Goal: Information Seeking & Learning: Learn about a topic

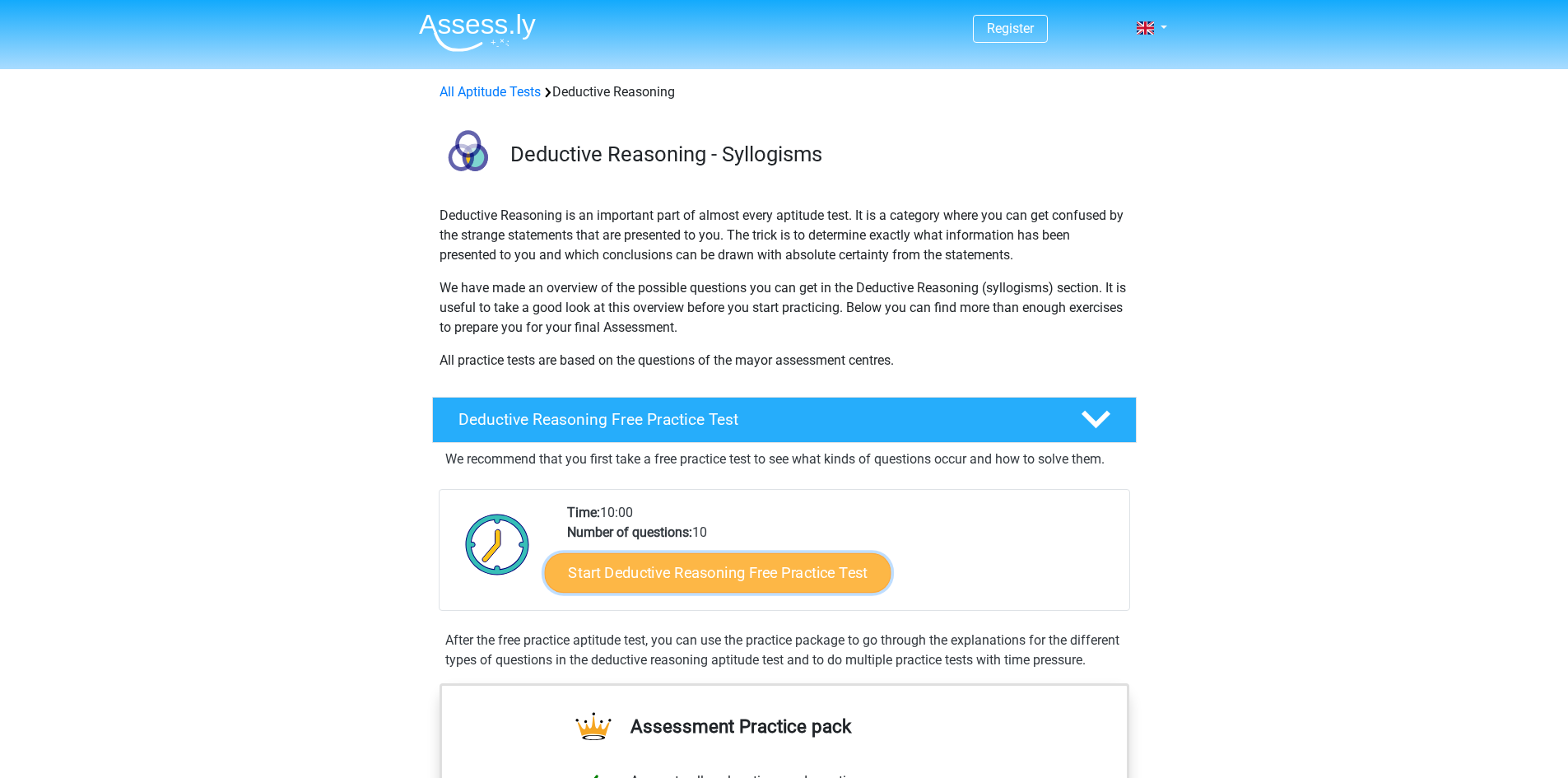
click at [755, 584] on link "Start Deductive Reasoning Free Practice Test" at bounding box center [717, 573] width 346 height 39
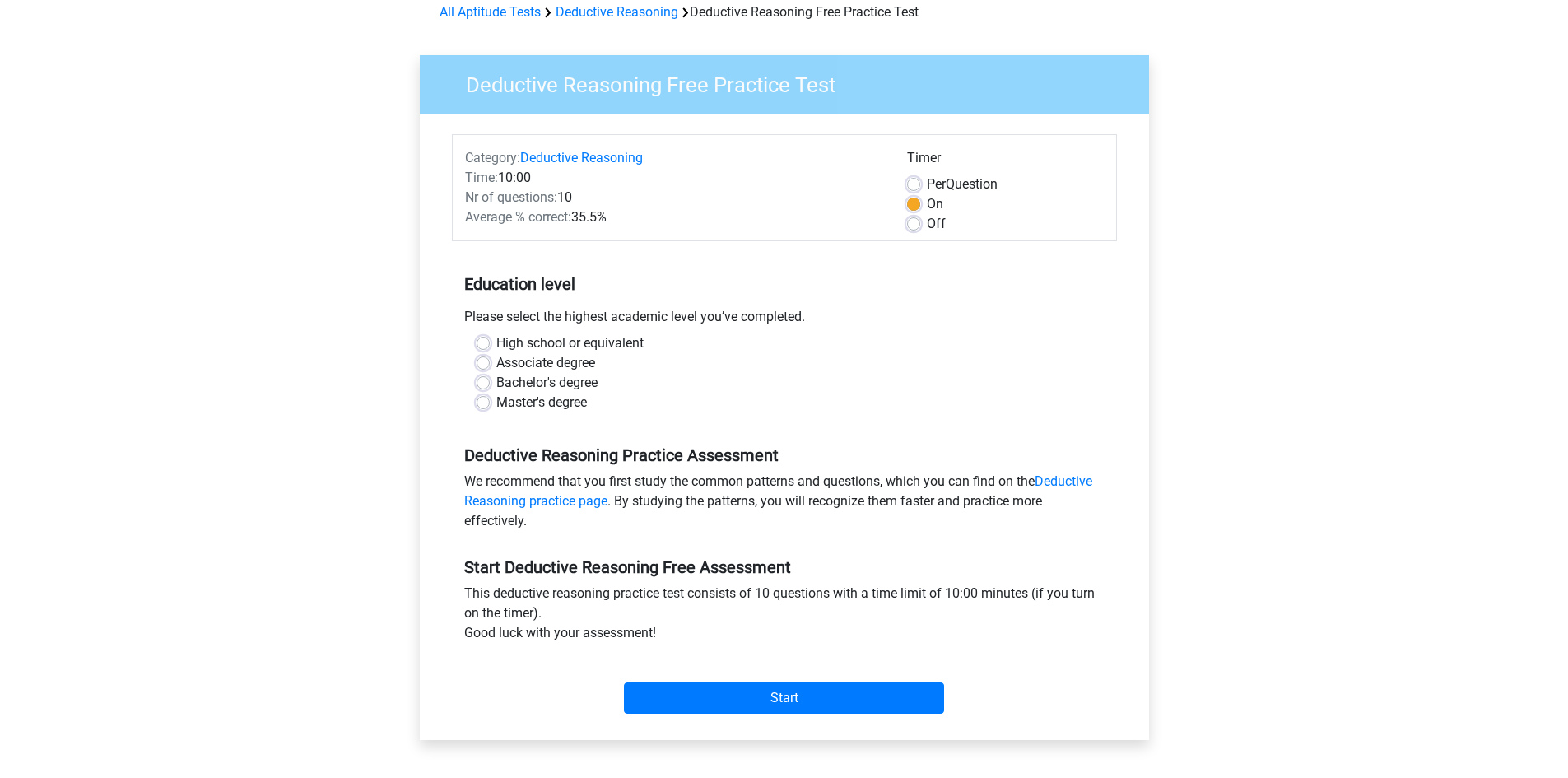
scroll to position [82, 0]
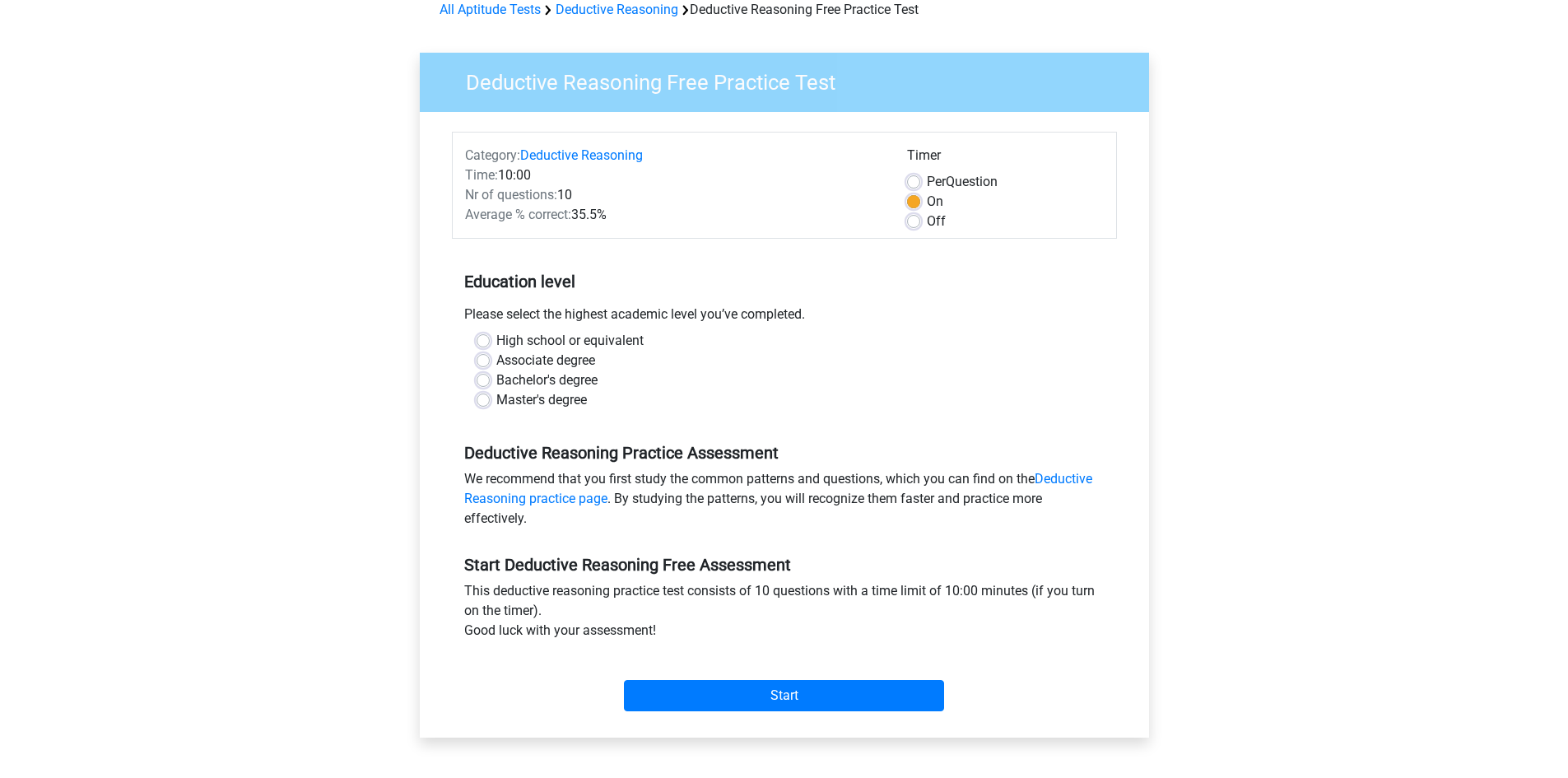
drag, startPoint x: 820, startPoint y: 317, endPoint x: 864, endPoint y: 317, distance: 44.0
click at [864, 317] on div "Please select the highest academic level you’ve completed." at bounding box center [784, 318] width 665 height 26
click at [497, 403] on label "Master's degree" at bounding box center [542, 400] width 91 height 20
click at [484, 403] on input "Master's degree" at bounding box center [483, 399] width 13 height 17
radio input "true"
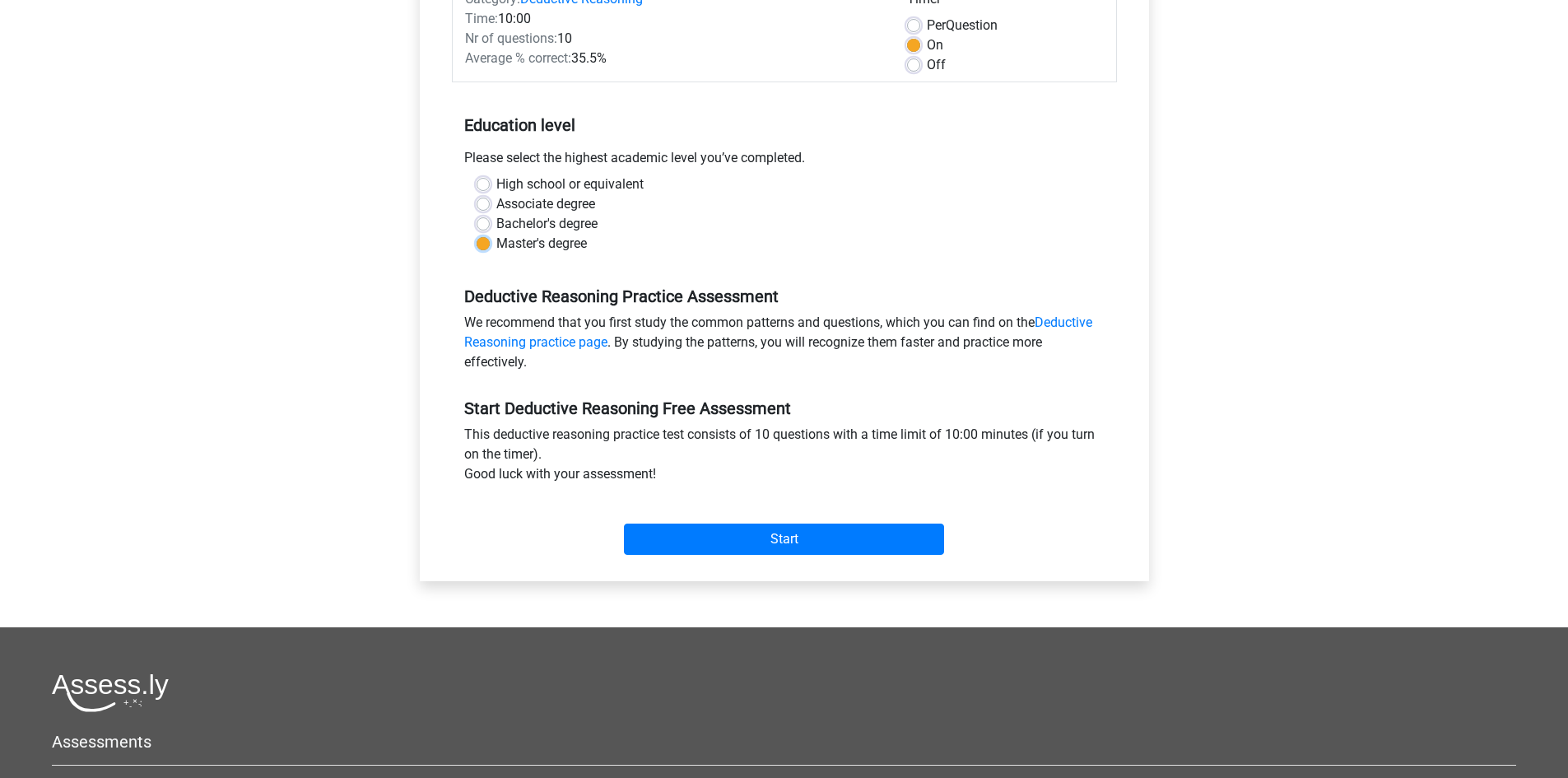
scroll to position [330, 0]
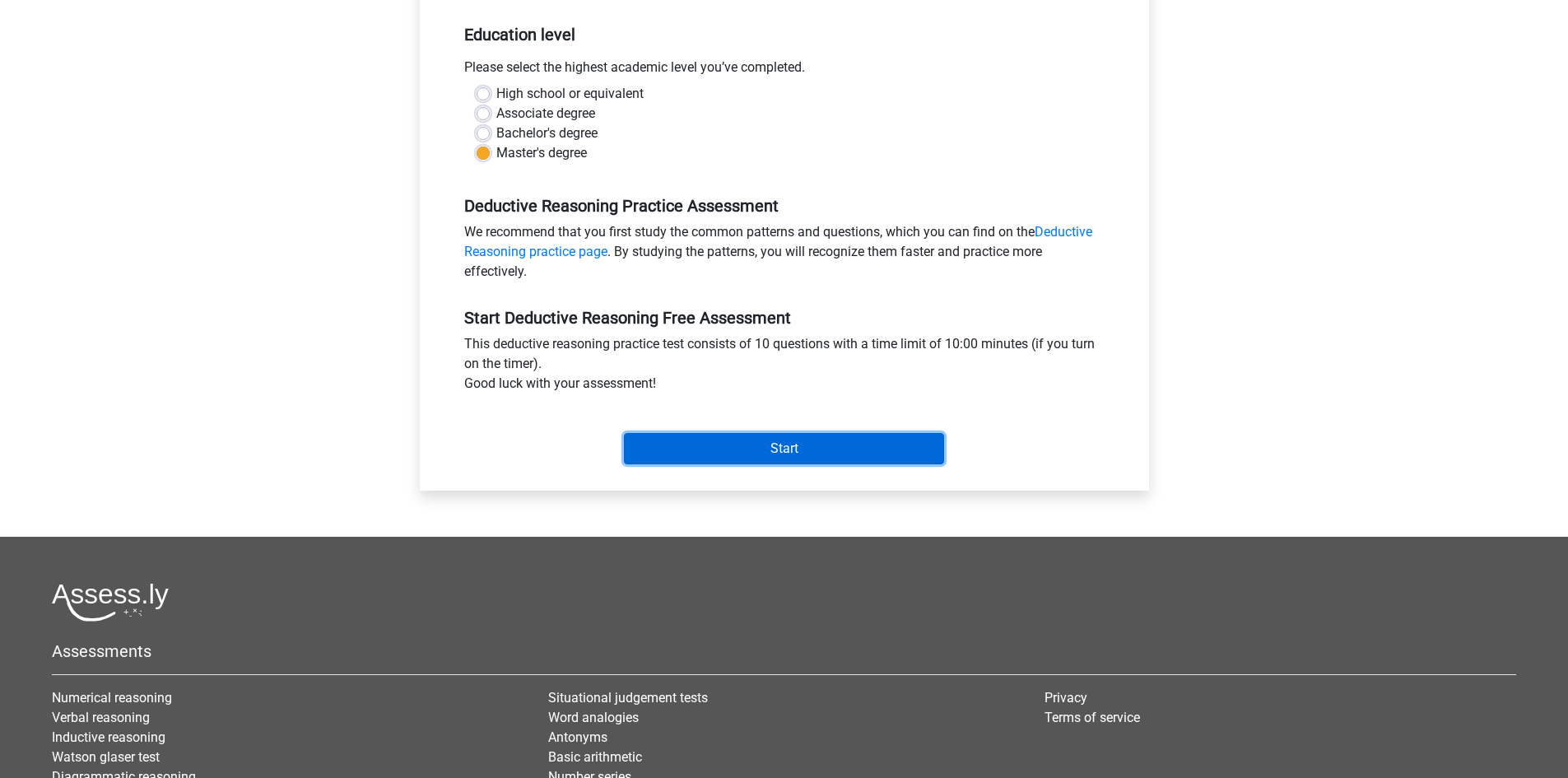
click at [707, 449] on input "Start" at bounding box center [784, 448] width 320 height 31
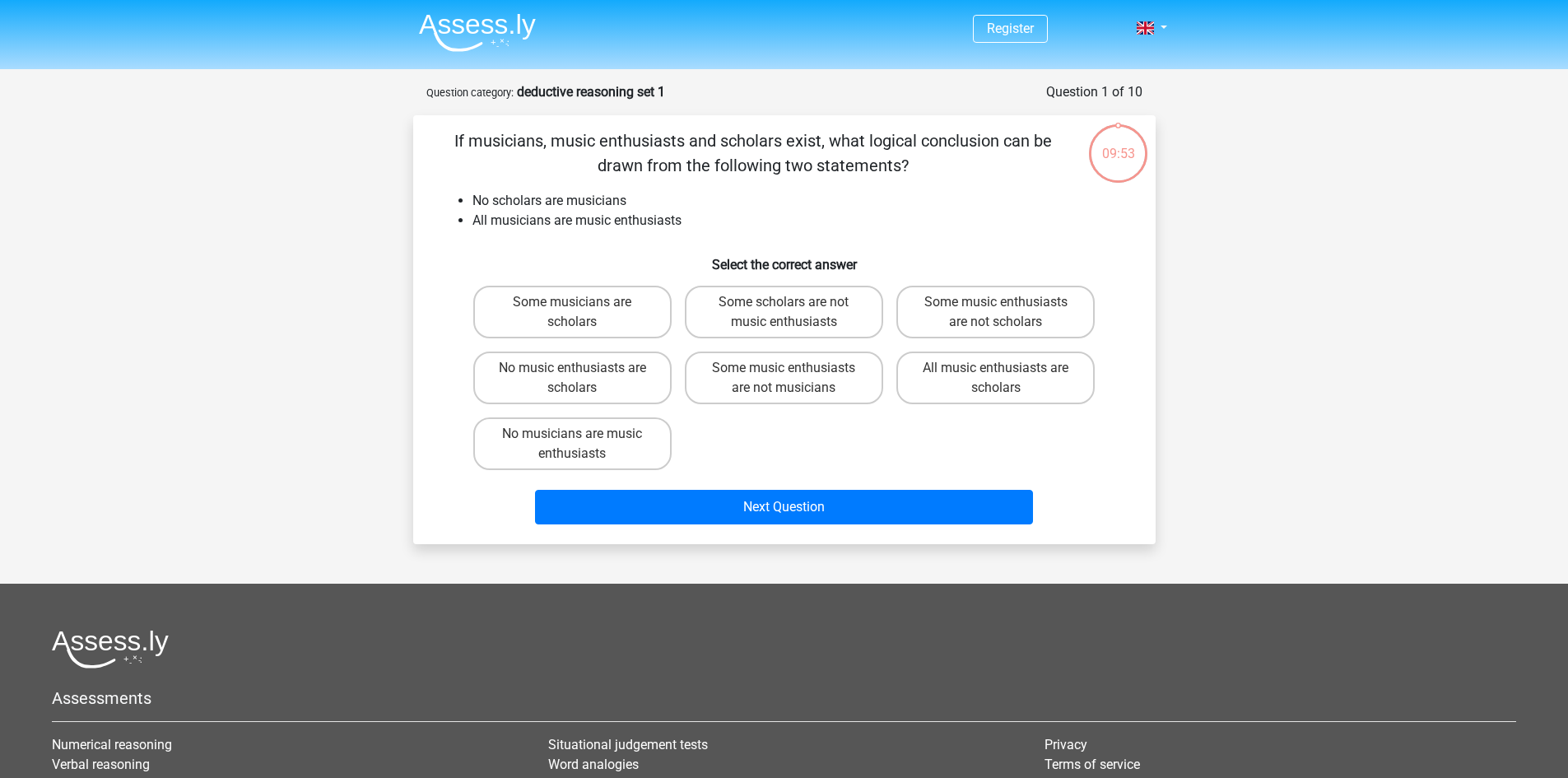
drag, startPoint x: 601, startPoint y: 150, endPoint x: 1056, endPoint y: 149, distance: 455.0
click at [1056, 149] on p "If musicians, music enthusiasts and scholars exist, what logical conclusion can…" at bounding box center [754, 153] width 629 height 50
drag, startPoint x: 643, startPoint y: 226, endPoint x: 713, endPoint y: 227, distance: 70.0
click at [713, 227] on li "All musicians are music enthusiasts" at bounding box center [800, 220] width 657 height 20
click at [601, 448] on label "No musicians are music enthusiasts" at bounding box center [572, 444] width 198 height 52
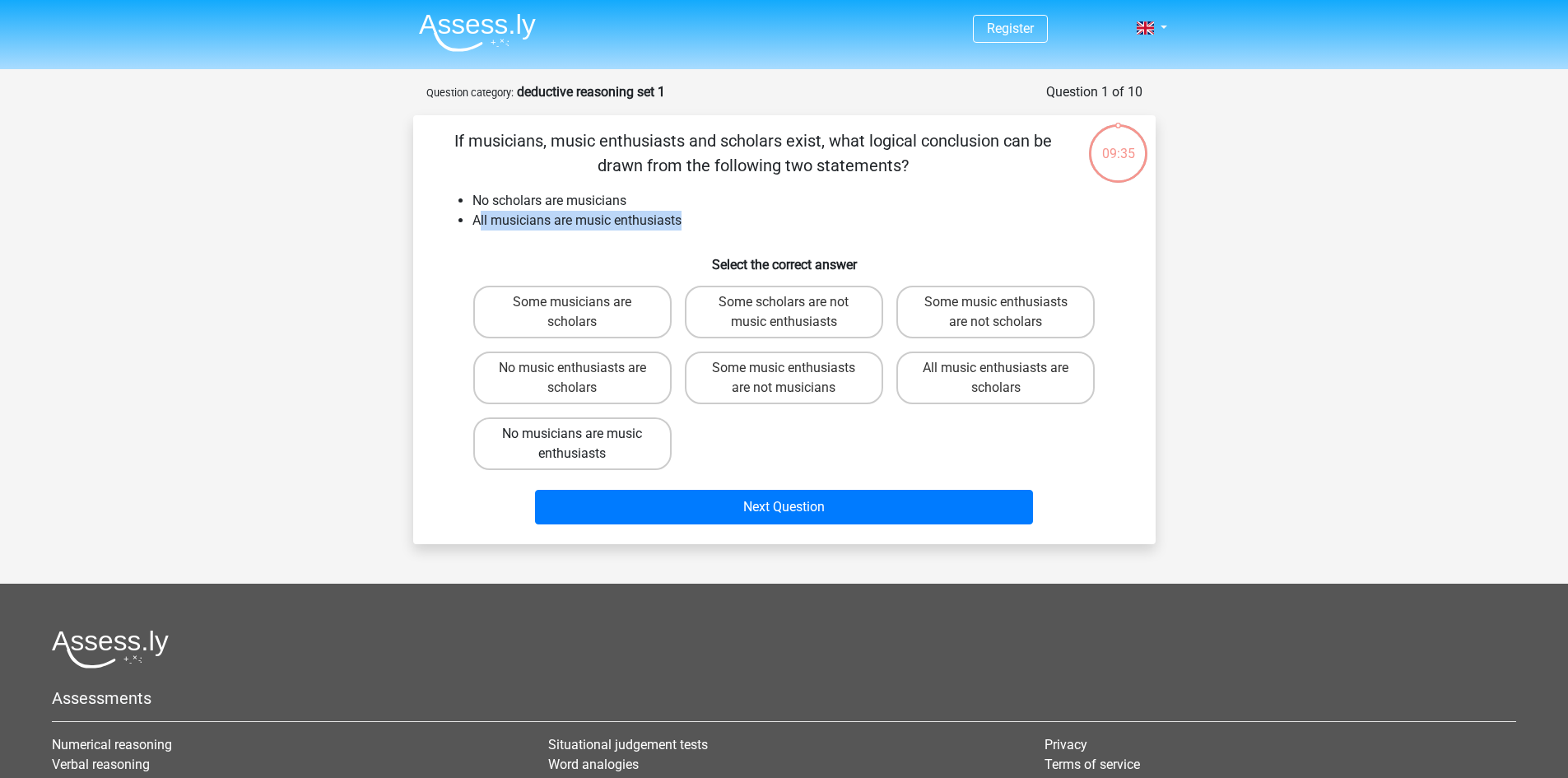
click at [583, 445] on input "No musicians are music enthusiasts" at bounding box center [577, 439] width 10 height 10
radio input "true"
click at [619, 378] on label "No music enthusiasts are scholars" at bounding box center [572, 377] width 198 height 52
click at [583, 378] on input "No music enthusiasts are scholars" at bounding box center [577, 373] width 10 height 10
radio input "true"
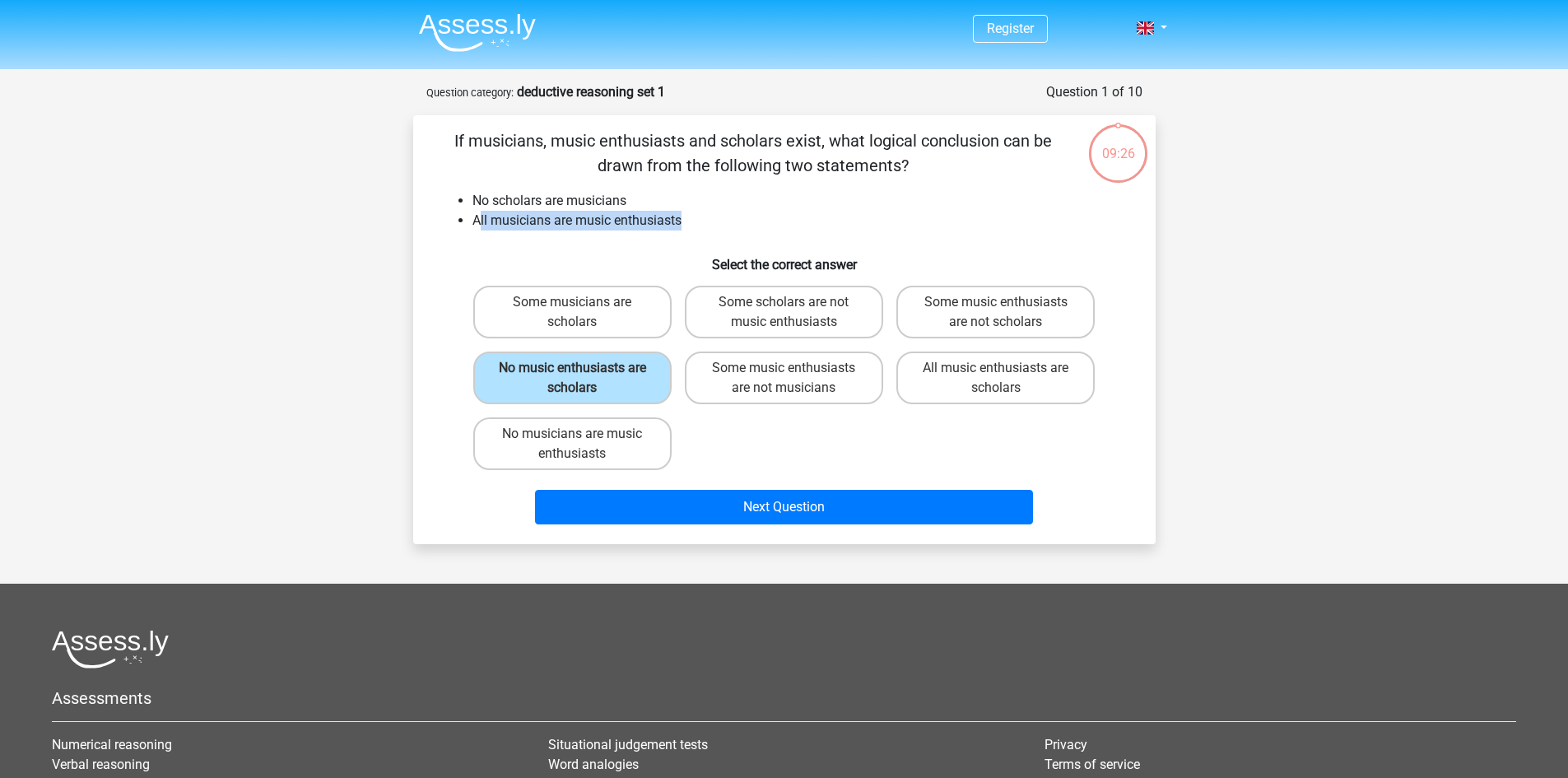
click at [573, 445] on input "No musicians are music enthusiasts" at bounding box center [577, 439] width 10 height 10
radio input "true"
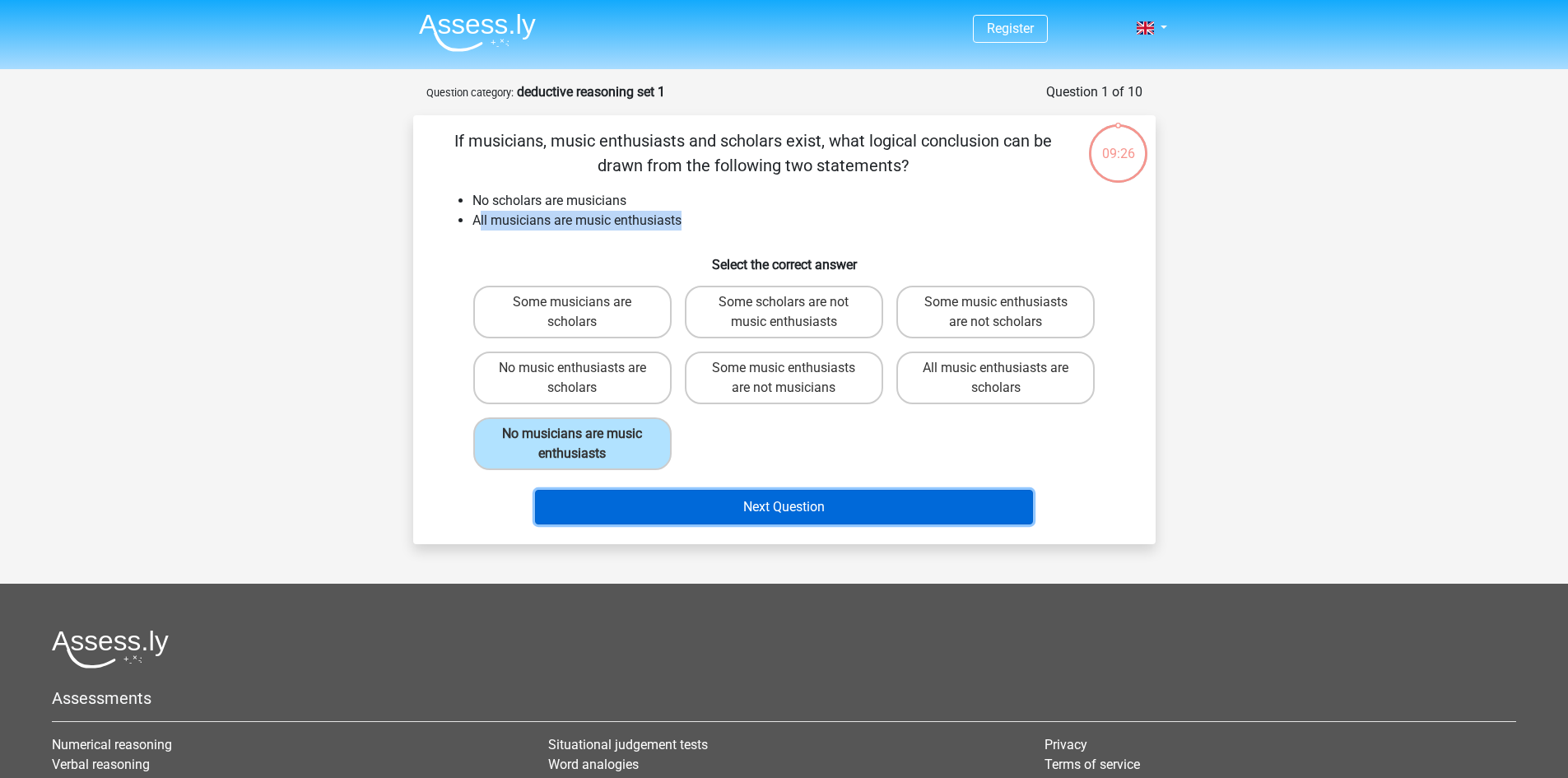
click at [733, 515] on button "Next Question" at bounding box center [784, 507] width 498 height 35
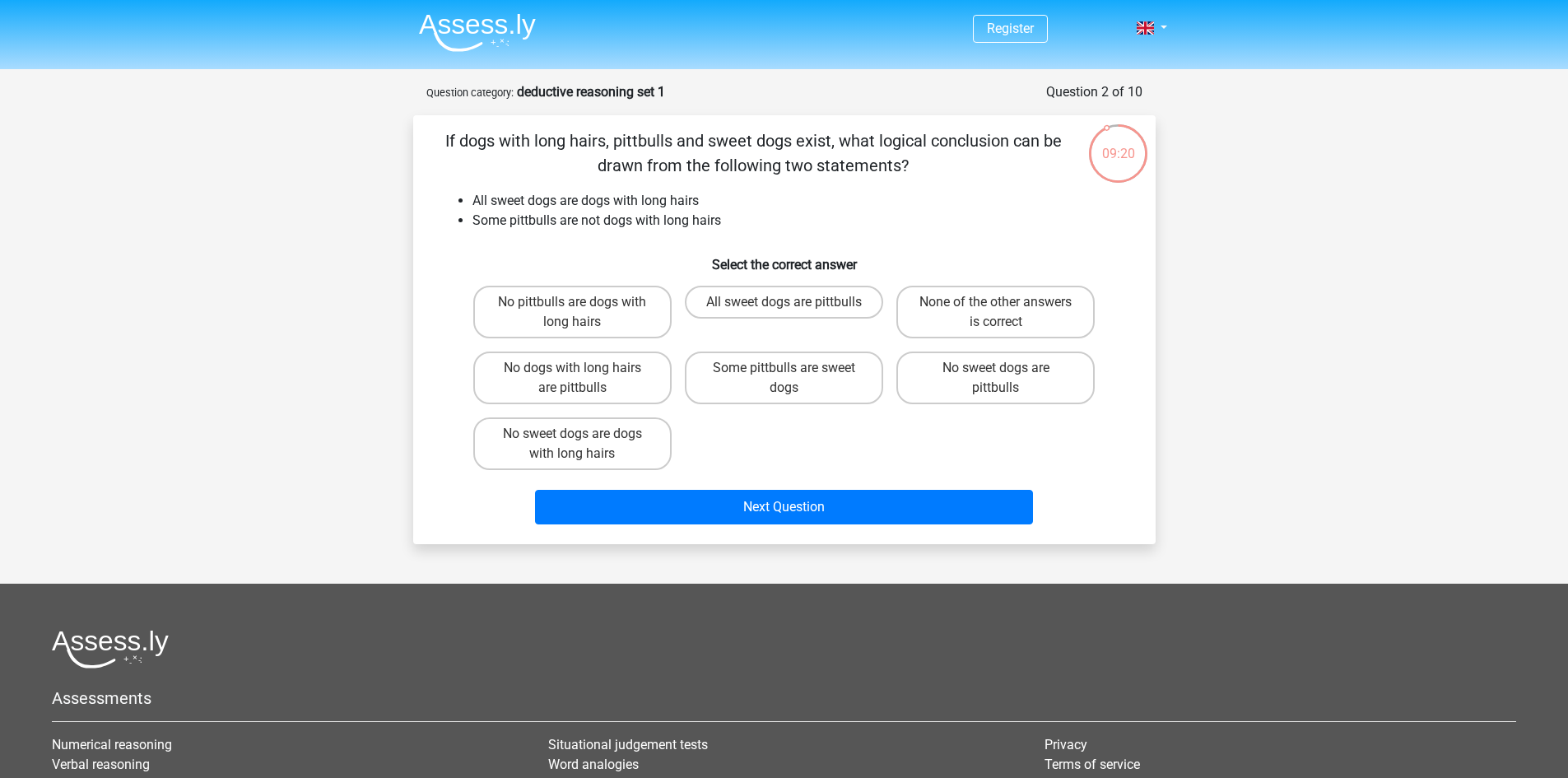
drag, startPoint x: 528, startPoint y: 142, endPoint x: 1072, endPoint y: 144, distance: 544.0
click at [1072, 144] on div "If dogs with long hairs, pittbulls and sweet dogs exist, what logical conclusio…" at bounding box center [784, 330] width 729 height 403
drag, startPoint x: 482, startPoint y: 198, endPoint x: 727, endPoint y: 197, distance: 245.0
click at [727, 197] on li "All sweet dogs are dogs with long hairs" at bounding box center [800, 201] width 657 height 20
drag, startPoint x: 542, startPoint y: 221, endPoint x: 758, endPoint y: 222, distance: 216.0
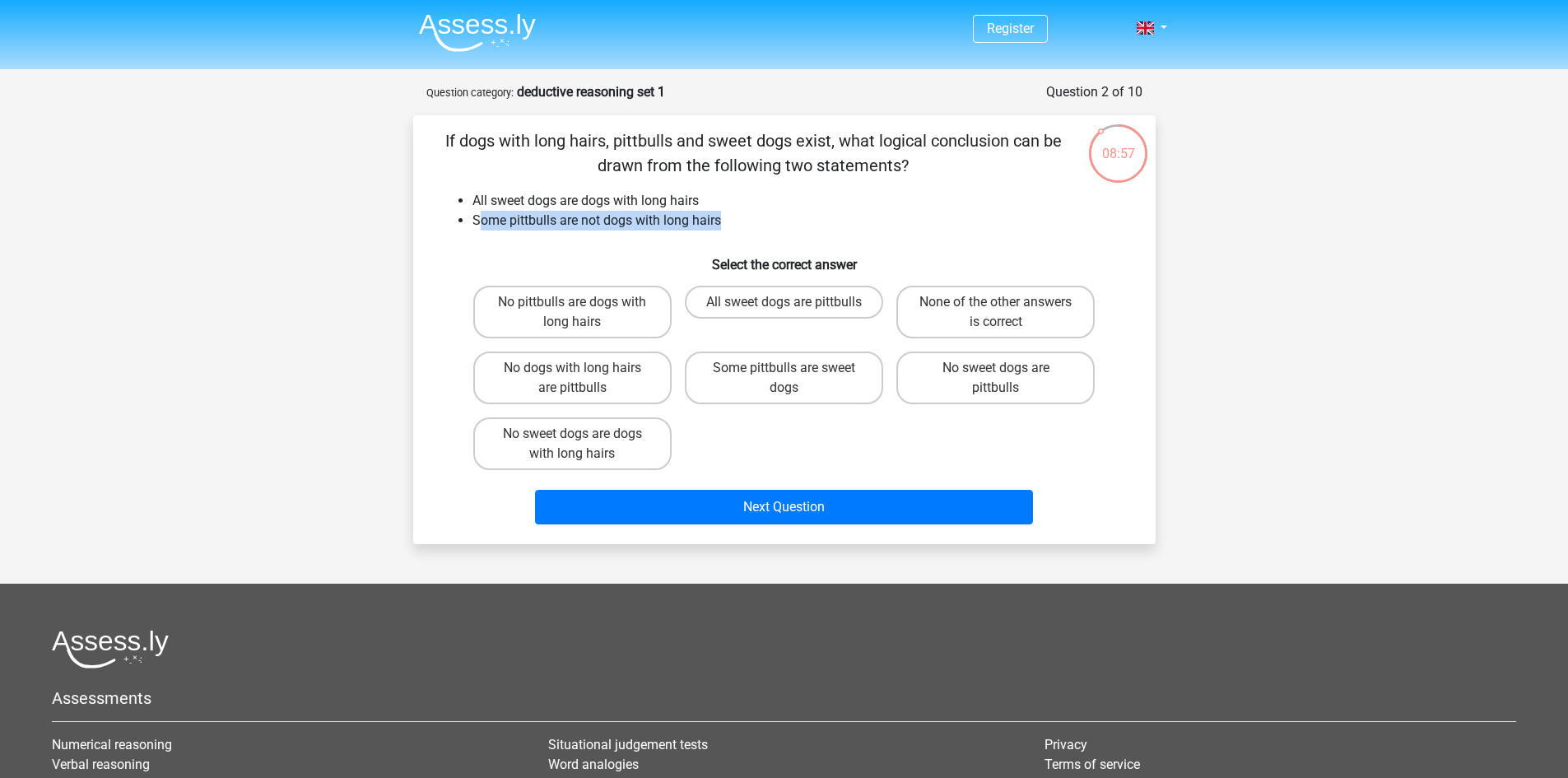
click at [758, 222] on li "Some pittbulls are not dogs with long hairs" at bounding box center [800, 220] width 657 height 20
drag, startPoint x: 475, startPoint y: 202, endPoint x: 721, endPoint y: 198, distance: 246.0
click at [721, 198] on li "All sweet dogs are dogs with long hairs" at bounding box center [800, 201] width 657 height 20
drag, startPoint x: 481, startPoint y: 223, endPoint x: 744, endPoint y: 218, distance: 263.0
click at [744, 218] on li "Some pittbulls are not dogs with long hairs" at bounding box center [800, 220] width 657 height 20
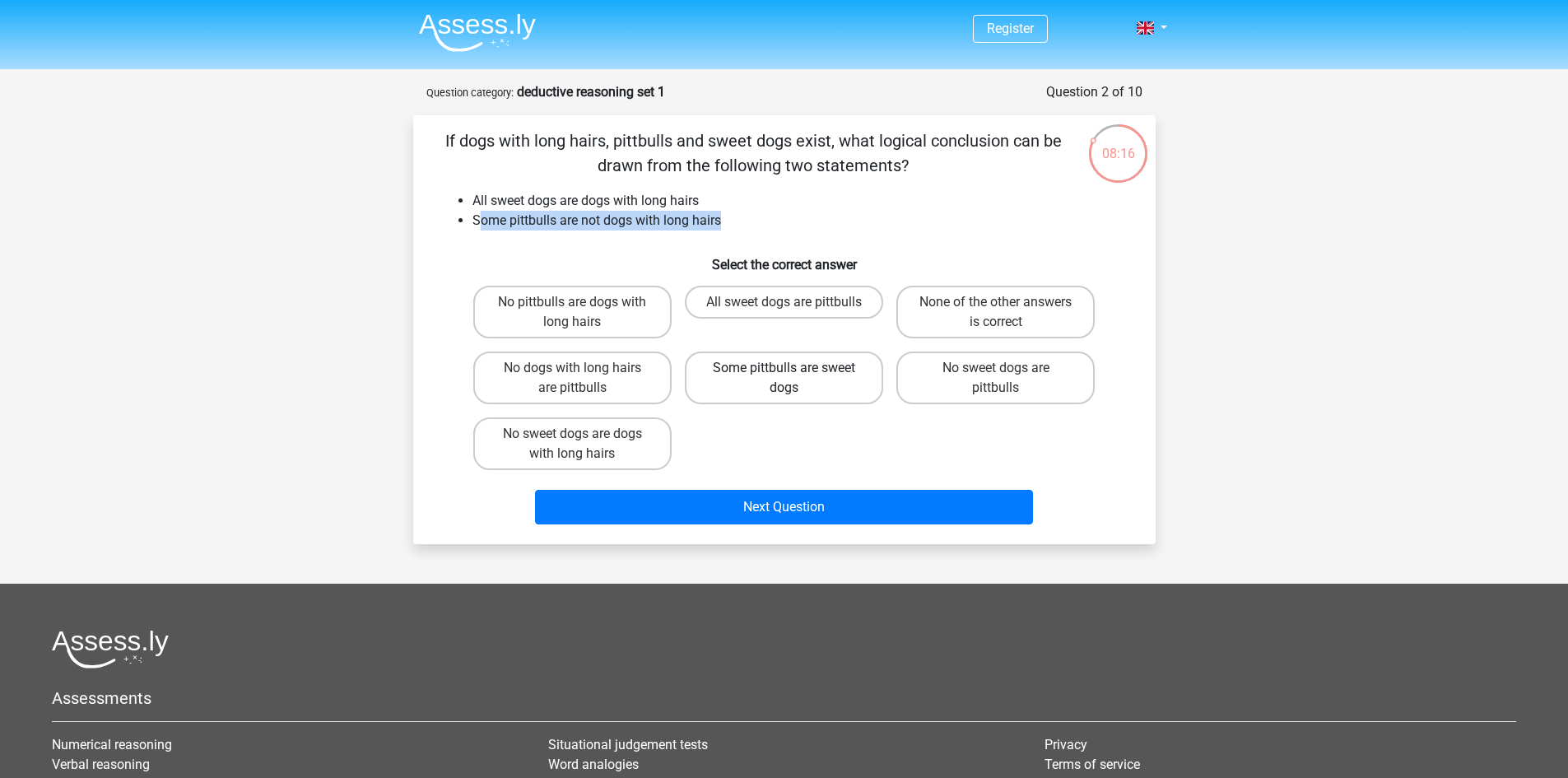
drag, startPoint x: 775, startPoint y: 374, endPoint x: 773, endPoint y: 401, distance: 27.1
click at [775, 375] on label "Some pittbulls are sweet dogs" at bounding box center [784, 377] width 198 height 52
click at [784, 375] on input "Some pittbulls are sweet dogs" at bounding box center [788, 373] width 10 height 10
radio input "true"
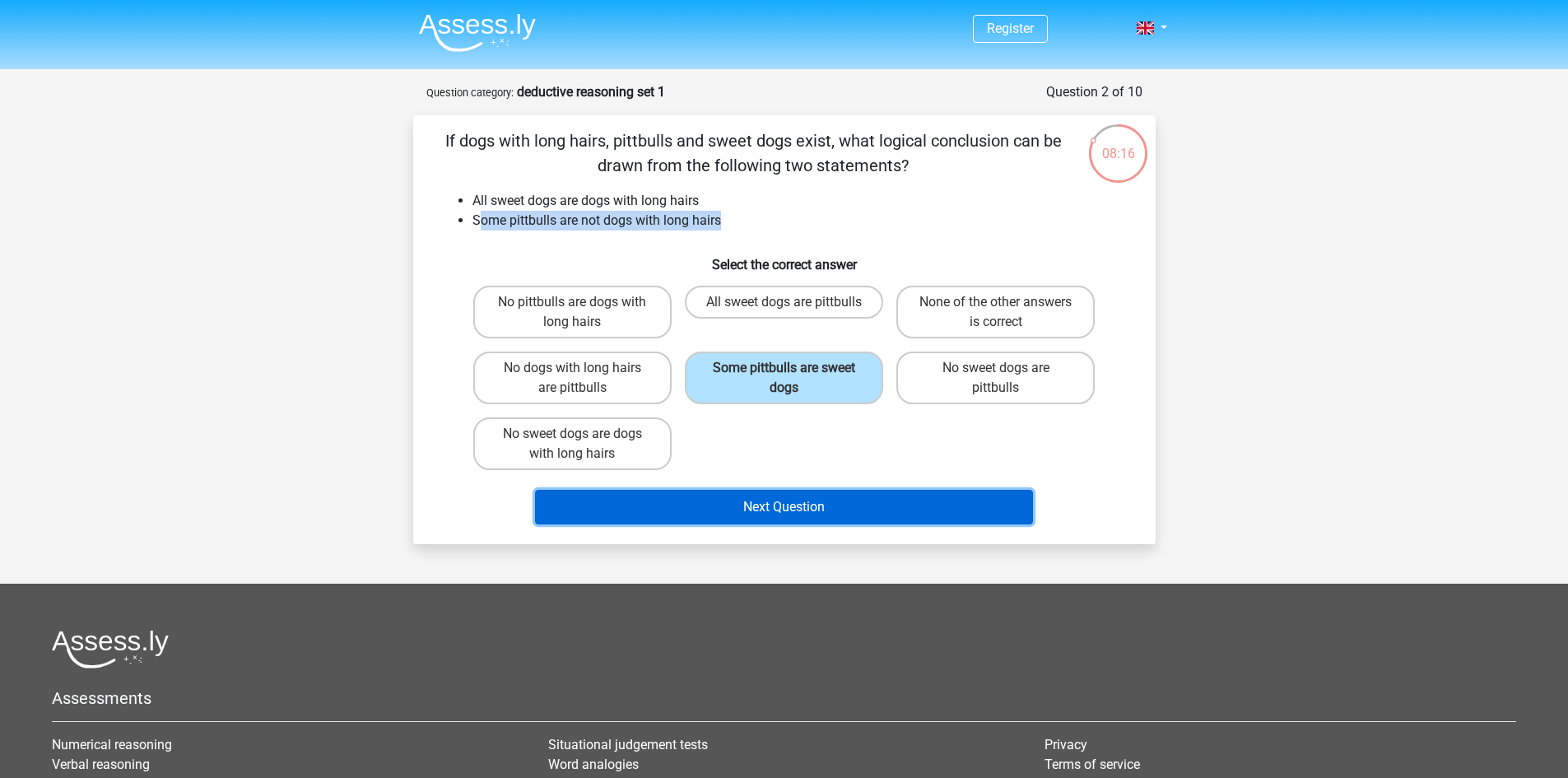
click at [785, 511] on button "Next Question" at bounding box center [784, 507] width 498 height 35
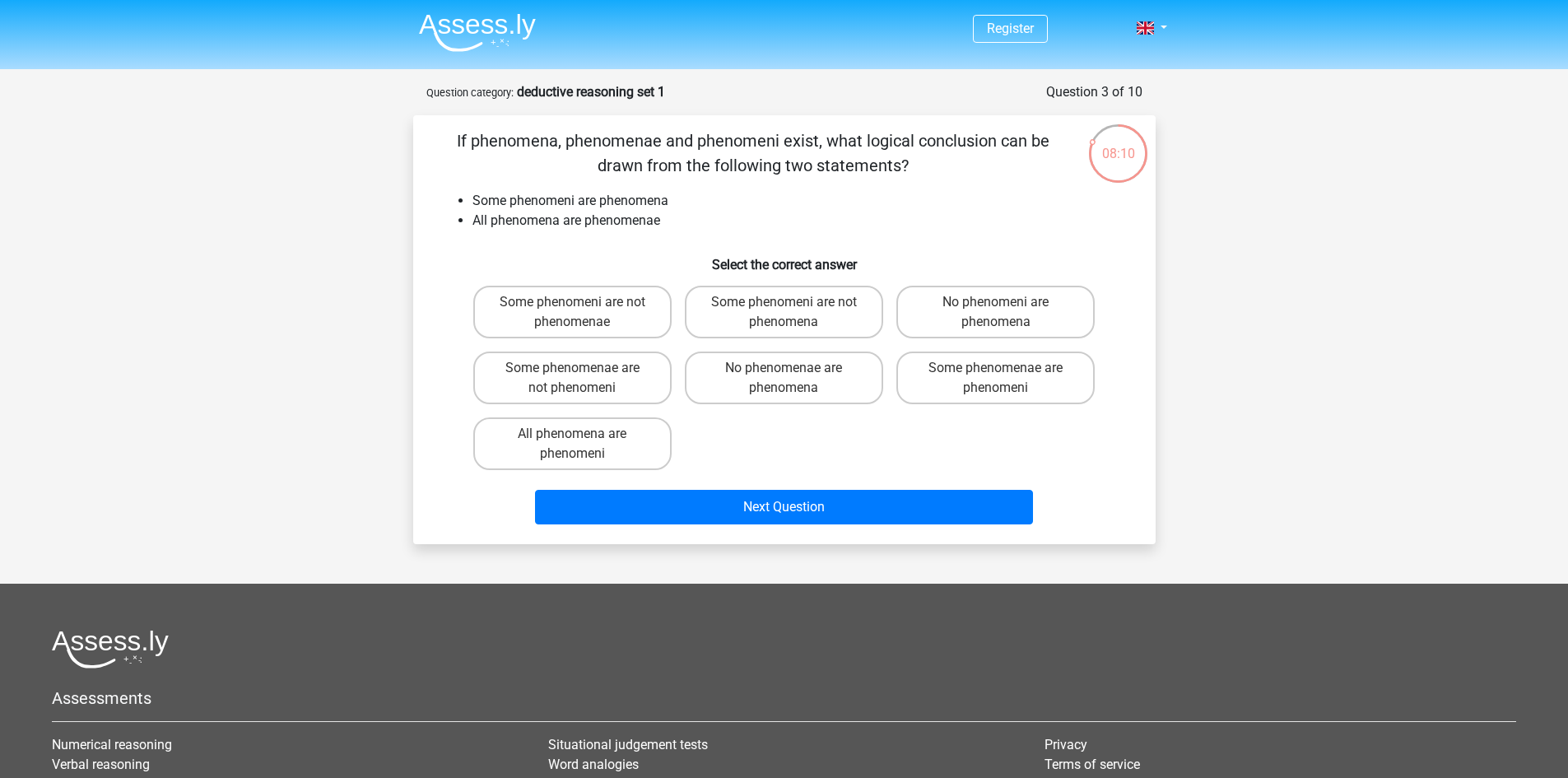
drag, startPoint x: 594, startPoint y: 142, endPoint x: 1058, endPoint y: 144, distance: 464.0
click at [1058, 144] on p "If phenomena, phenomenae and phenomeni exist, what logical conclusion can be dr…" at bounding box center [754, 153] width 629 height 50
drag, startPoint x: 477, startPoint y: 218, endPoint x: 675, endPoint y: 219, distance: 198.0
click at [675, 219] on li "All phenomena are phenomenae" at bounding box center [800, 220] width 657 height 20
click at [1010, 317] on label "No phenomeni are phenomena" at bounding box center [996, 312] width 198 height 52
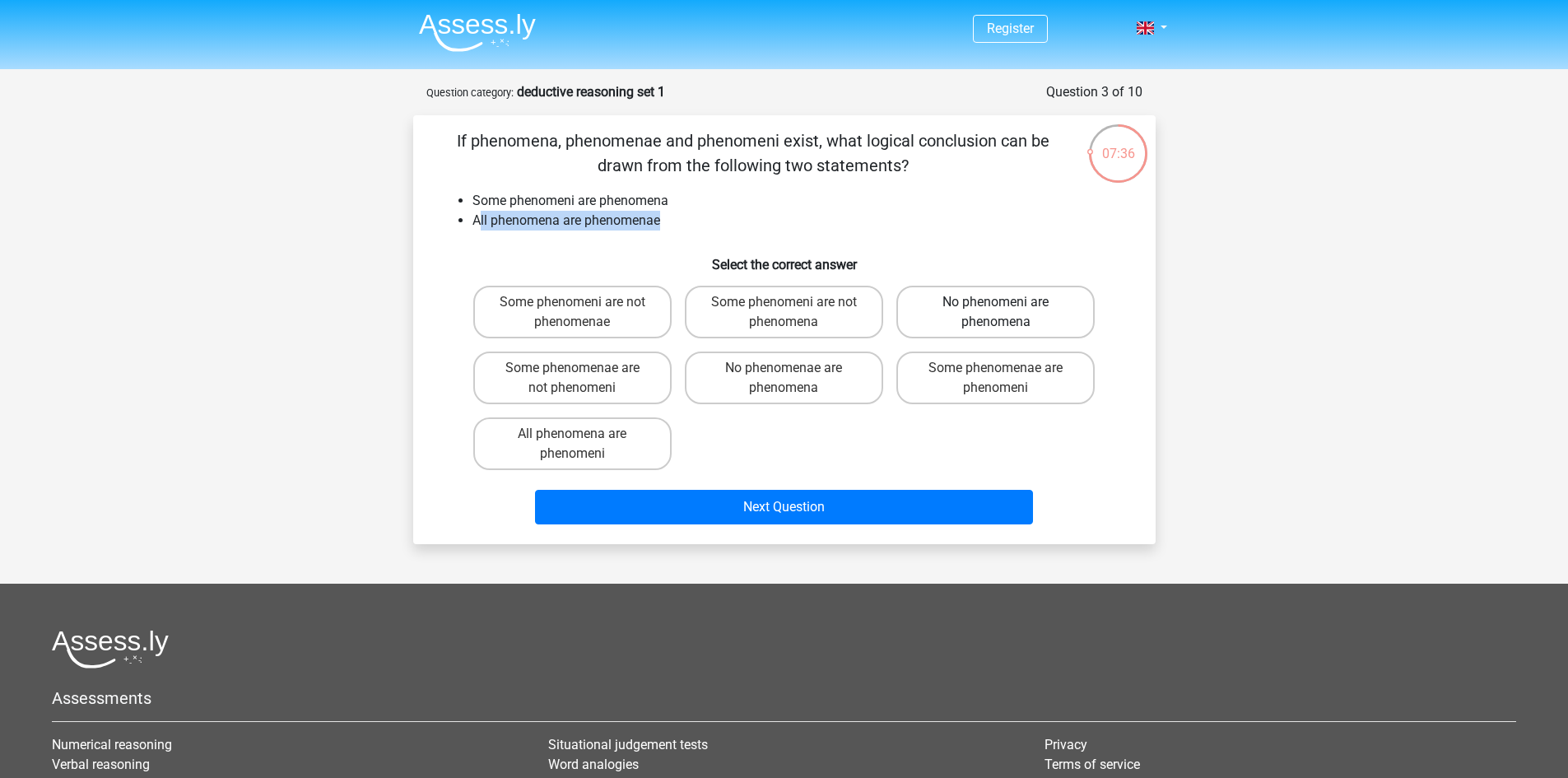
click at [1007, 313] on input "No phenomeni are phenomena" at bounding box center [1001, 307] width 10 height 10
radio input "true"
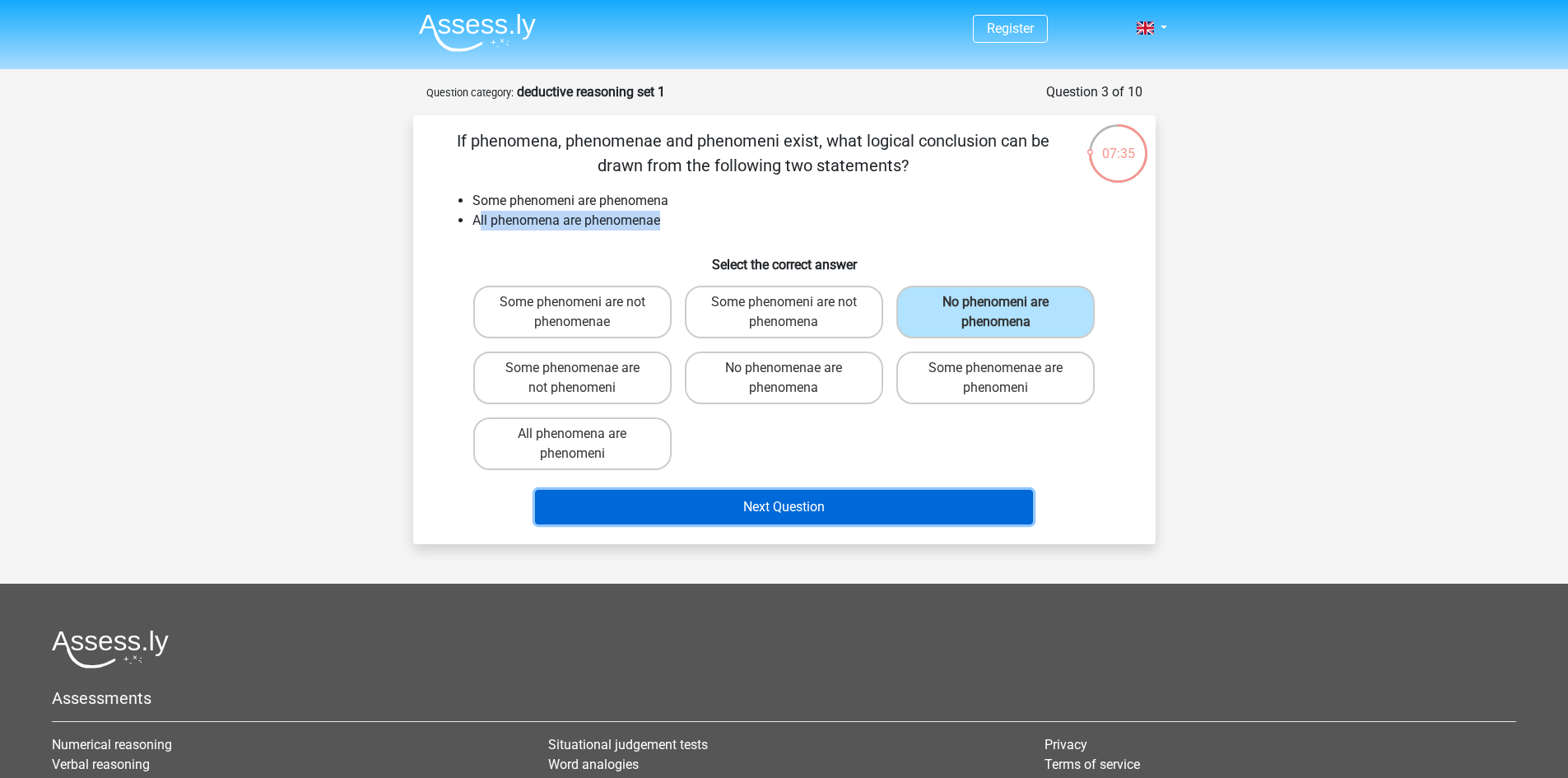
click at [824, 506] on button "Next Question" at bounding box center [784, 507] width 498 height 35
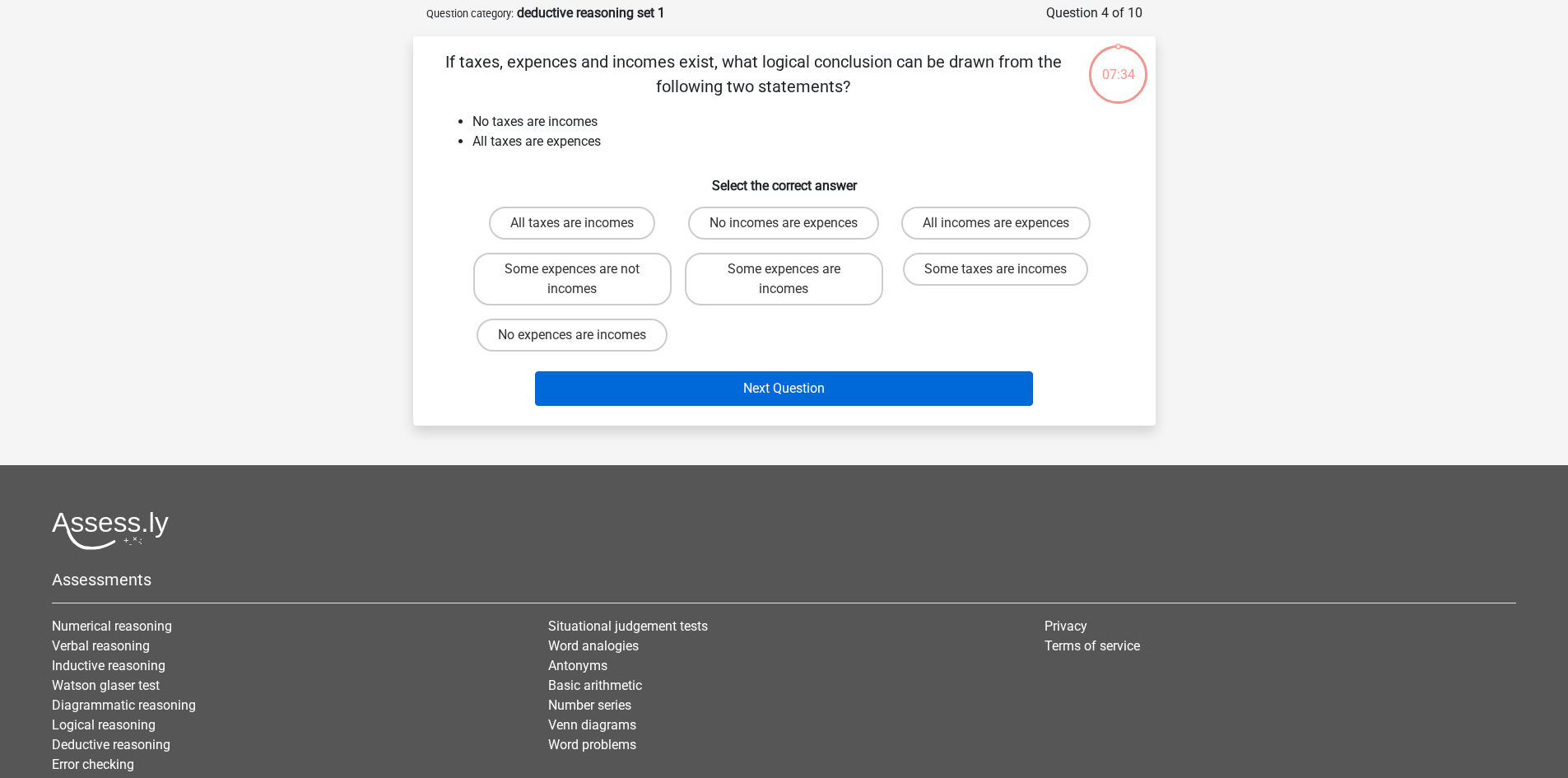
scroll to position [82, 0]
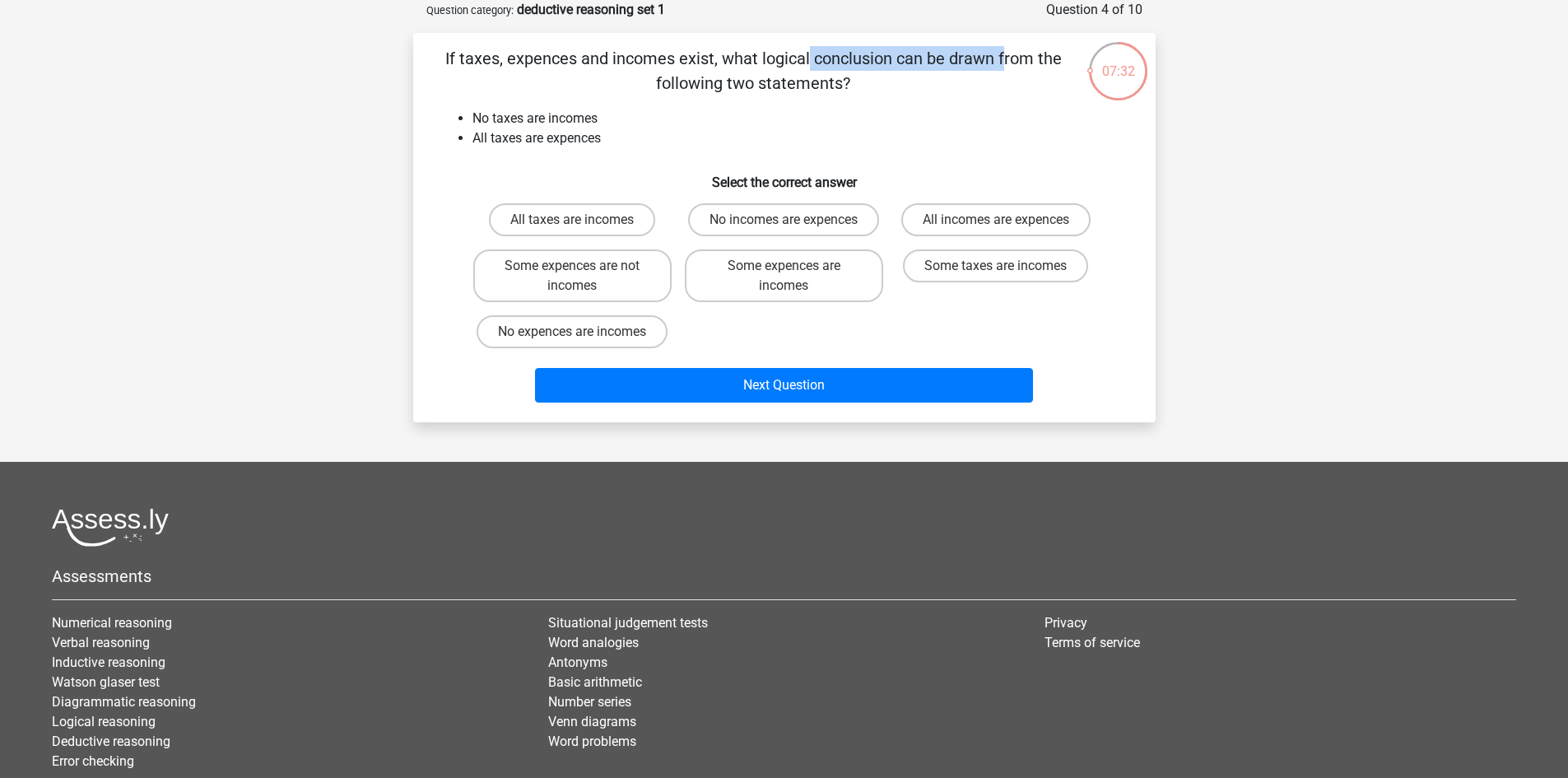
drag, startPoint x: 583, startPoint y: 54, endPoint x: 671, endPoint y: 60, distance: 88.2
click at [671, 60] on p "If taxes, expences and incomes exist, what logical conclusion can be drawn from…" at bounding box center [754, 70] width 629 height 50
click at [703, 59] on p "If taxes, expences and incomes exist, what logical conclusion can be drawn from…" at bounding box center [754, 70] width 629 height 50
drag, startPoint x: 678, startPoint y: 55, endPoint x: 710, endPoint y: 64, distance: 33.2
click at [710, 64] on p "If taxes, expences and incomes exist, what logical conclusion can be drawn from…" at bounding box center [754, 70] width 629 height 50
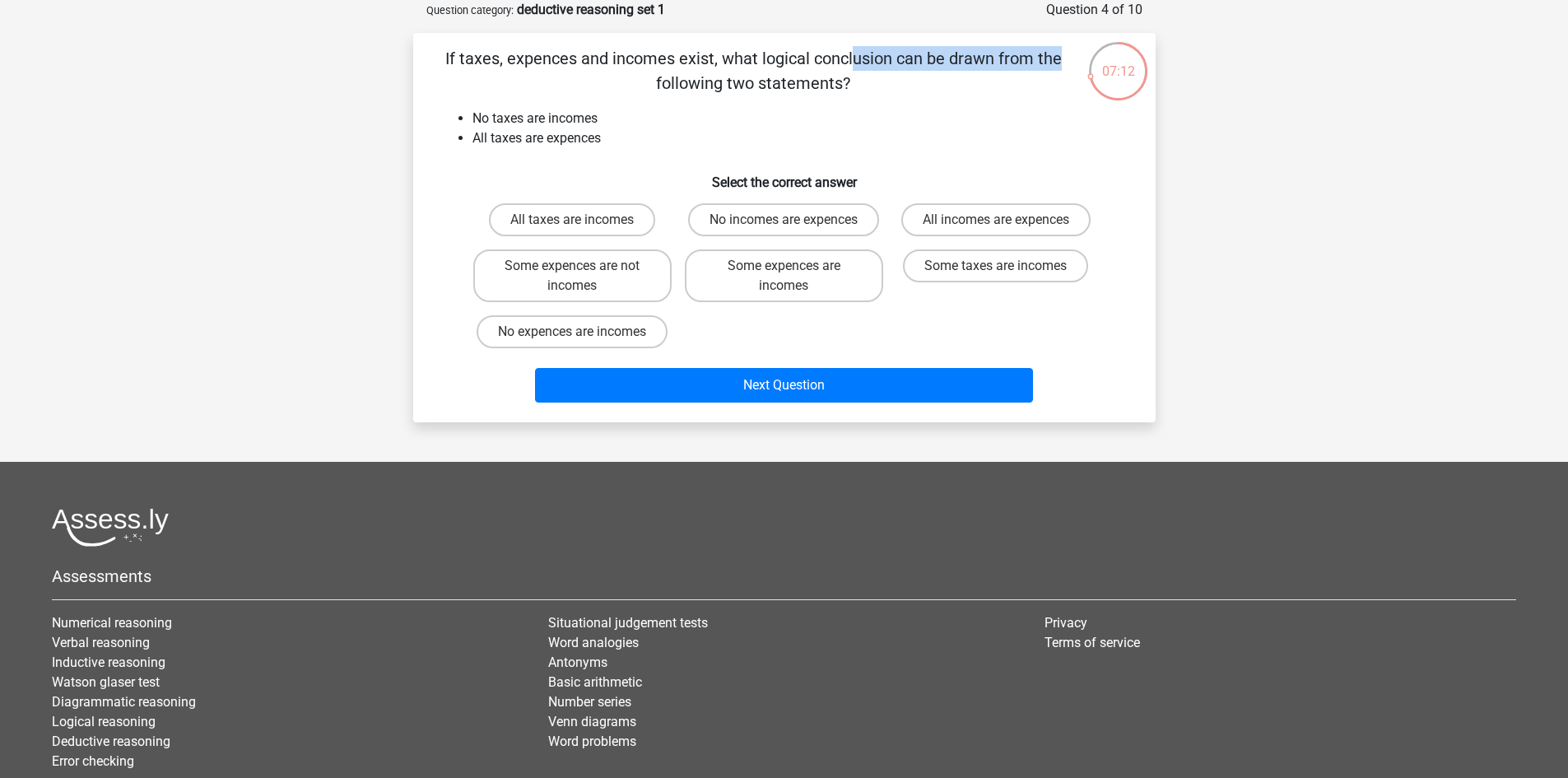
drag, startPoint x: 506, startPoint y: 55, endPoint x: 717, endPoint y: 59, distance: 211.0
click at [717, 59] on p "If taxes, expences and incomes exist, what logical conclusion can be drawn from…" at bounding box center [754, 70] width 629 height 50
click at [576, 331] on label "No expences are incomes" at bounding box center [572, 332] width 191 height 33
click at [576, 332] on input "No expences are incomes" at bounding box center [577, 336] width 10 height 10
radio input "true"
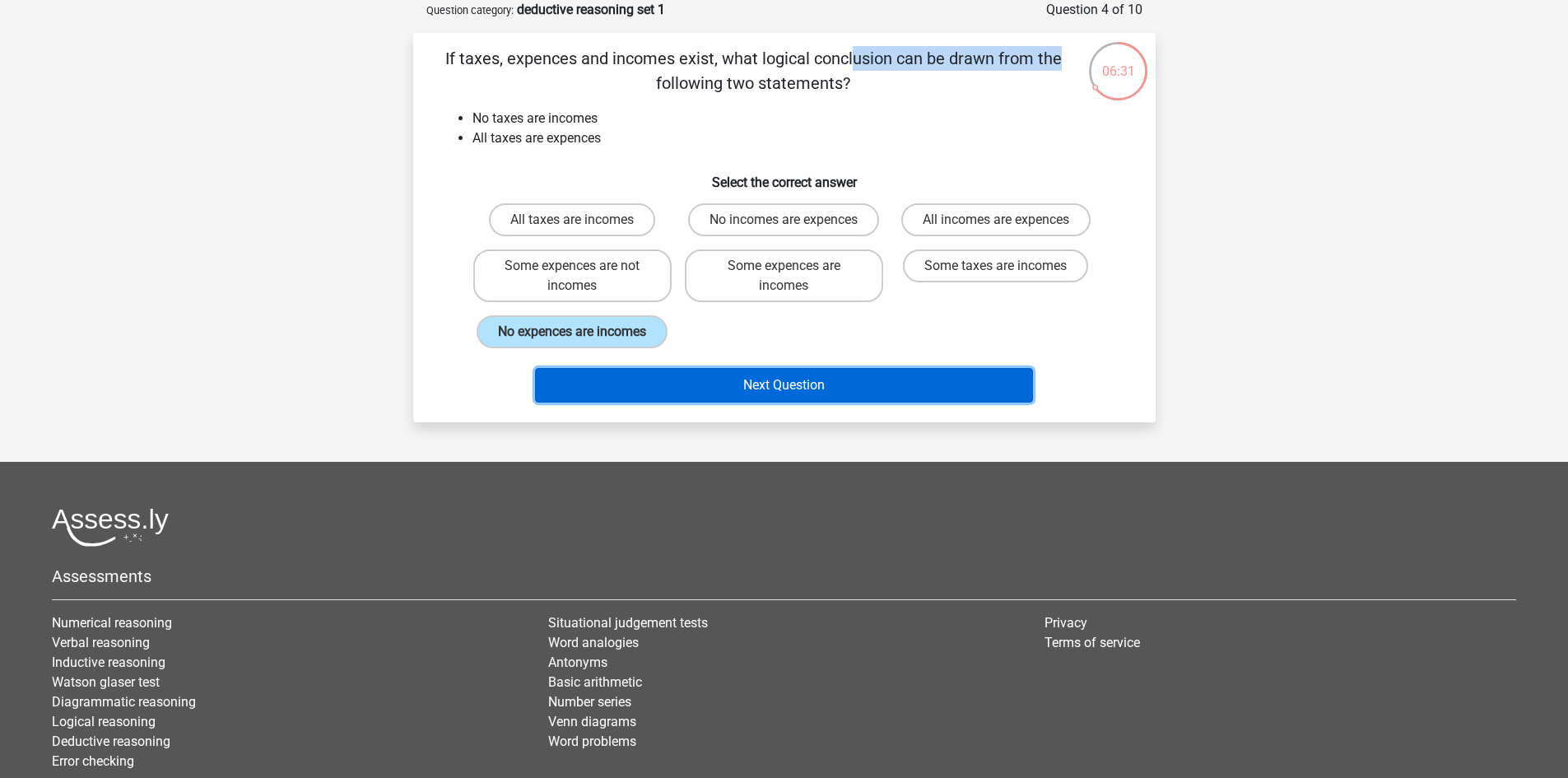
click at [796, 386] on button "Next Question" at bounding box center [784, 385] width 498 height 35
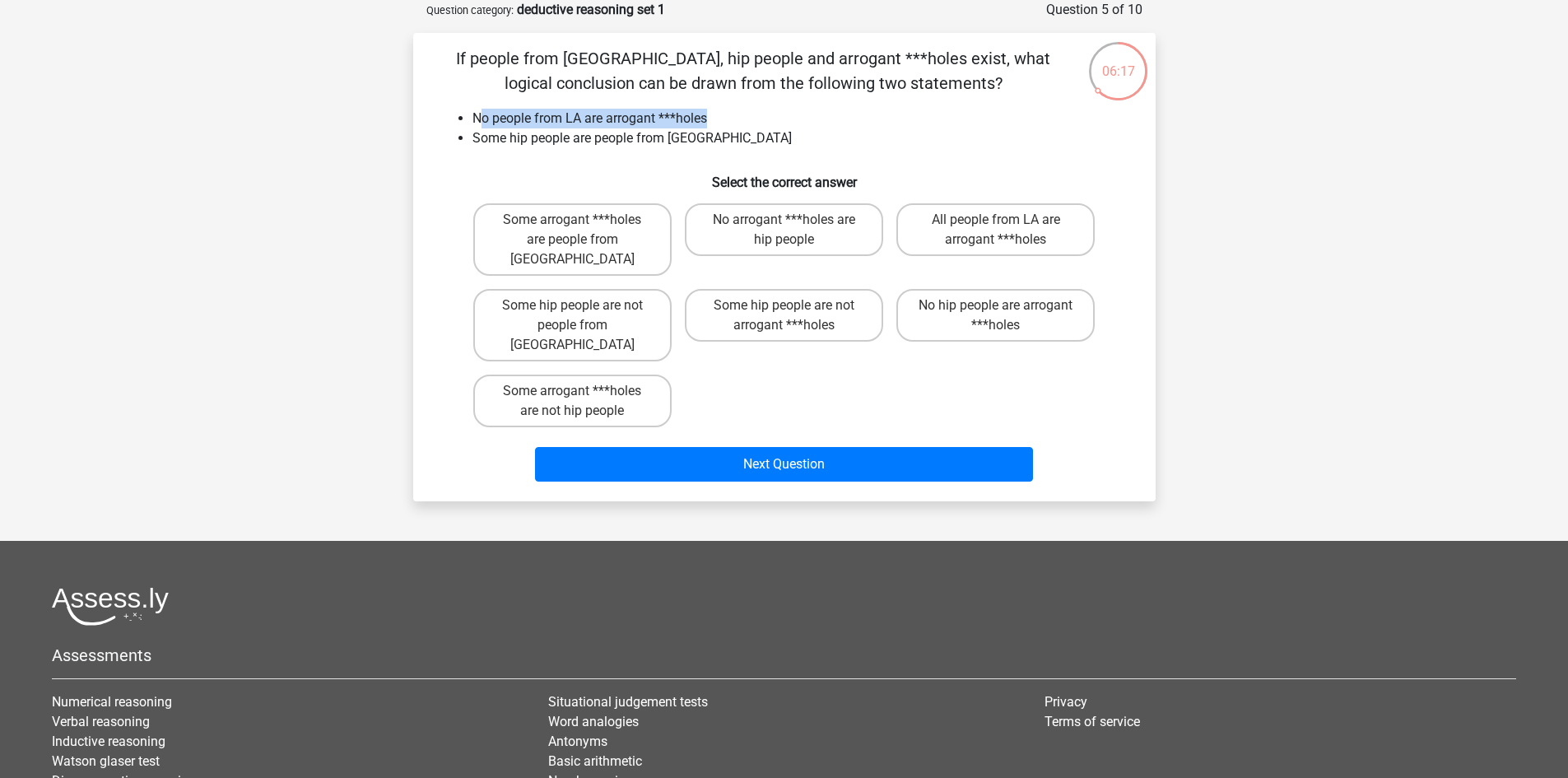
drag, startPoint x: 478, startPoint y: 117, endPoint x: 750, endPoint y: 119, distance: 272.0
click at [750, 119] on li "No people from LA are arrogant ***holes" at bounding box center [800, 118] width 657 height 20
drag, startPoint x: 478, startPoint y: 137, endPoint x: 697, endPoint y: 143, distance: 219.1
click at [697, 143] on li "Some hip people are people from LA" at bounding box center [800, 138] width 657 height 20
click at [800, 227] on label "No arrogant ***holes are hip people" at bounding box center [784, 230] width 198 height 52
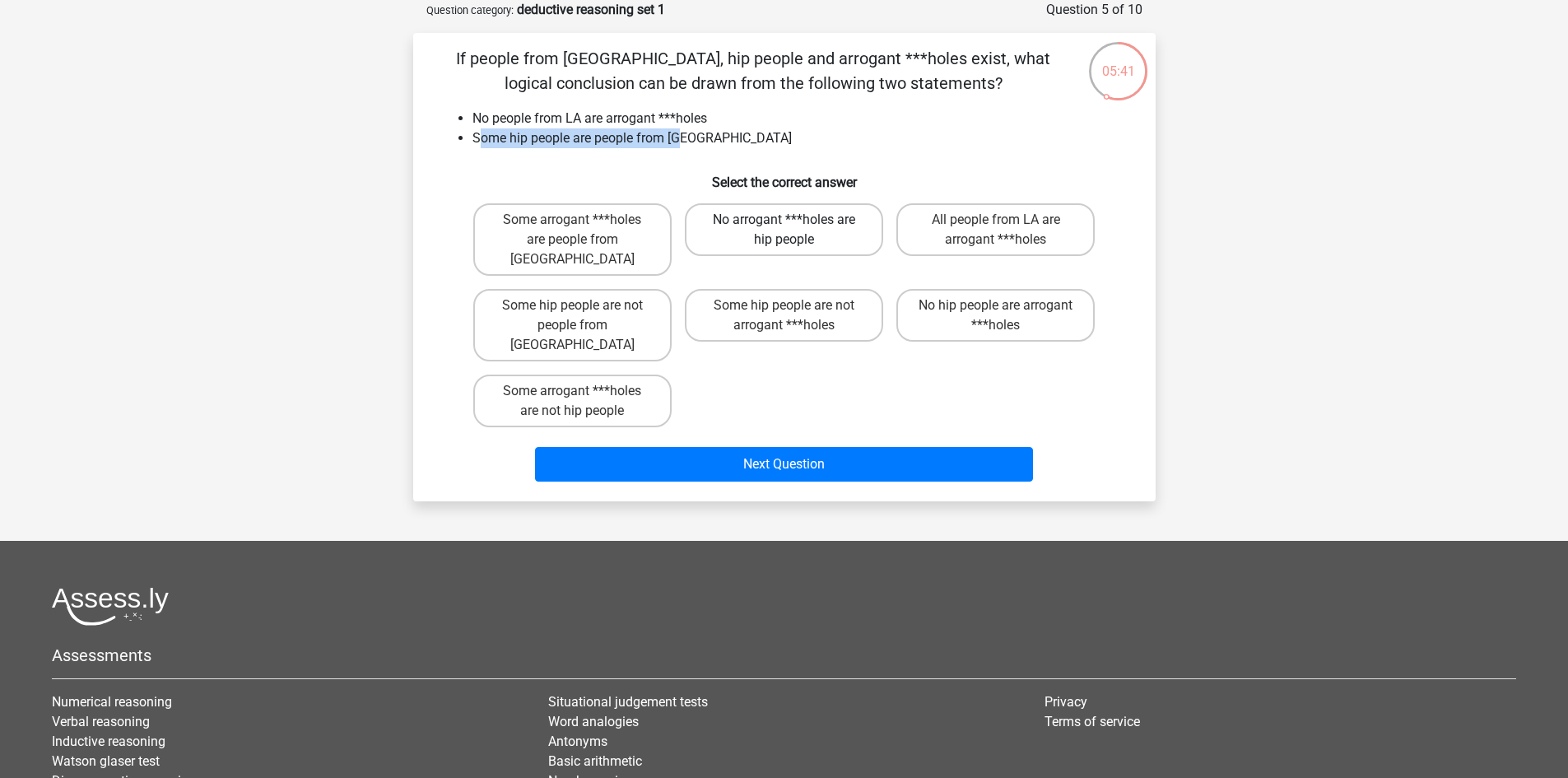
click at [795, 227] on input "No arrogant ***holes are hip people" at bounding box center [788, 224] width 10 height 10
radio input "true"
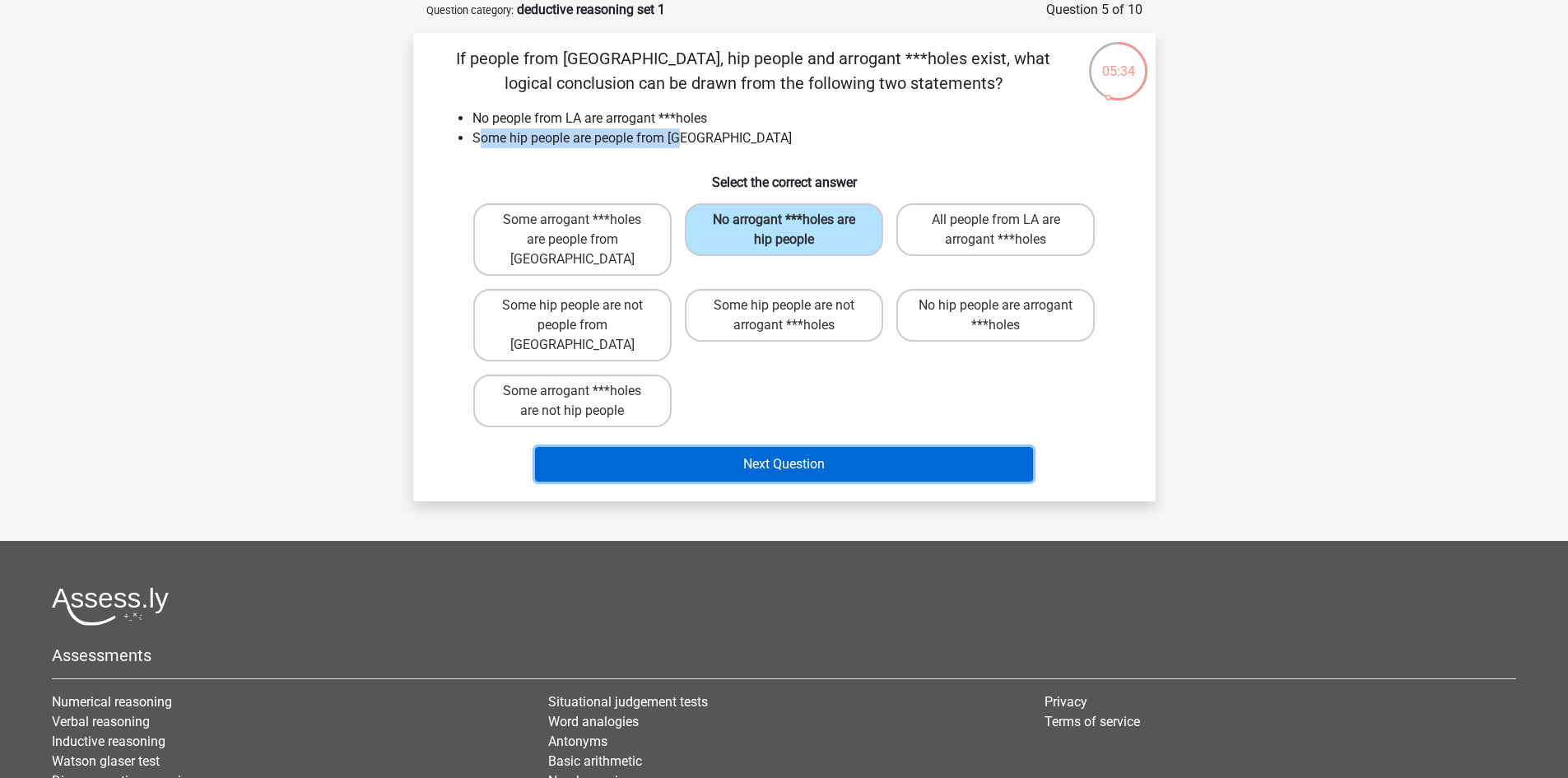
click at [731, 447] on button "Next Question" at bounding box center [784, 464] width 498 height 35
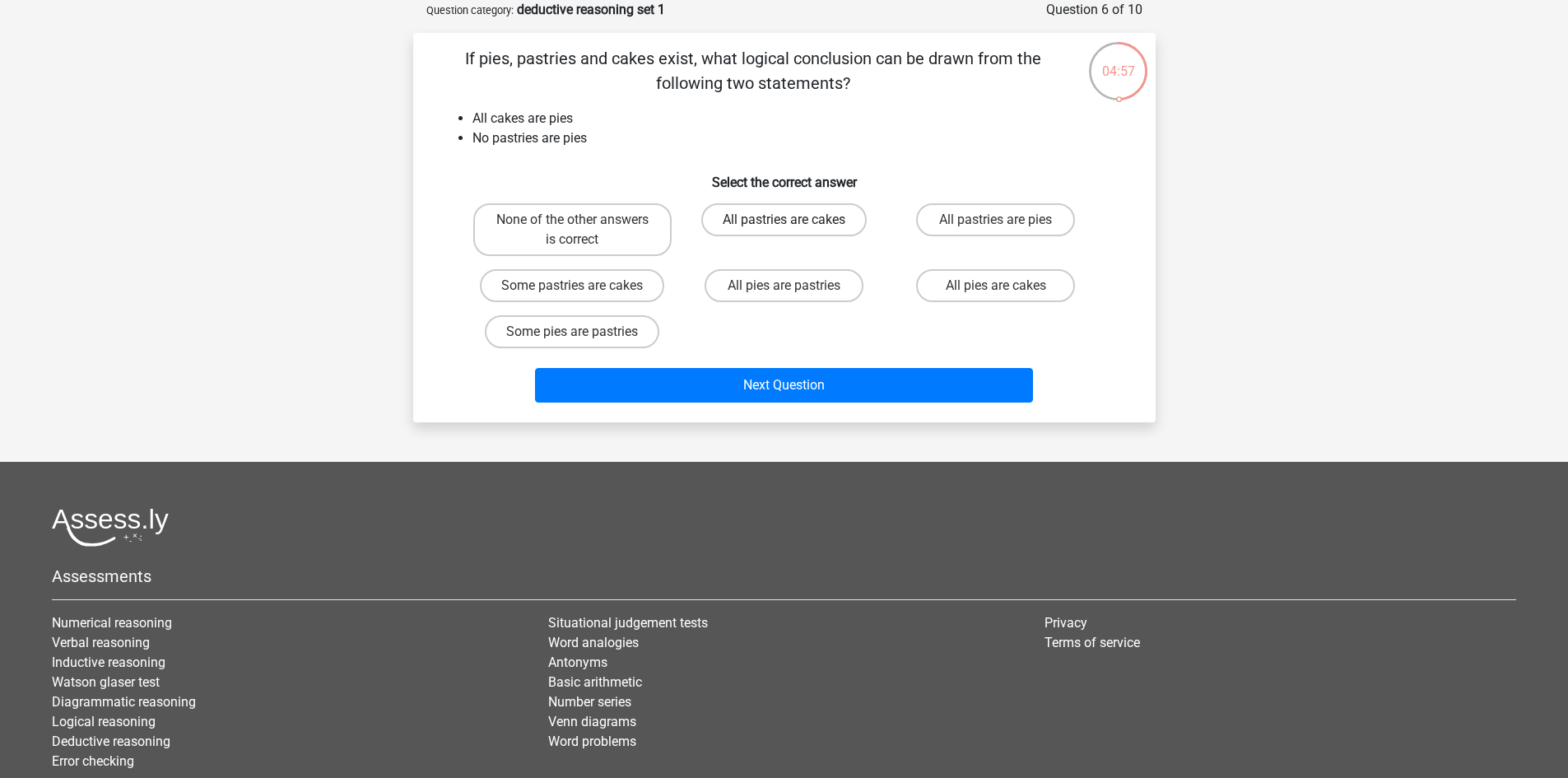
click at [784, 218] on label "All pastries are cakes" at bounding box center [784, 219] width 165 height 33
click at [784, 219] on input "All pastries are cakes" at bounding box center [788, 224] width 10 height 10
radio input "true"
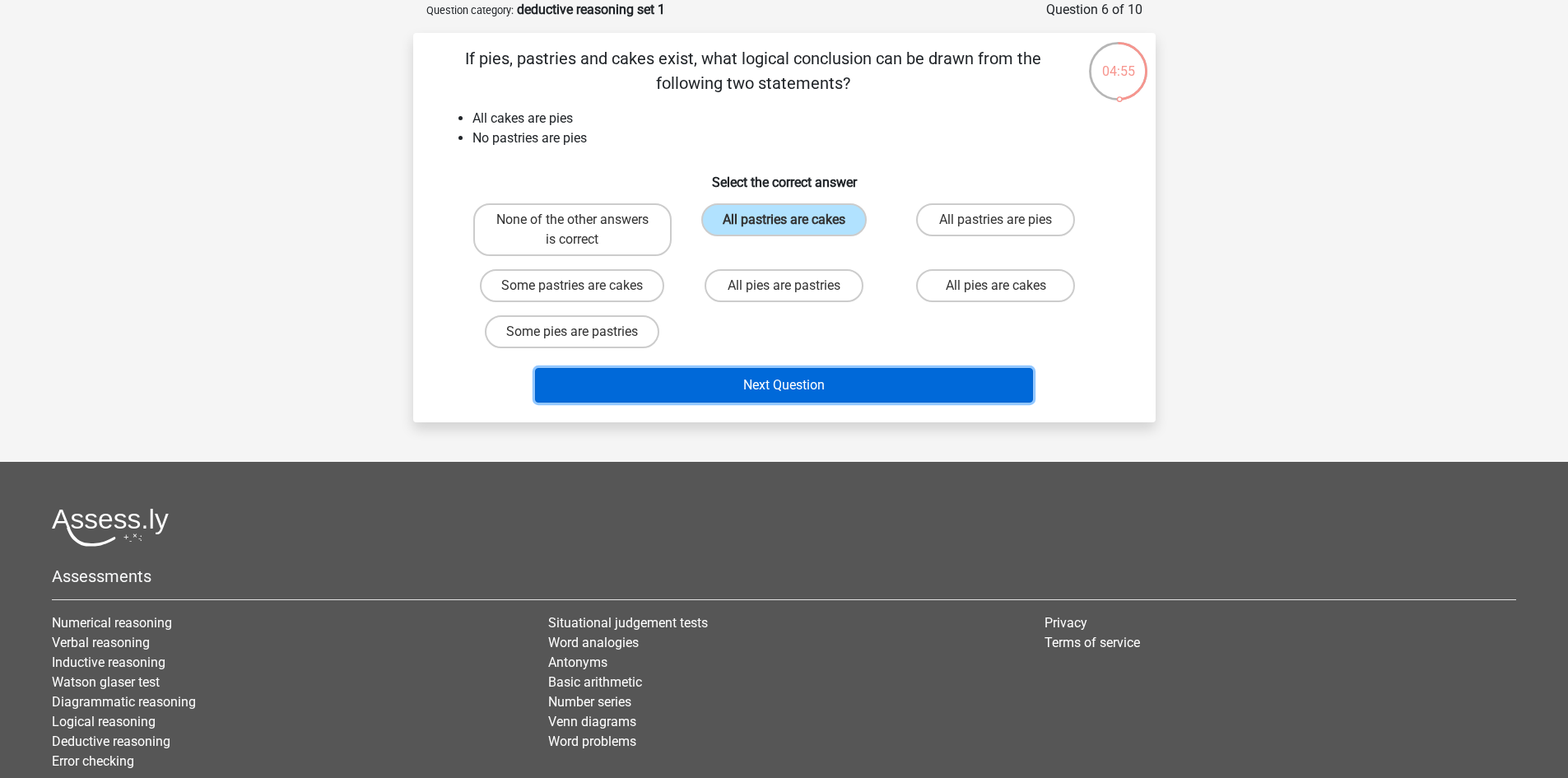
click at [808, 390] on button "Next Question" at bounding box center [784, 385] width 498 height 35
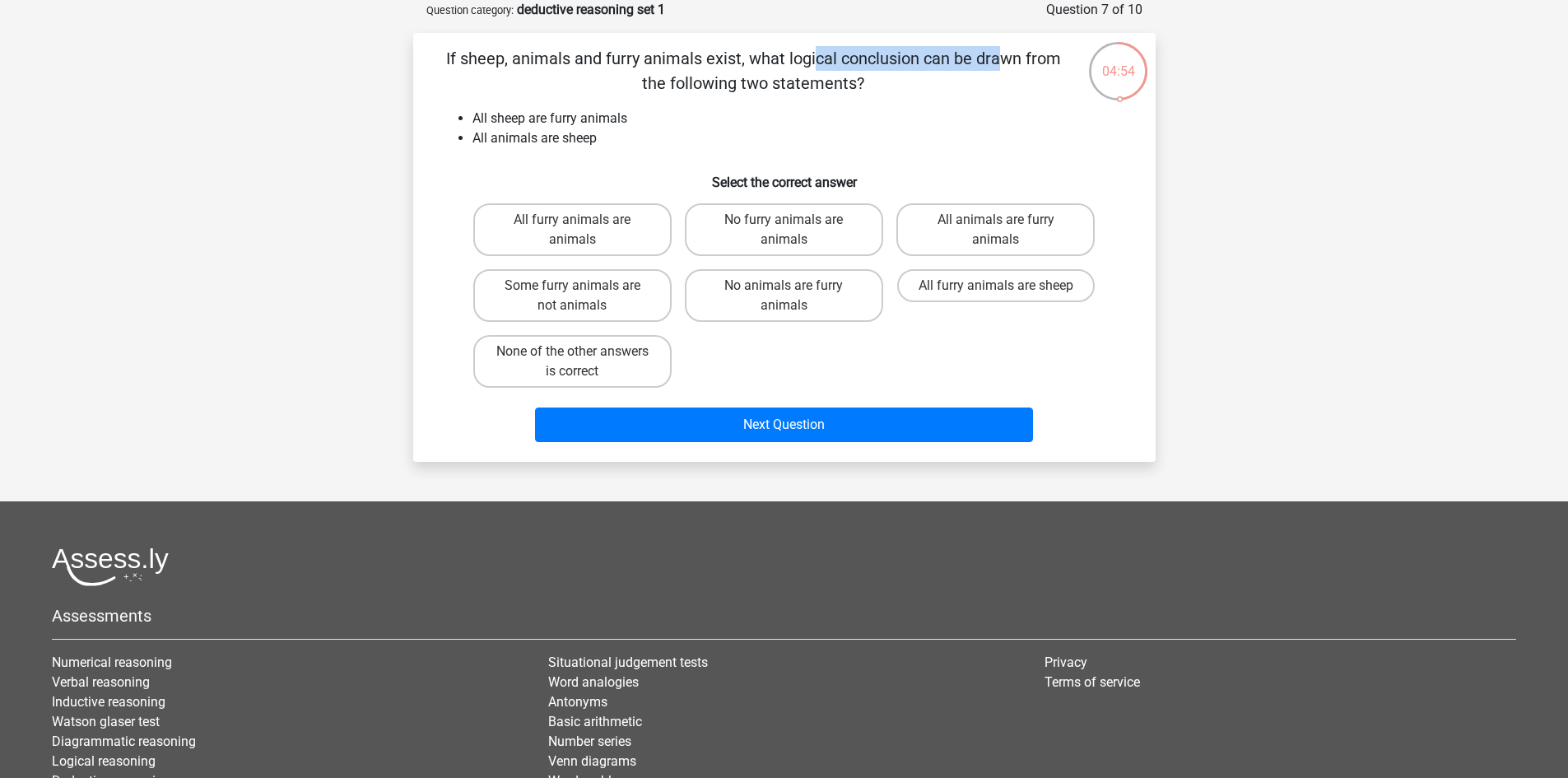
drag, startPoint x: 489, startPoint y: 63, endPoint x: 664, endPoint y: 68, distance: 175.1
click at [664, 68] on p "If sheep, animals and furry animals exist, what logical conclusion can be drawn…" at bounding box center [754, 70] width 629 height 50
click at [668, 74] on p "If sheep, animals and furry animals exist, what logical conclusion can be drawn…" at bounding box center [754, 70] width 629 height 50
drag, startPoint x: 539, startPoint y: 50, endPoint x: 787, endPoint y: 63, distance: 248.3
click at [787, 63] on p "If sheep, animals and furry animals exist, what logical conclusion can be drawn…" at bounding box center [754, 70] width 629 height 50
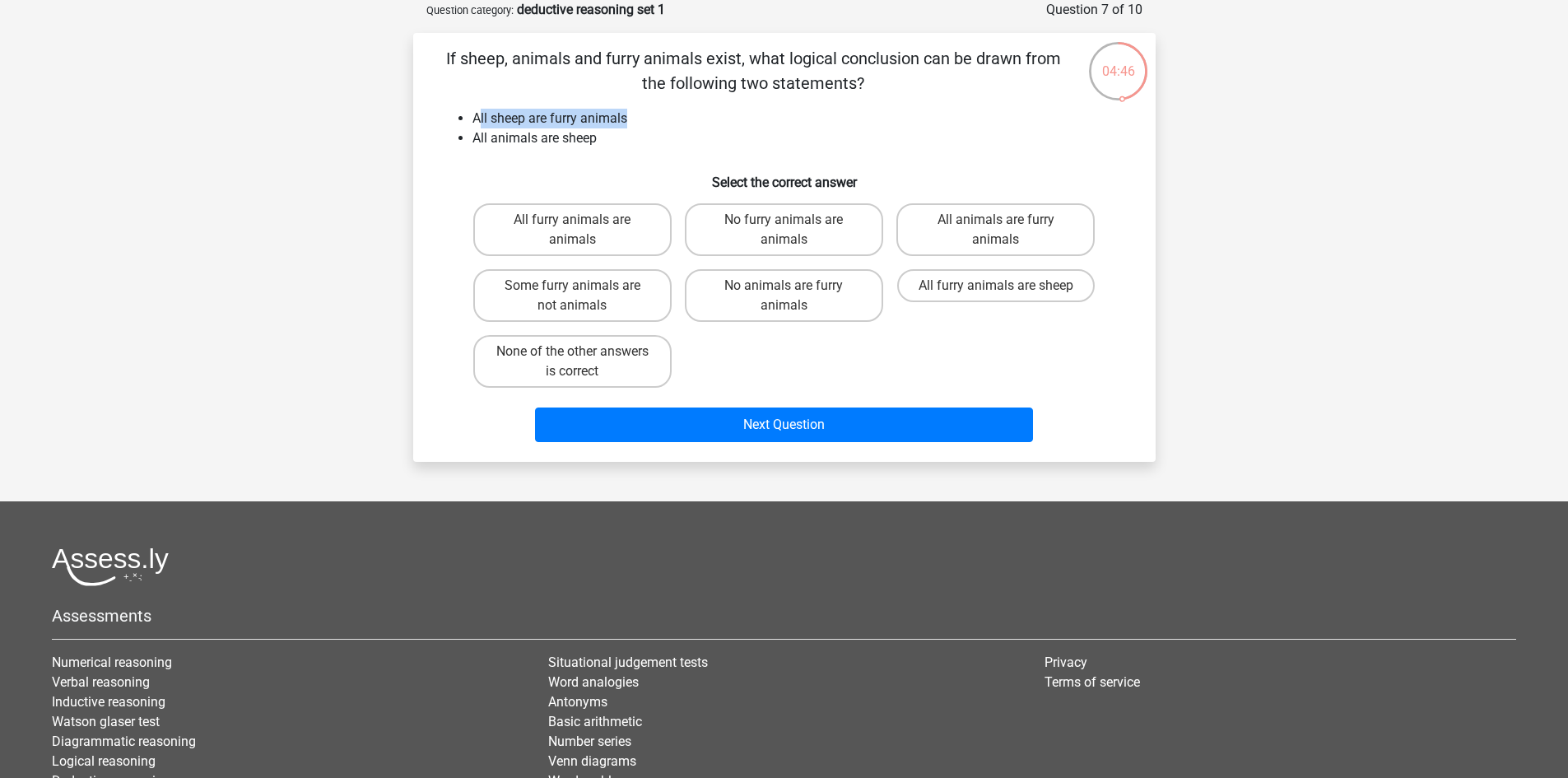
drag, startPoint x: 481, startPoint y: 120, endPoint x: 635, endPoint y: 120, distance: 154.0
click at [635, 120] on li "All sheep are furry animals" at bounding box center [800, 118] width 657 height 20
drag, startPoint x: 540, startPoint y: 143, endPoint x: 643, endPoint y: 144, distance: 103.0
click at [641, 144] on li "All animals are sheep" at bounding box center [800, 138] width 657 height 20
click at [1024, 234] on label "All animals are furry animals" at bounding box center [996, 230] width 198 height 52
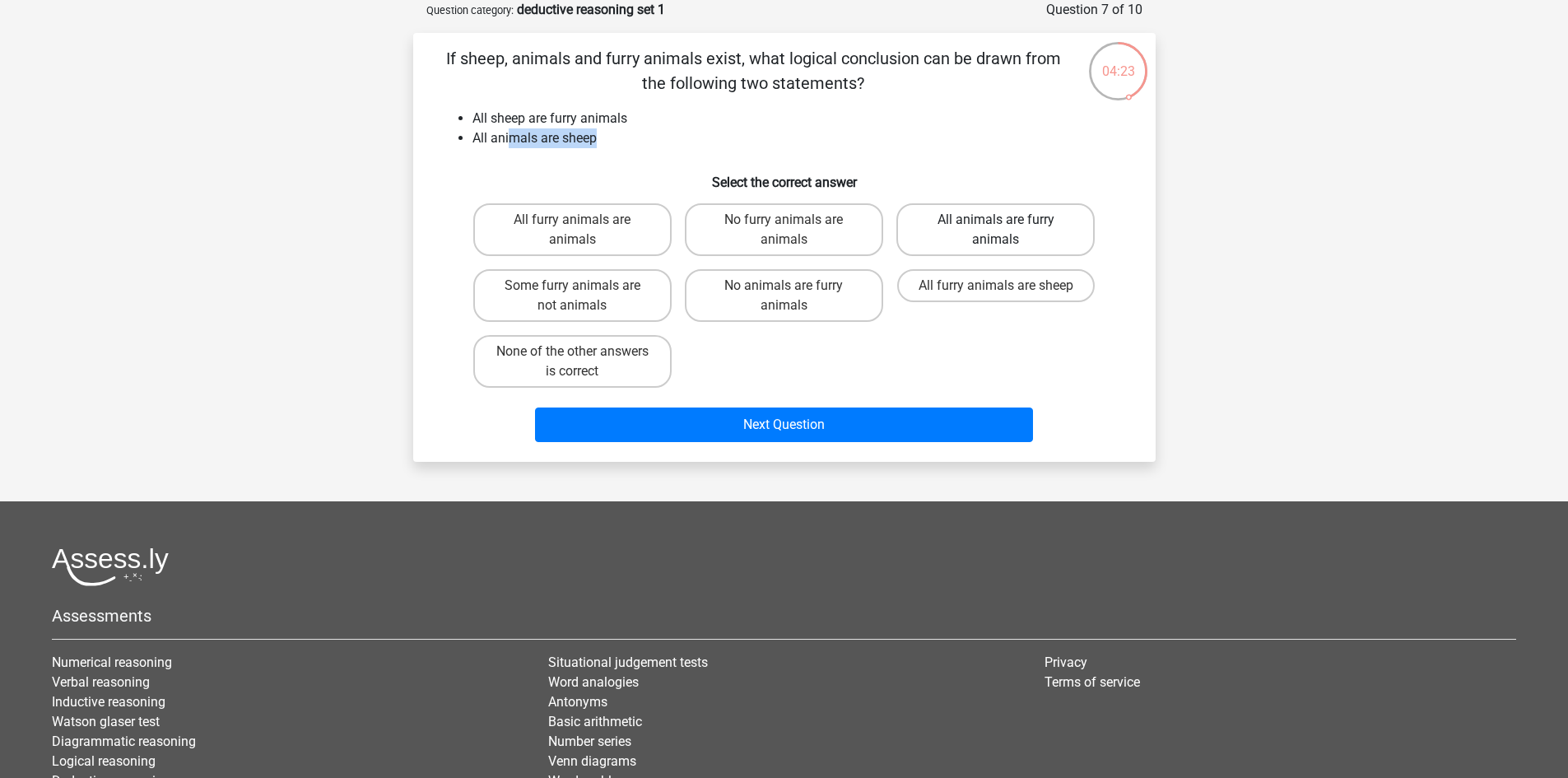
click at [1007, 231] on input "All animals are furry animals" at bounding box center [1001, 224] width 10 height 10
radio input "true"
click at [1000, 289] on input "All furry animals are sheep" at bounding box center [1001, 290] width 10 height 10
radio input "true"
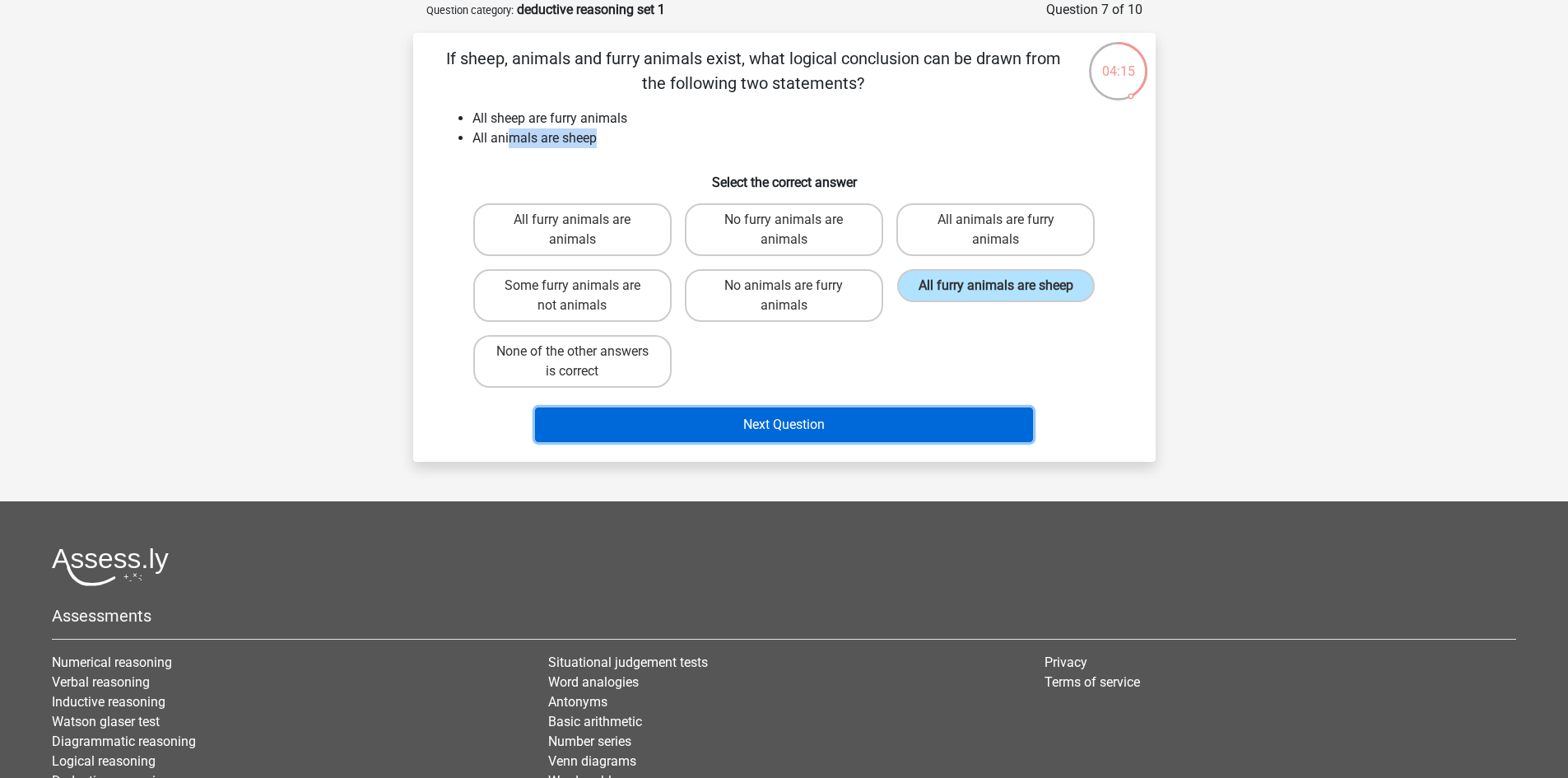
click at [762, 422] on button "Next Question" at bounding box center [784, 424] width 498 height 35
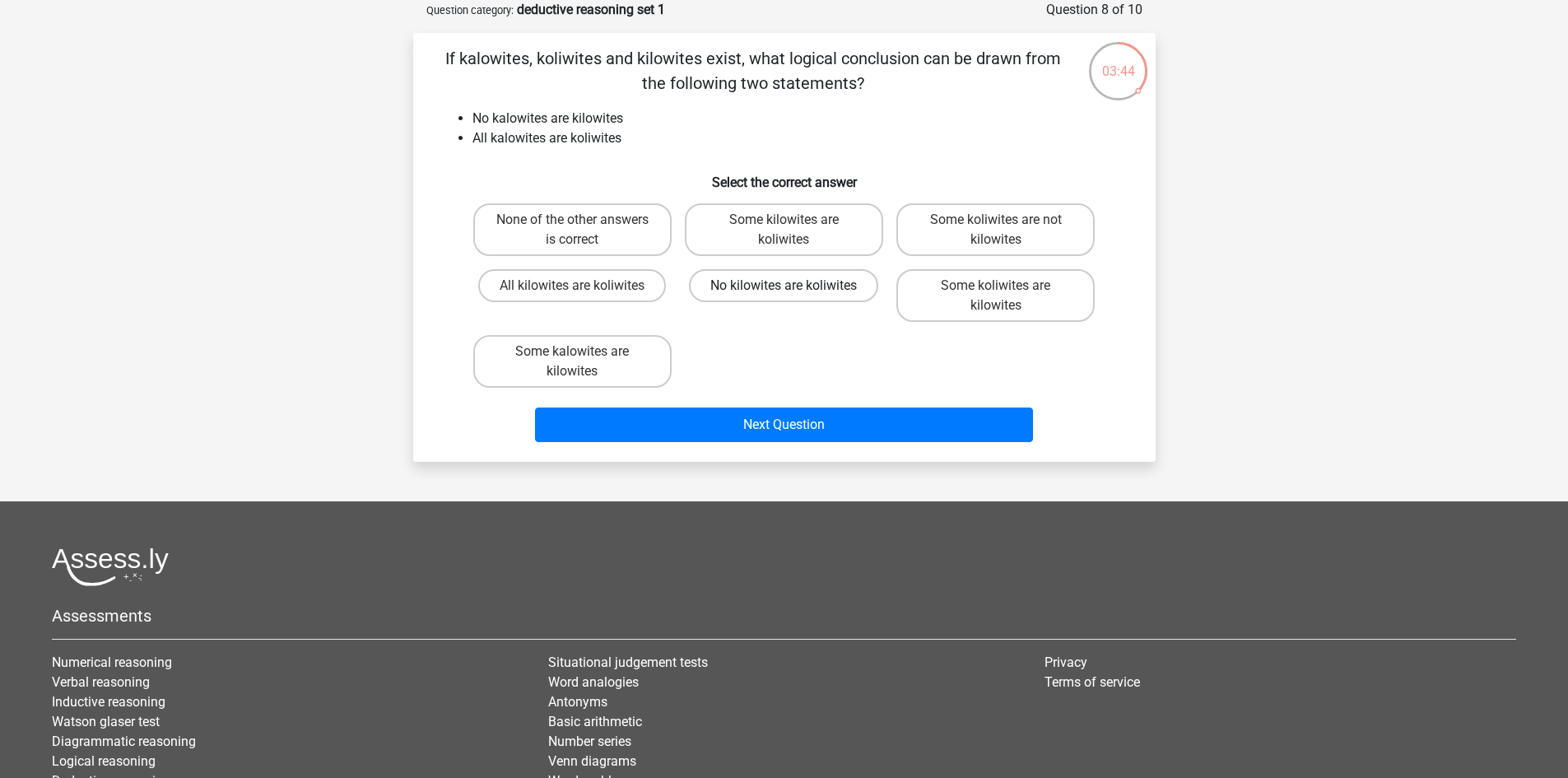
click at [797, 290] on label "No kilowites are koliwites" at bounding box center [784, 285] width 190 height 33
click at [795, 290] on input "No kilowites are koliwites" at bounding box center [788, 290] width 10 height 10
radio input "true"
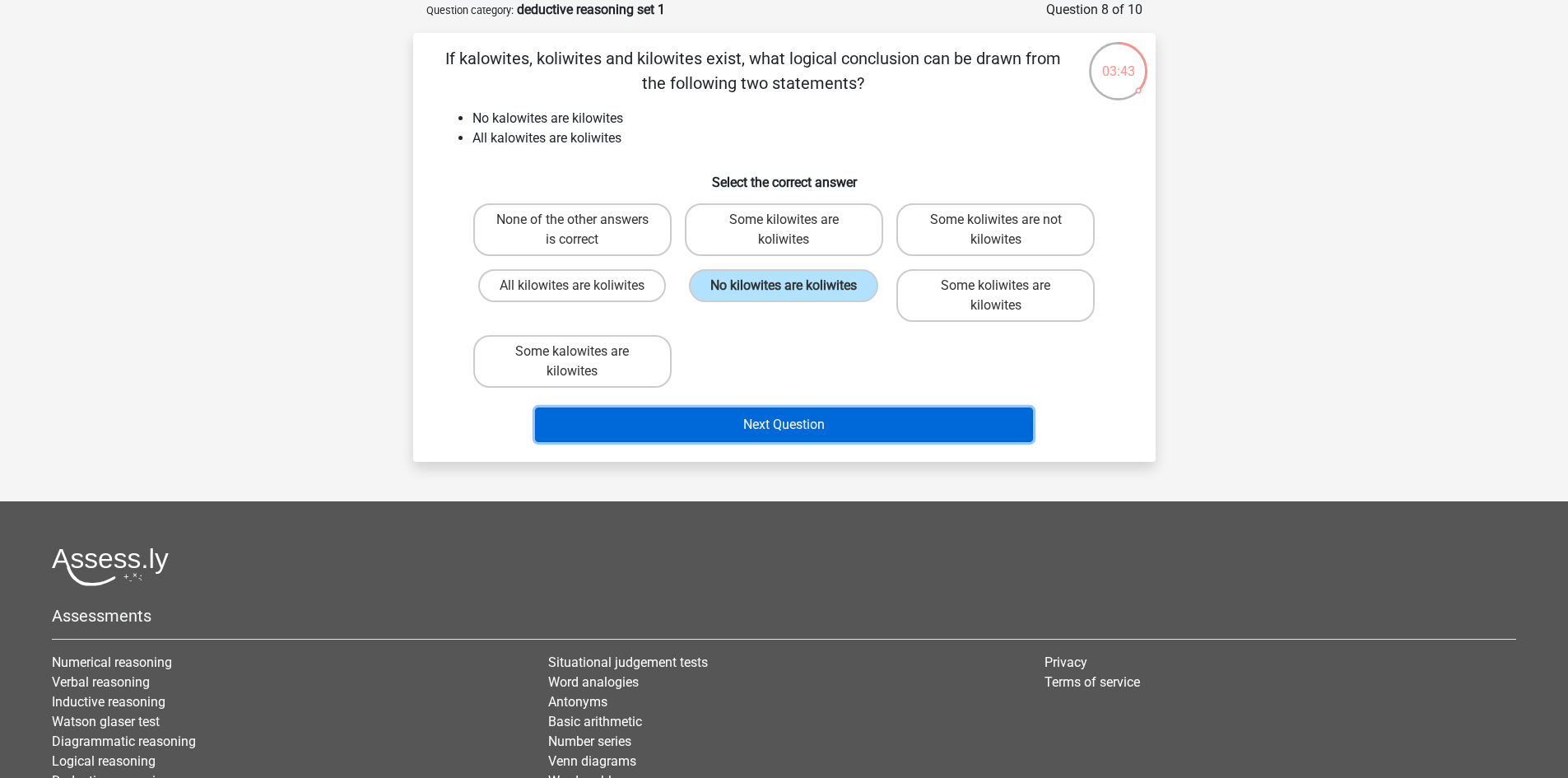
click at [778, 434] on button "Next Question" at bounding box center [784, 424] width 498 height 35
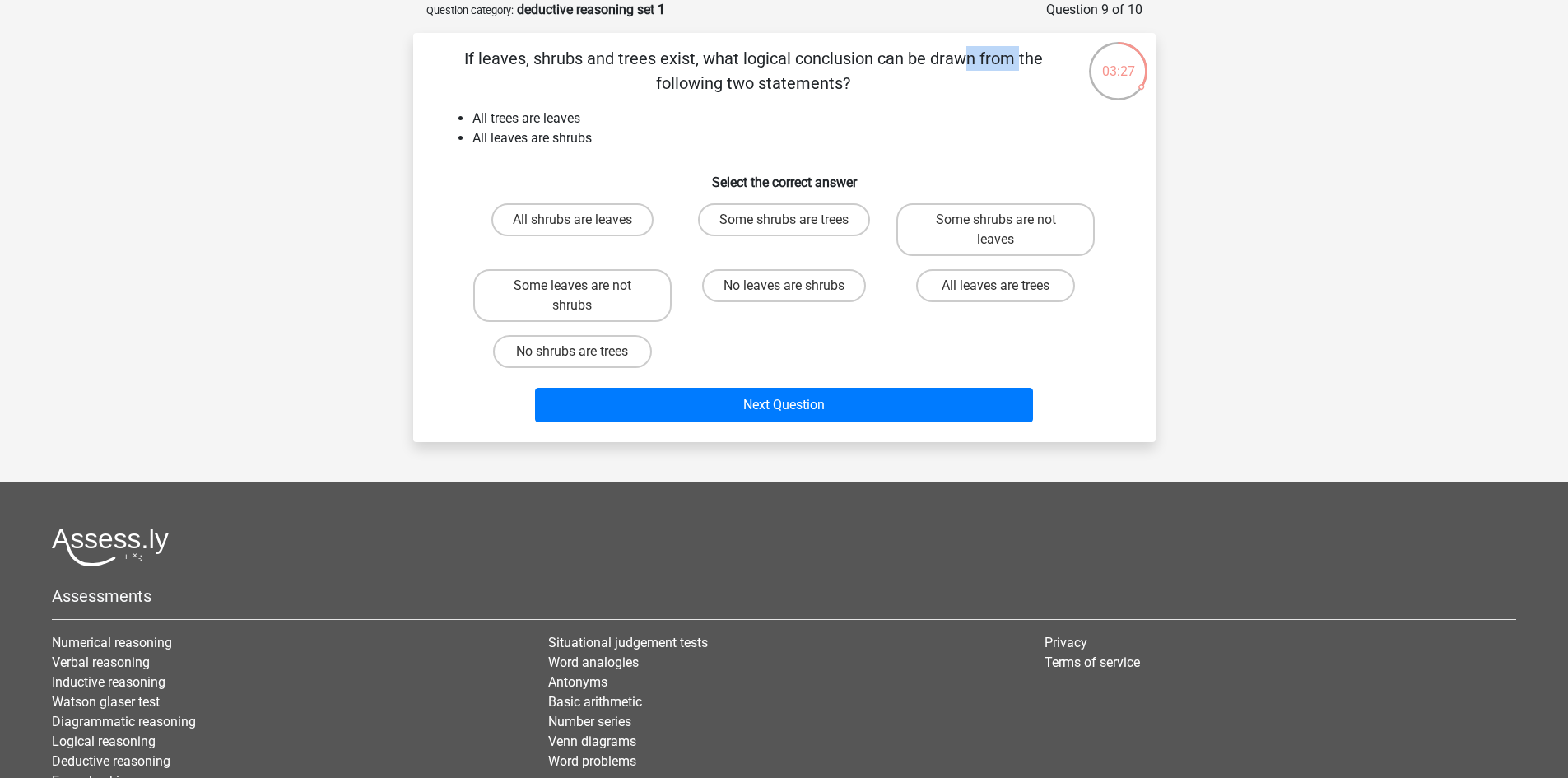
drag, startPoint x: 629, startPoint y: 61, endPoint x: 666, endPoint y: 56, distance: 37.3
click at [677, 57] on p "If leaves, shrubs and trees exist, what logical conclusion can be drawn from th…" at bounding box center [754, 70] width 629 height 50
drag, startPoint x: 522, startPoint y: 58, endPoint x: 462, endPoint y: 63, distance: 60.2
click at [462, 63] on p "If leaves, shrubs and trees exist, what logical conclusion can be drawn from th…" at bounding box center [754, 70] width 629 height 50
drag, startPoint x: 591, startPoint y: 61, endPoint x: 480, endPoint y: 52, distance: 111.4
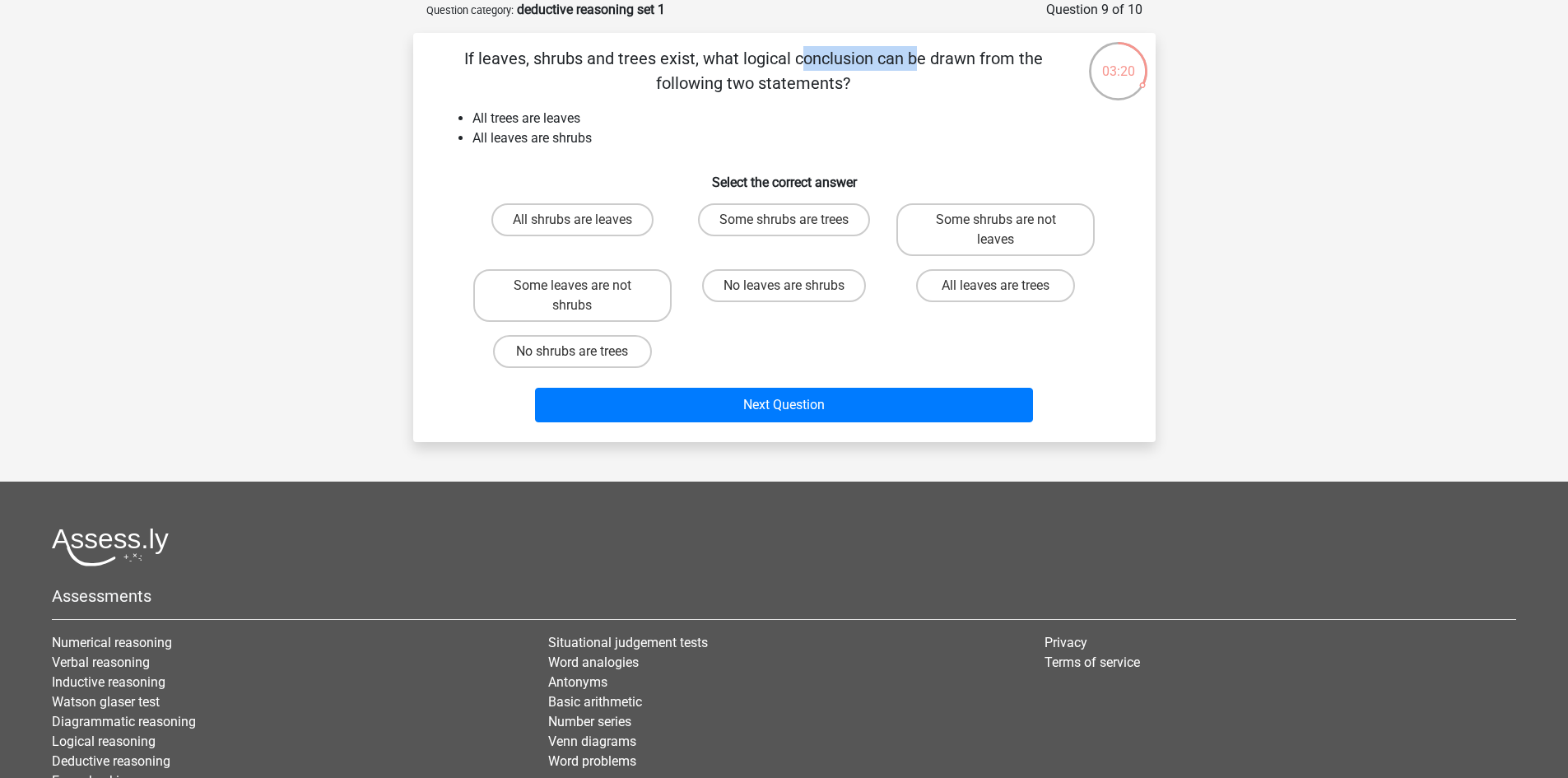
click at [480, 52] on p "If leaves, shrubs and trees exist, what logical conclusion can be drawn from th…" at bounding box center [754, 70] width 629 height 50
click at [1005, 278] on label "All leaves are trees" at bounding box center [996, 285] width 159 height 33
click at [1005, 286] on input "All leaves are trees" at bounding box center [1001, 290] width 10 height 10
radio input "true"
click at [980, 291] on label "All leaves are trees" at bounding box center [996, 285] width 159 height 33
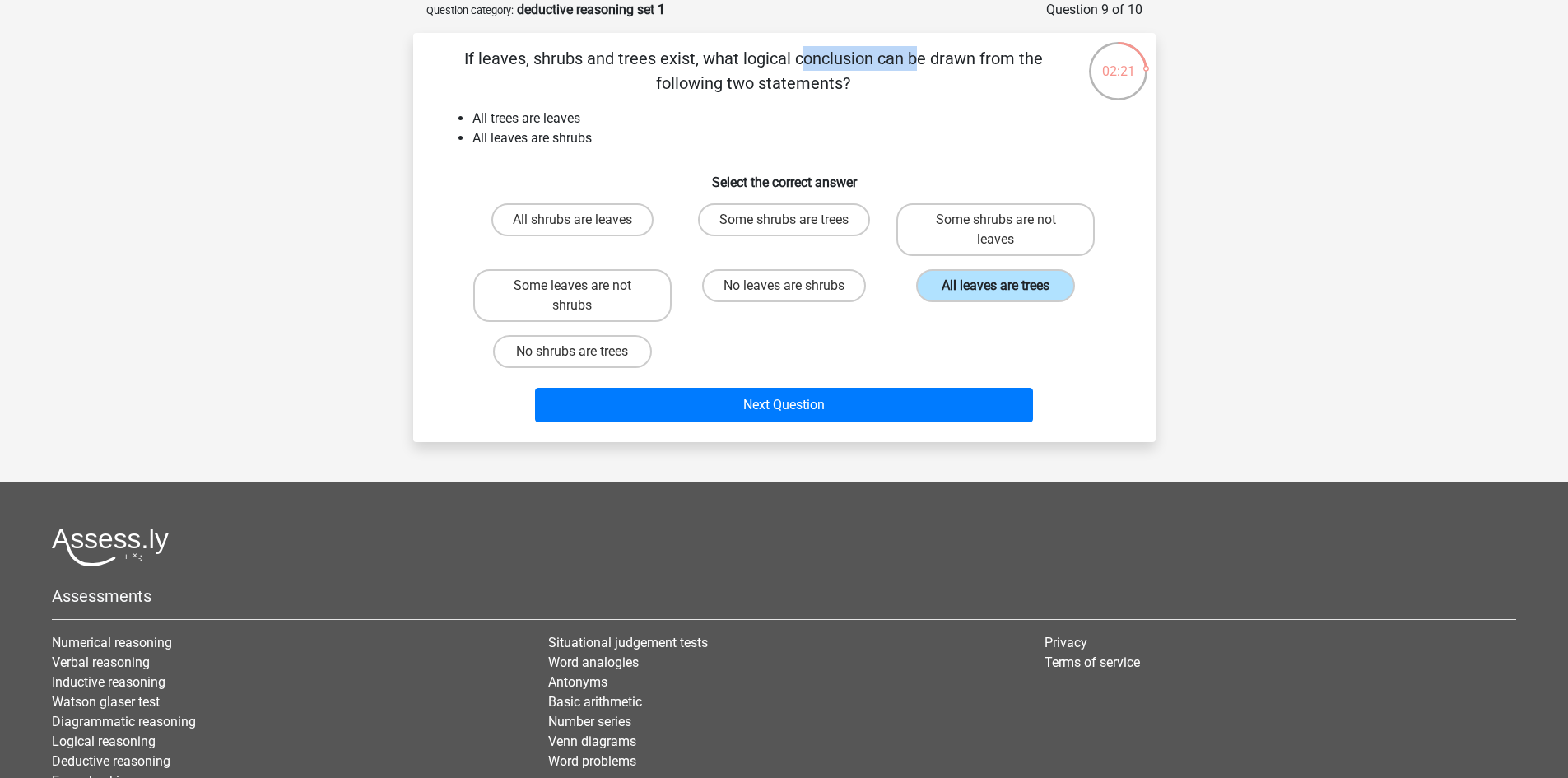
click at [996, 291] on input "All leaves are trees" at bounding box center [1001, 290] width 10 height 10
click at [593, 355] on label "No shrubs are trees" at bounding box center [572, 351] width 159 height 33
click at [583, 355] on input "No shrubs are trees" at bounding box center [577, 356] width 10 height 10
radio input "true"
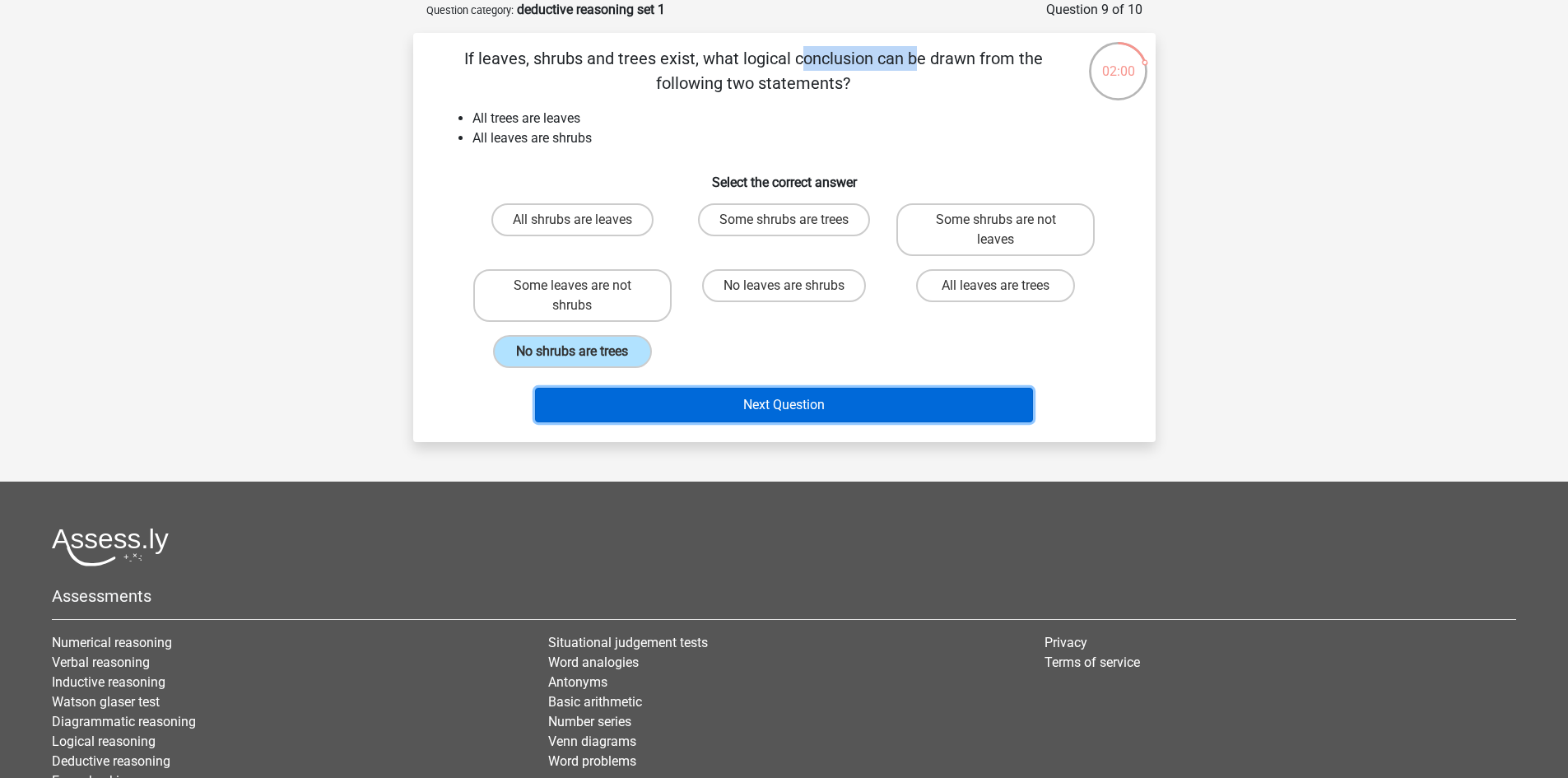
click at [784, 399] on button "Next Question" at bounding box center [784, 404] width 498 height 35
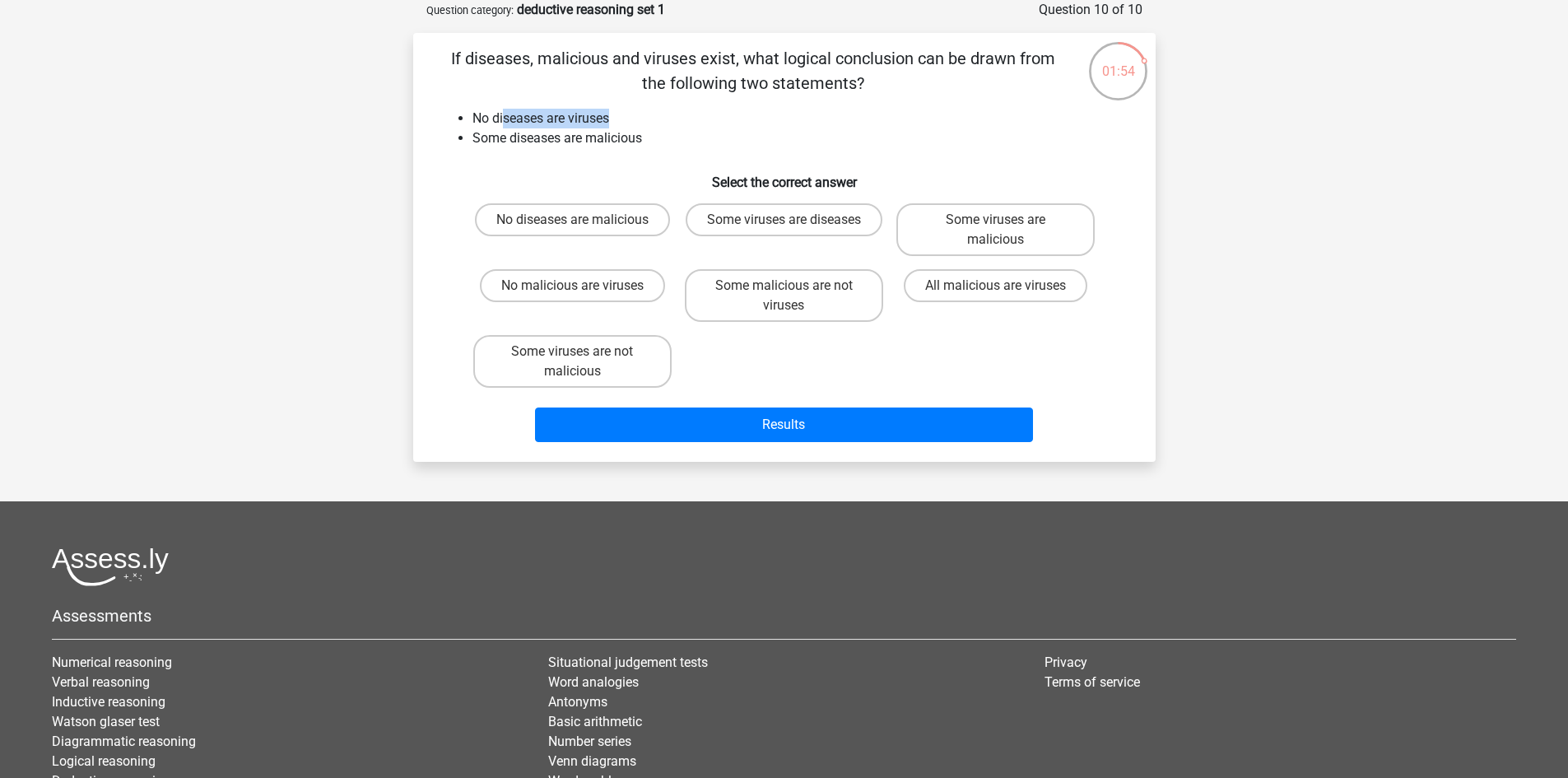
drag, startPoint x: 504, startPoint y: 120, endPoint x: 629, endPoint y: 120, distance: 125.0
click at [629, 120] on li "No diseases are viruses" at bounding box center [800, 118] width 657 height 20
drag, startPoint x: 476, startPoint y: 144, endPoint x: 699, endPoint y: 156, distance: 223.3
click at [699, 156] on div "If diseases, malicious and viruses exist, what logical conclusion can be drawn …" at bounding box center [784, 247] width 729 height 403
click at [581, 219] on label "No diseases are malicious" at bounding box center [572, 219] width 195 height 33
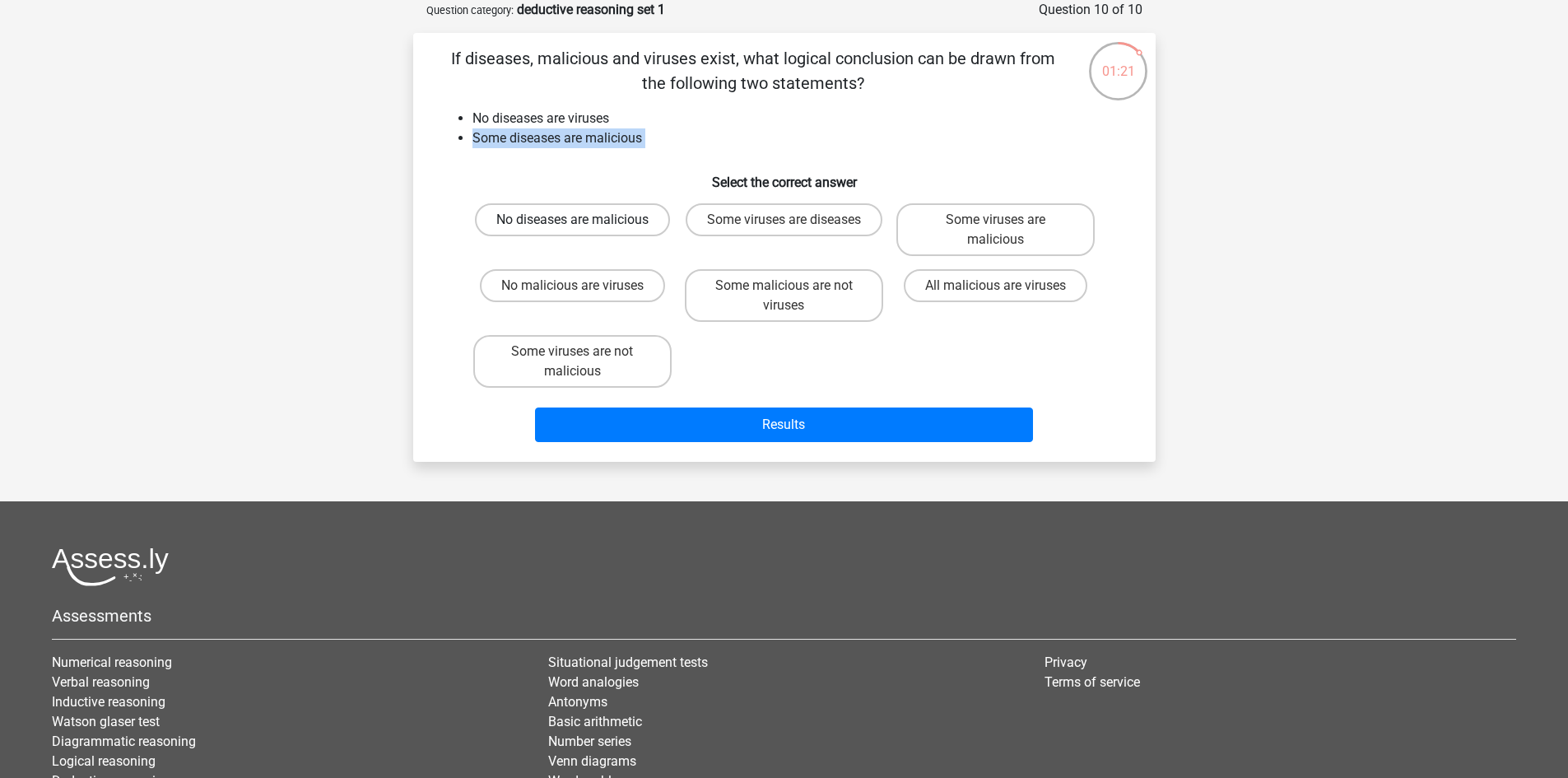
click at [581, 219] on input "No diseases are malicious" at bounding box center [577, 224] width 10 height 10
radio input "true"
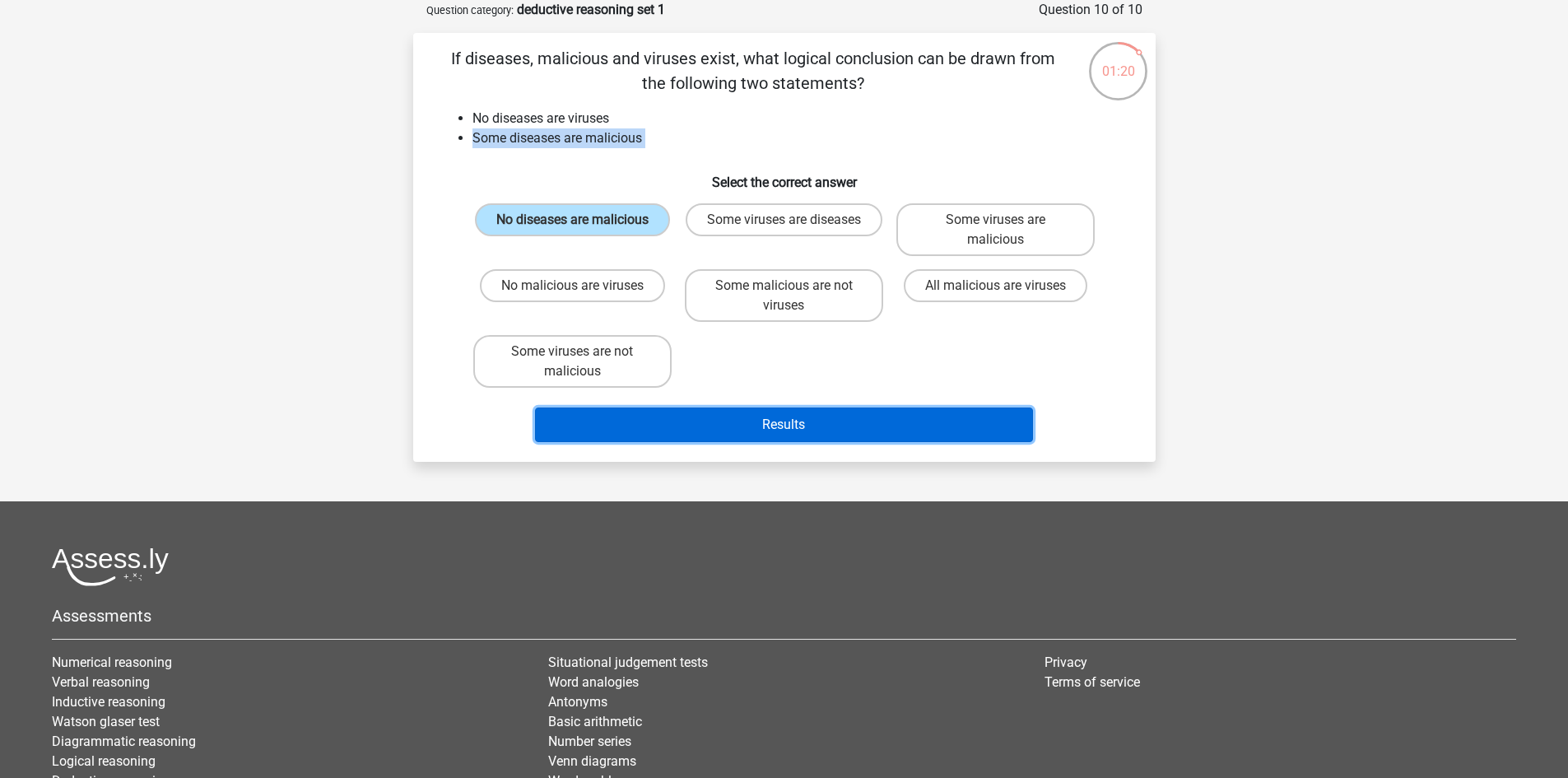
click at [807, 434] on button "Results" at bounding box center [784, 424] width 498 height 35
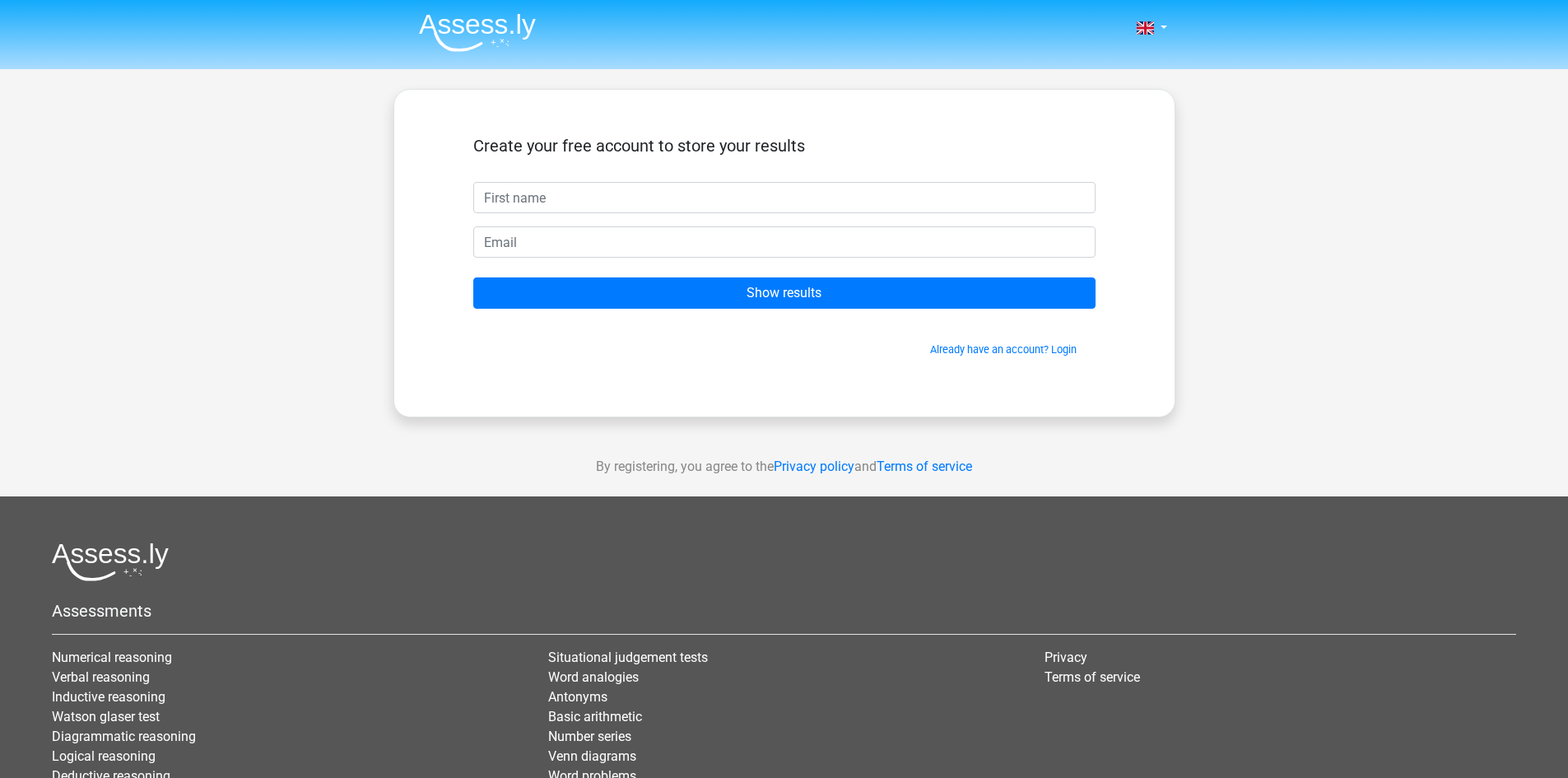
click at [541, 200] on input "text" at bounding box center [784, 197] width 622 height 31
type input "[PERSON_NAME]"
click at [519, 255] on input "email" at bounding box center [784, 241] width 622 height 31
click at [598, 247] on input "email" at bounding box center [784, 241] width 622 height 31
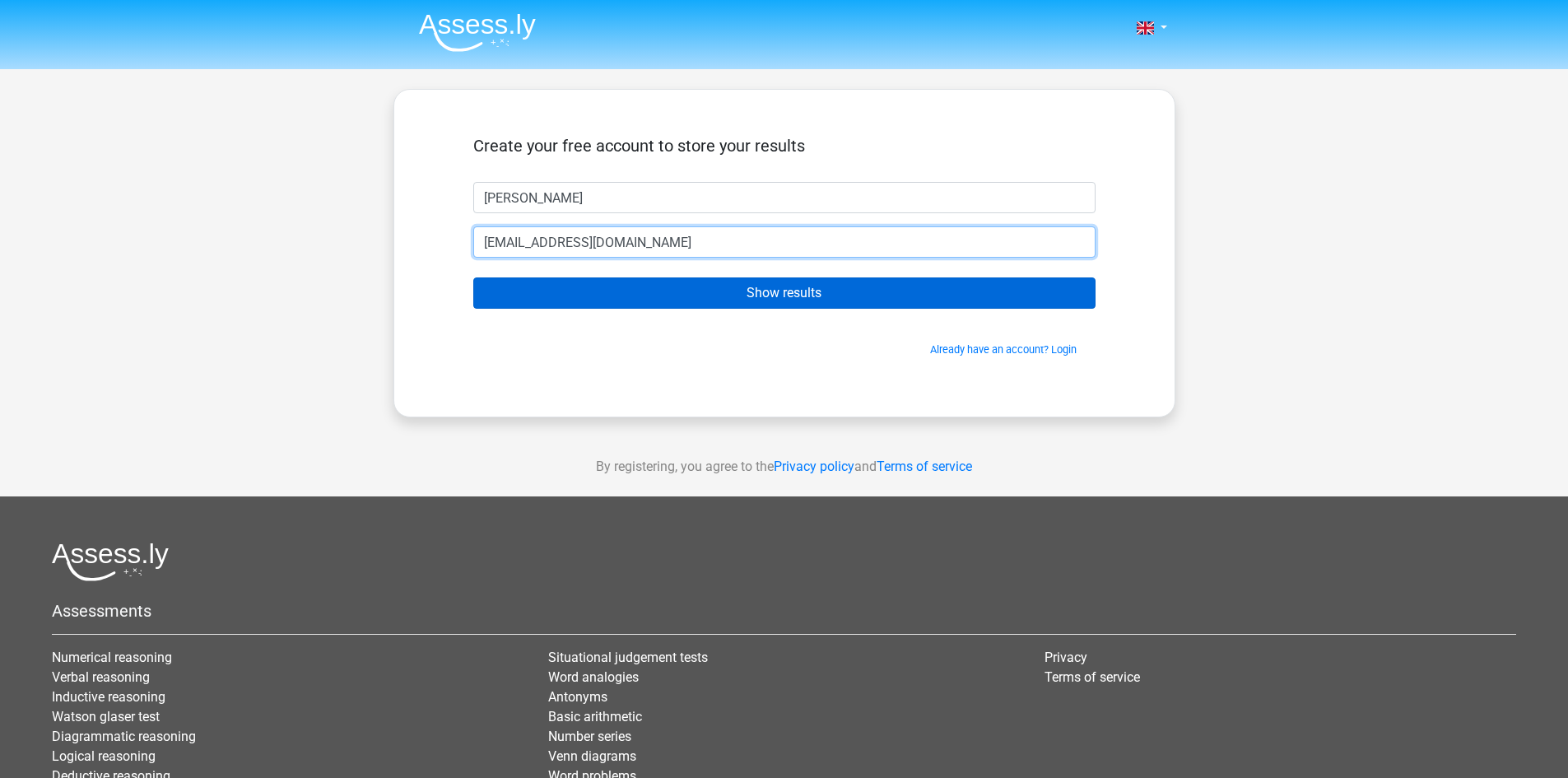
type input "[EMAIL_ADDRESS][DOMAIN_NAME]"
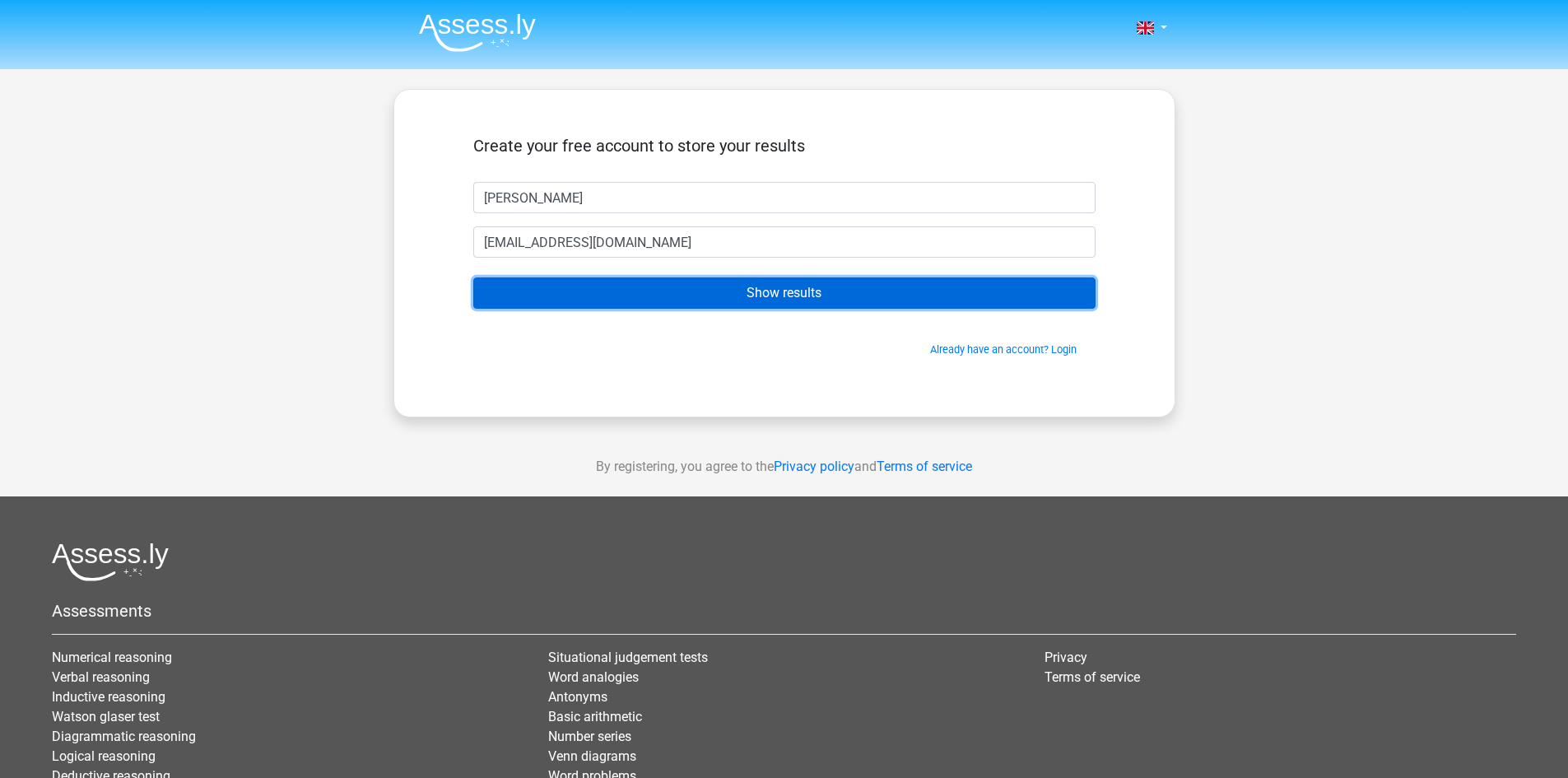
click at [742, 300] on input "Show results" at bounding box center [784, 292] width 622 height 31
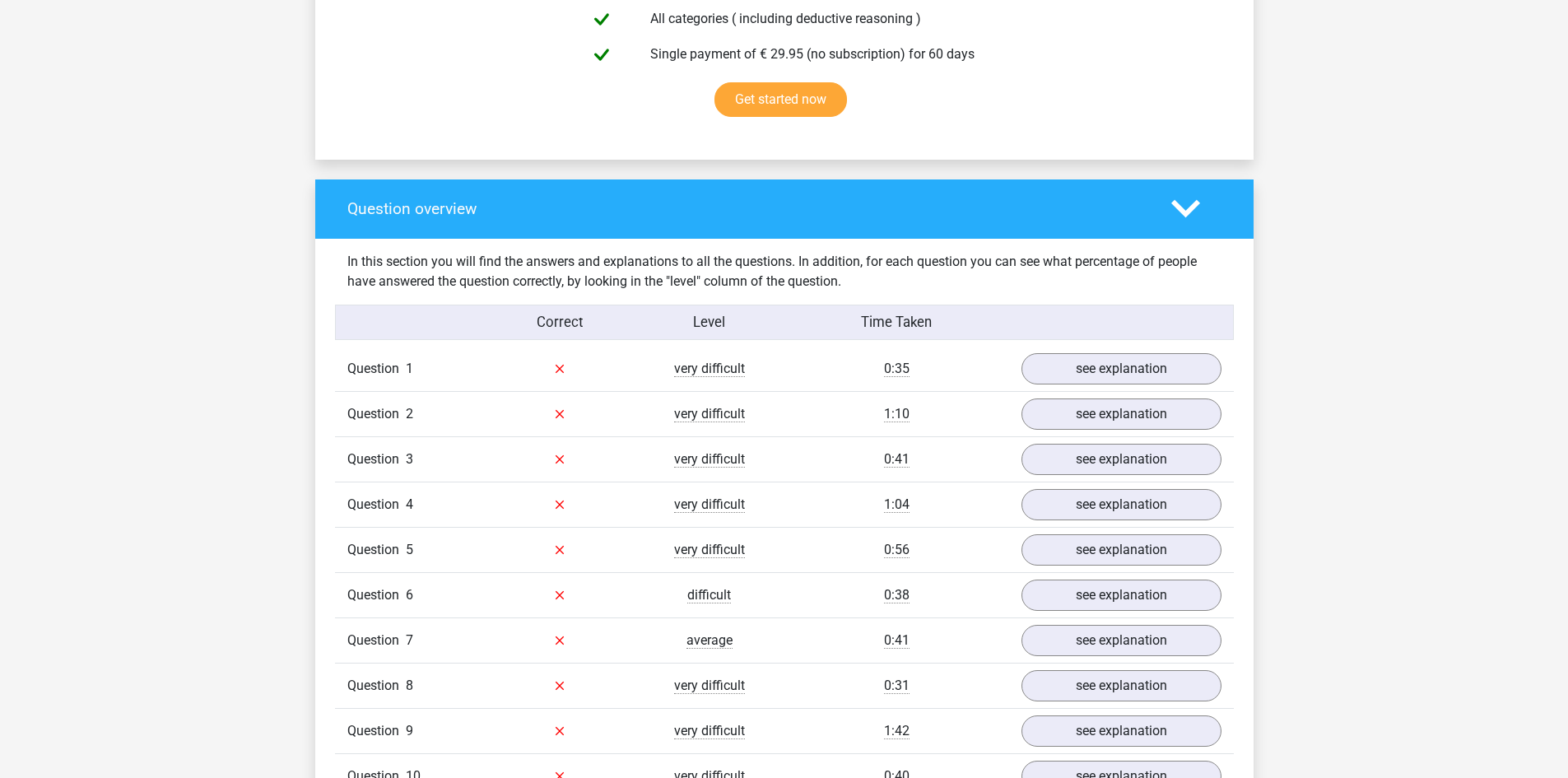
scroll to position [1070, 0]
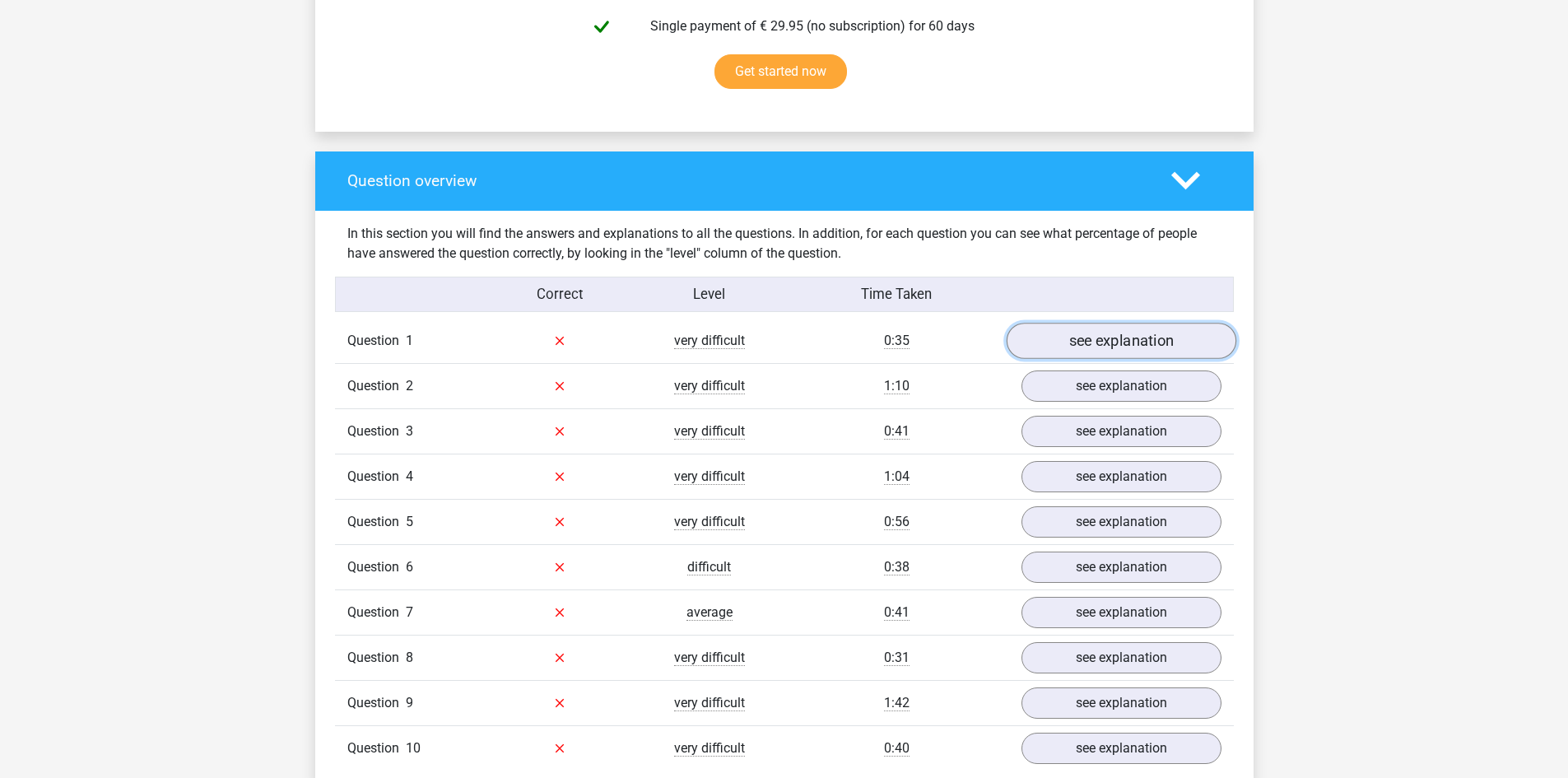
click at [1091, 342] on link "see explanation" at bounding box center [1121, 341] width 230 height 36
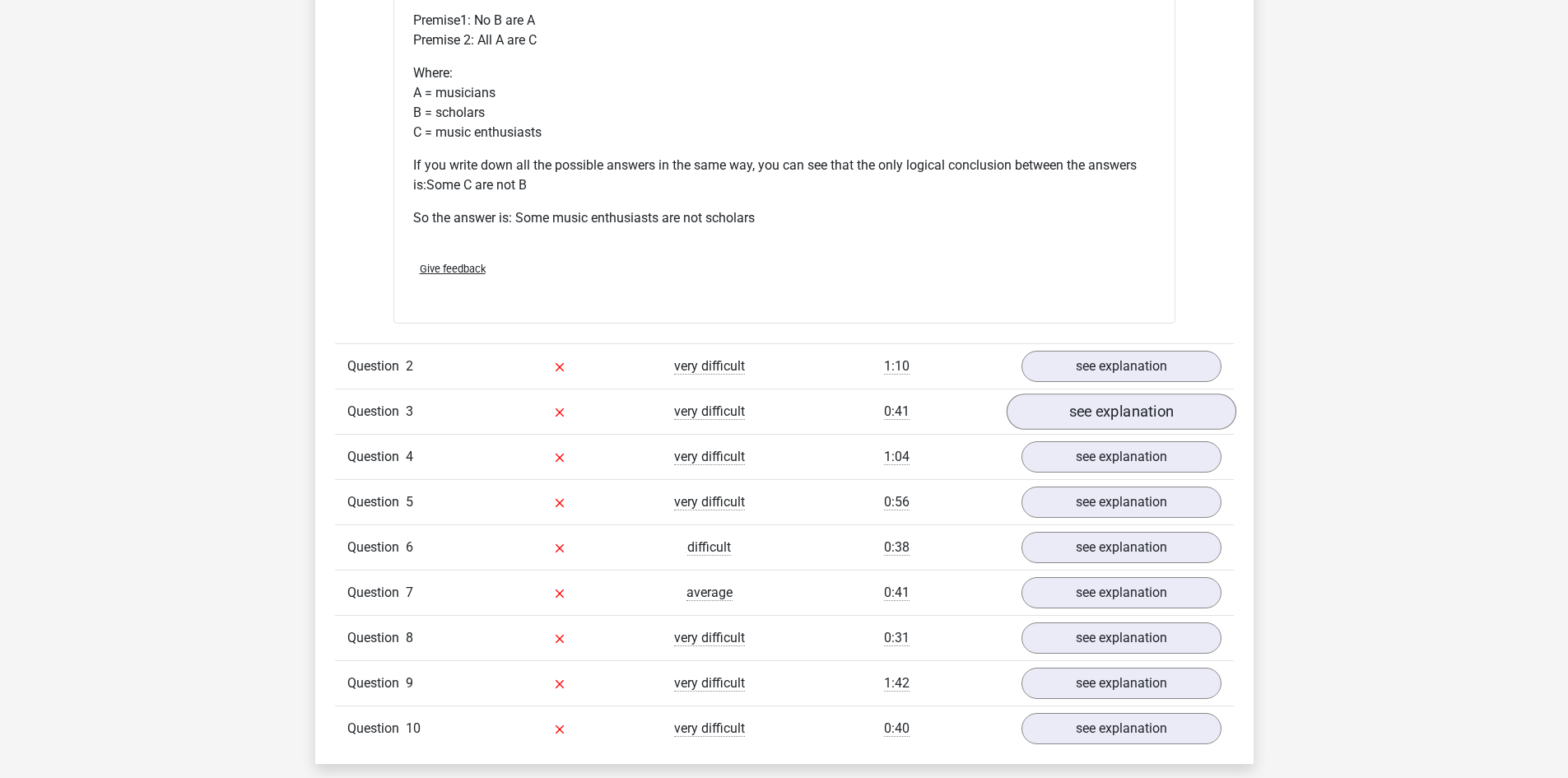
scroll to position [1811, 0]
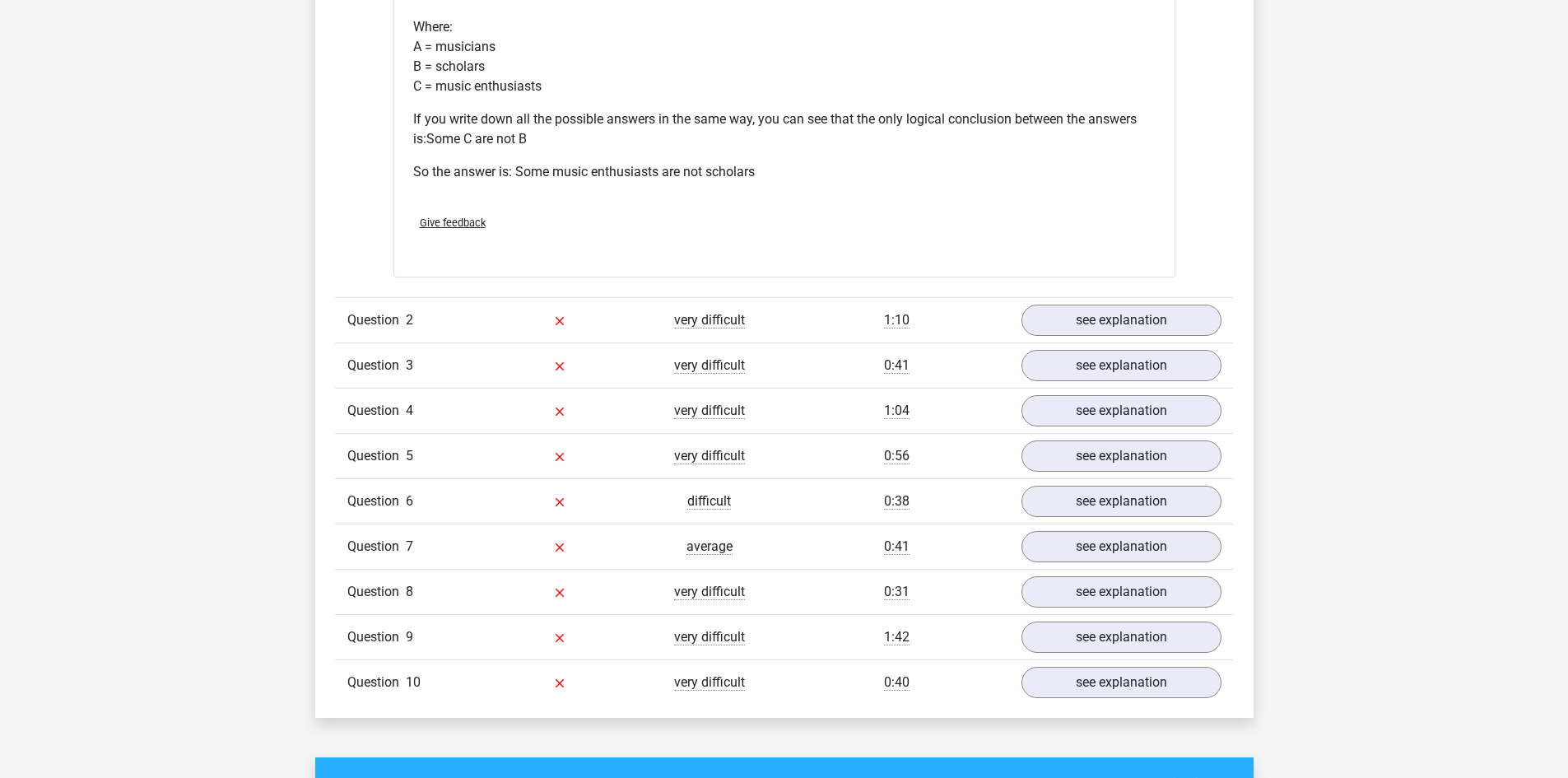
click at [428, 318] on div "Question 2" at bounding box center [410, 319] width 149 height 20
click at [1099, 327] on link "see explanation" at bounding box center [1121, 320] width 230 height 36
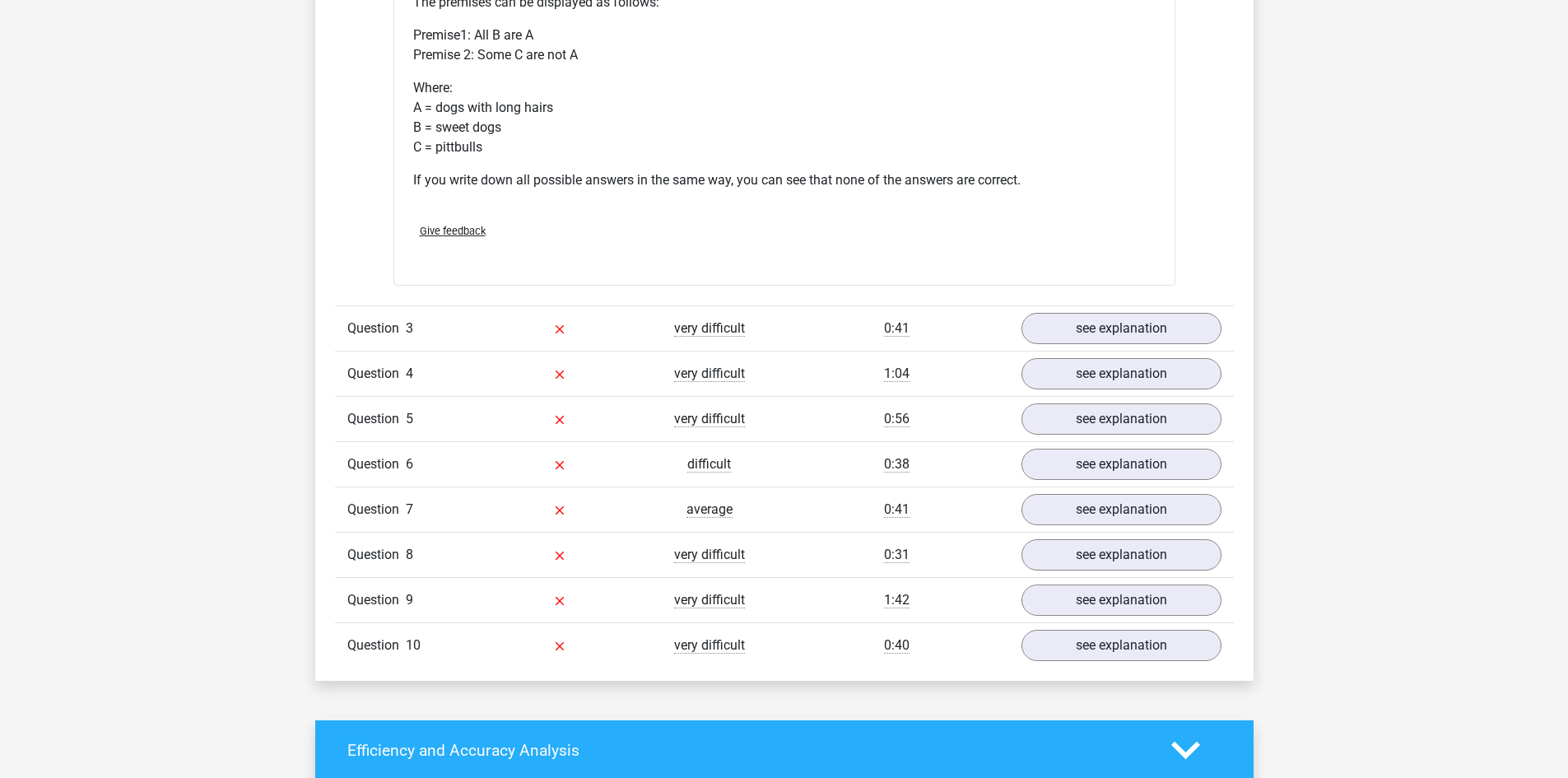
scroll to position [2964, 0]
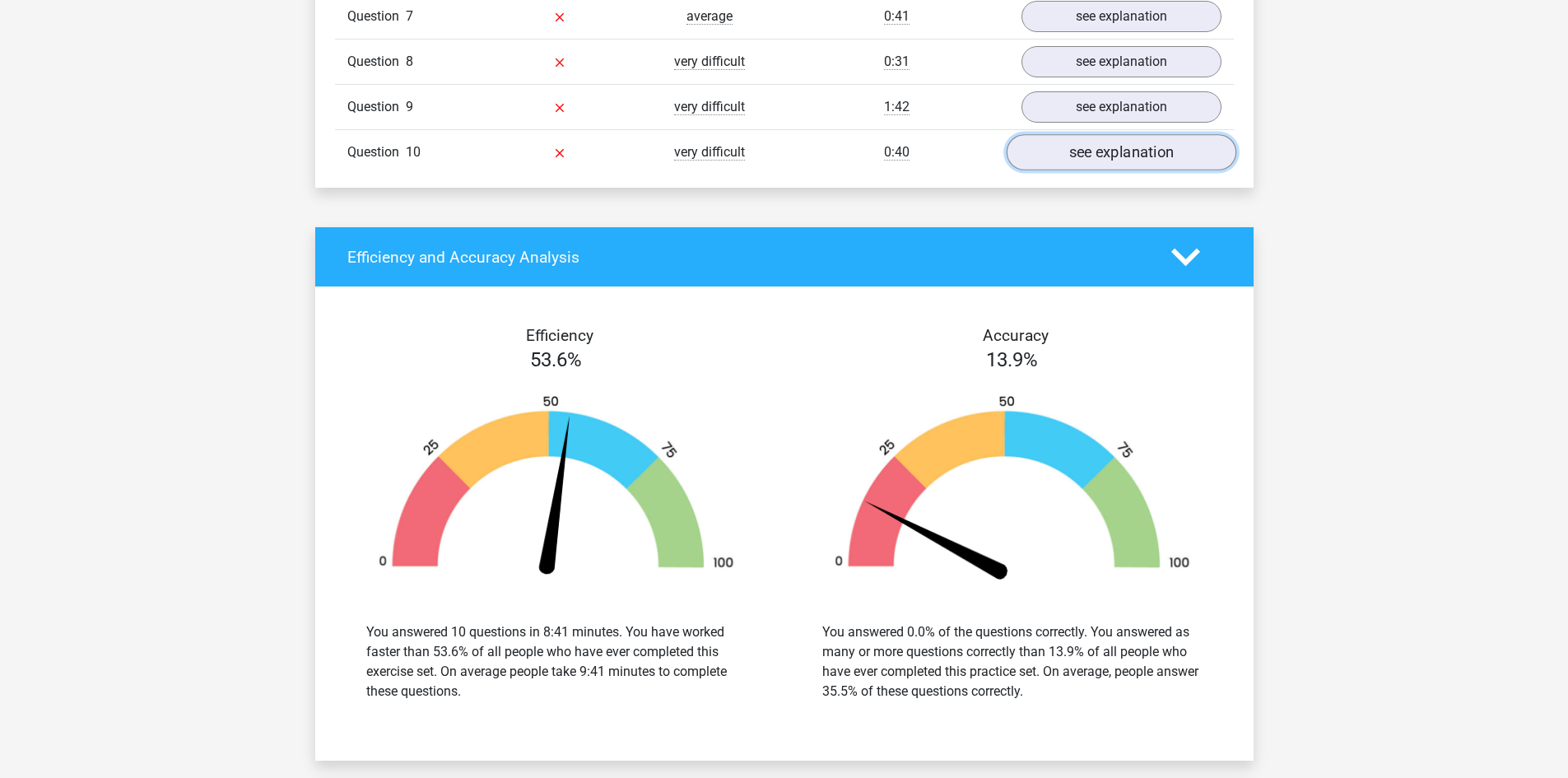
click at [1108, 158] on link "see explanation" at bounding box center [1121, 152] width 230 height 36
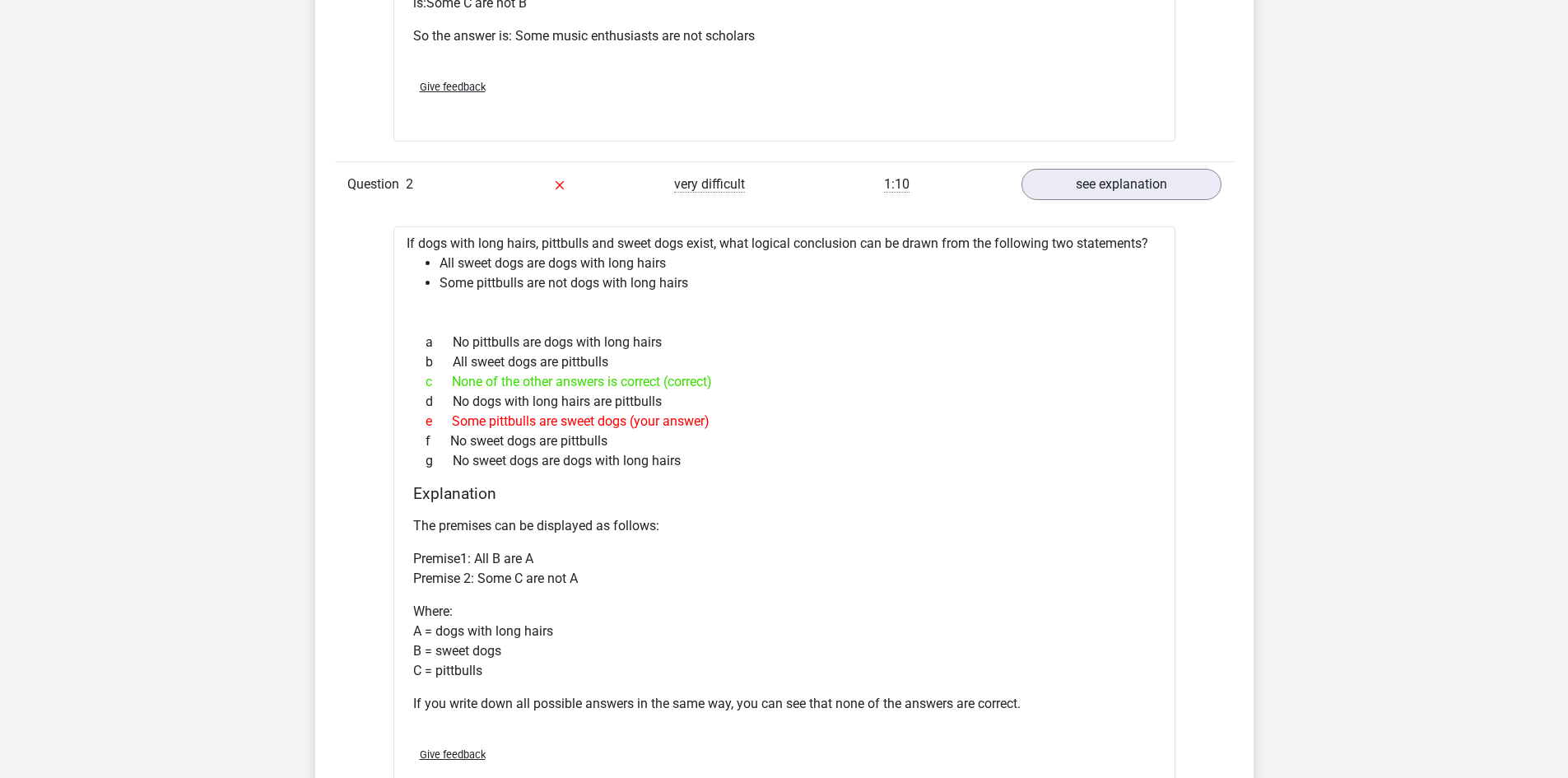
scroll to position [1976, 0]
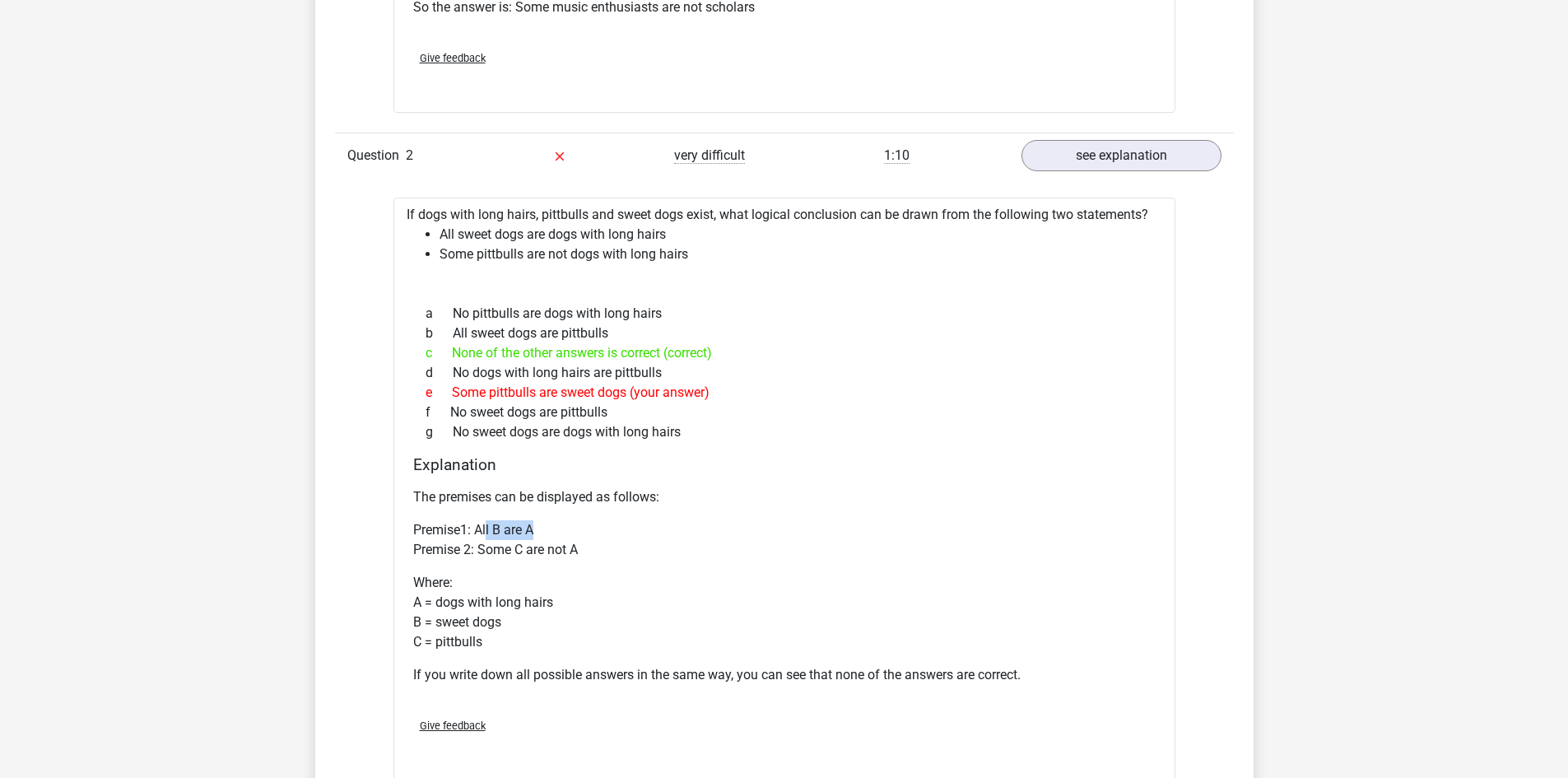
drag, startPoint x: 487, startPoint y: 529, endPoint x: 538, endPoint y: 528, distance: 51.0
click at [538, 528] on p "Premise1: All B are A Premise 2: Some C are not A" at bounding box center [784, 540] width 742 height 39
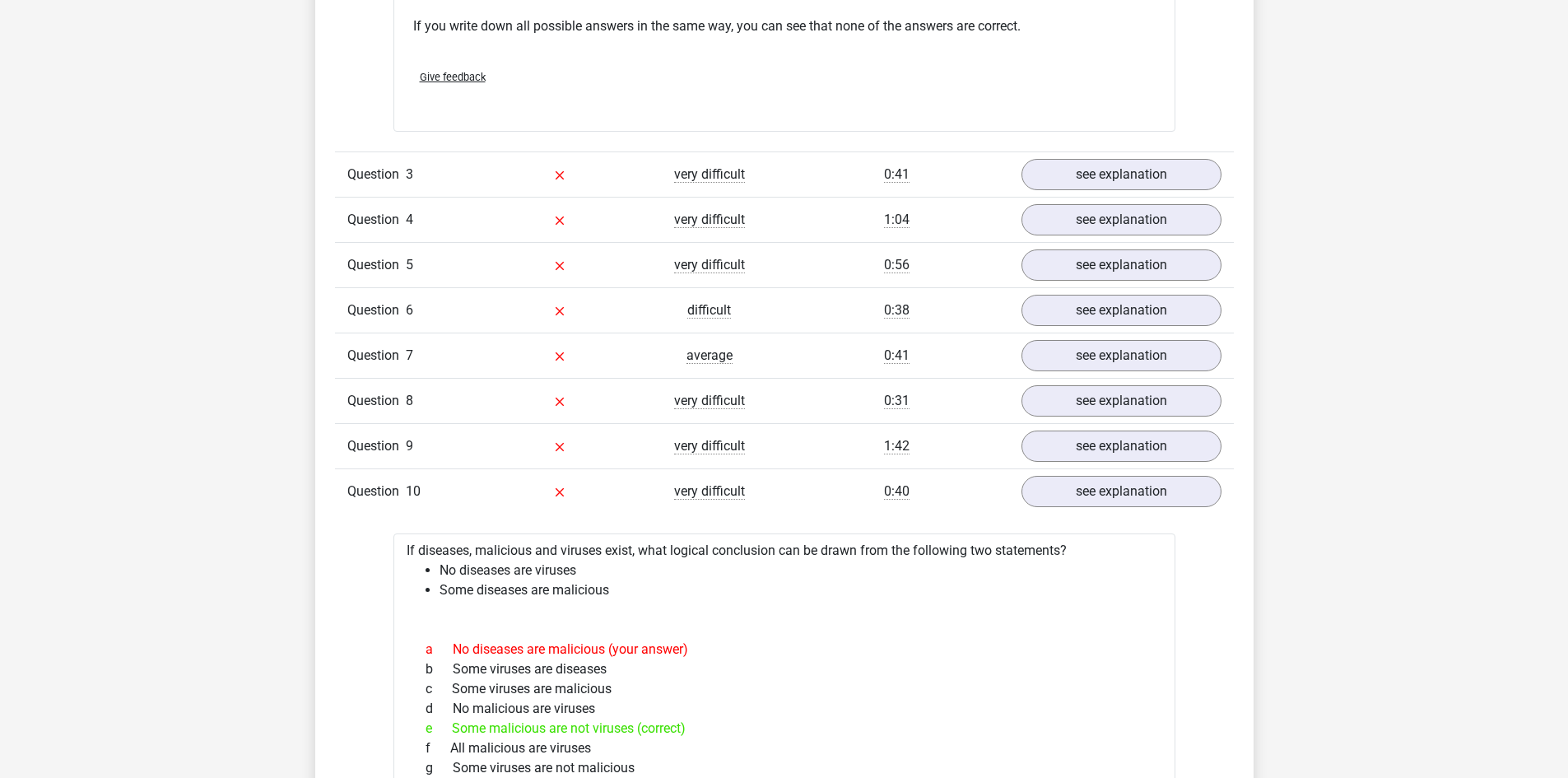
scroll to position [2635, 0]
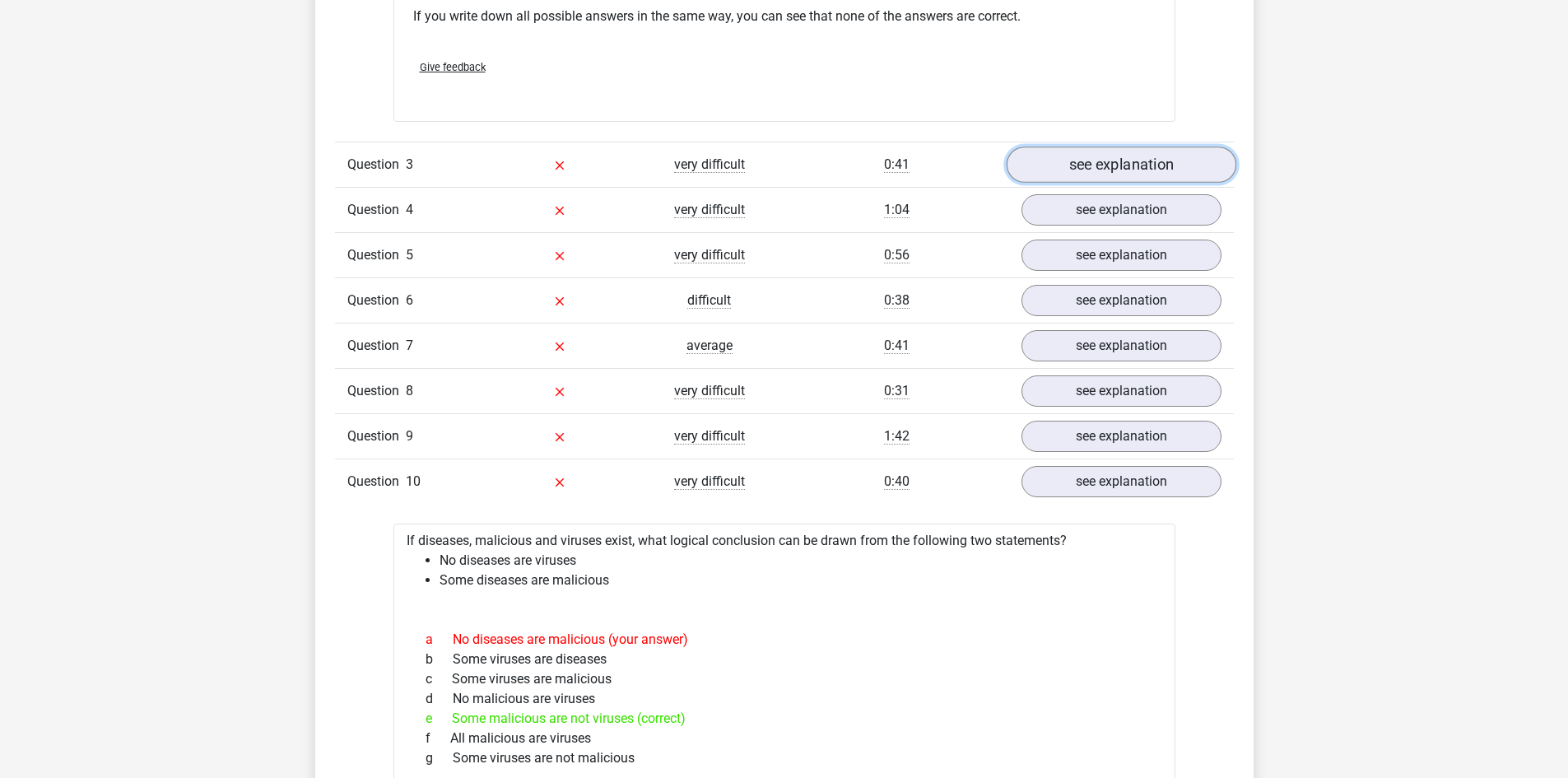
click at [1125, 157] on link "see explanation" at bounding box center [1121, 164] width 230 height 36
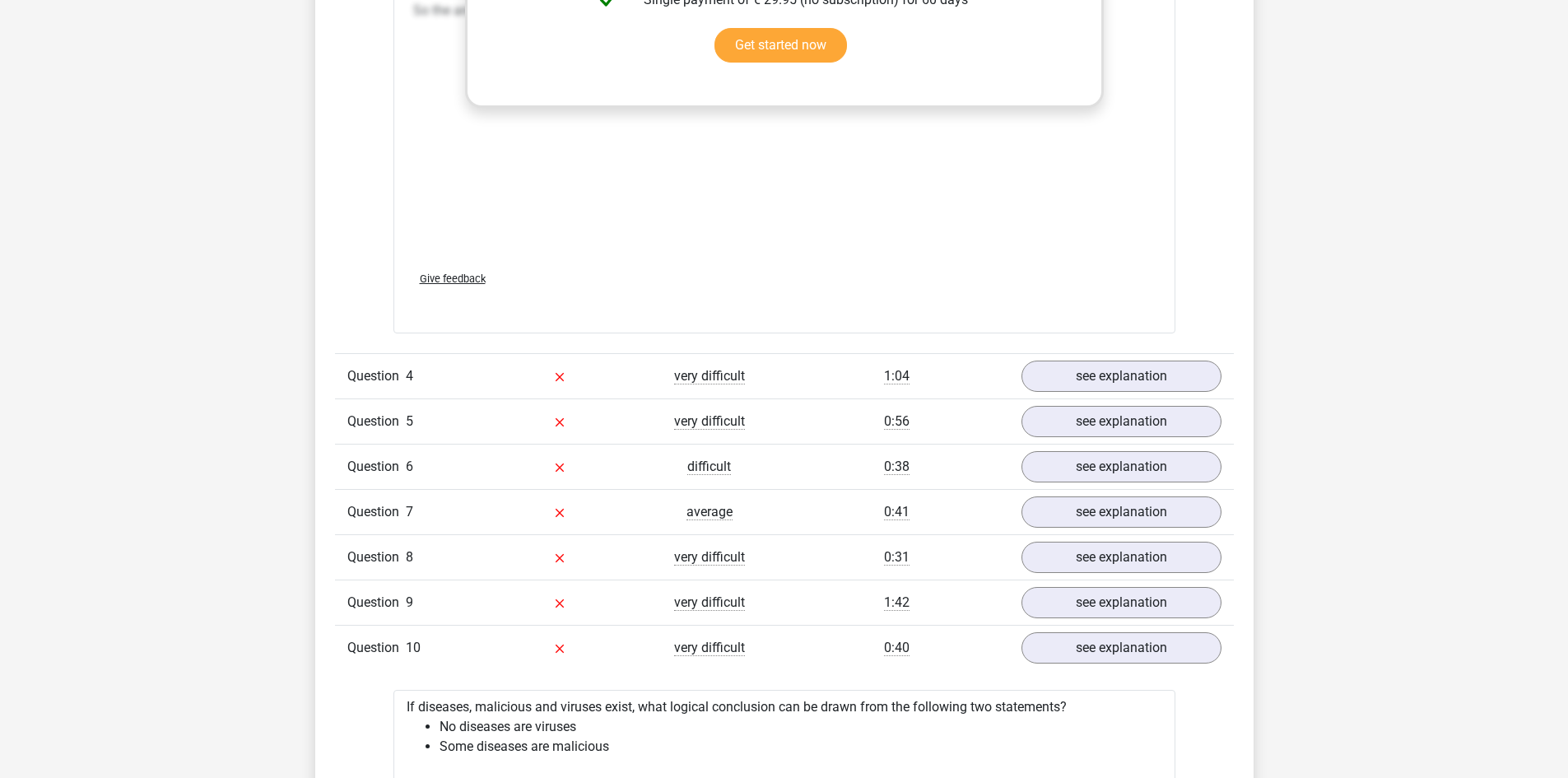
scroll to position [3459, 0]
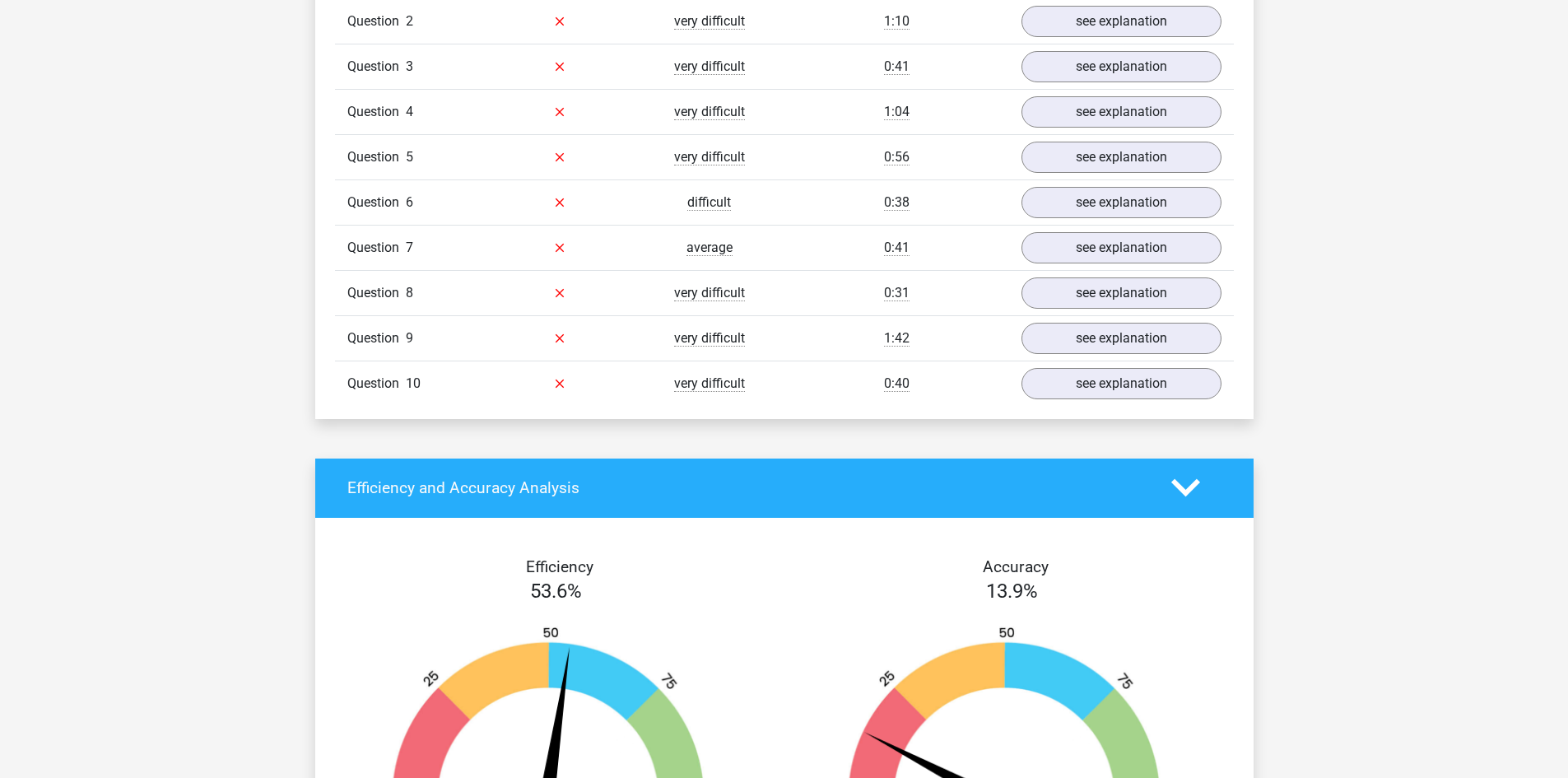
scroll to position [1382, 0]
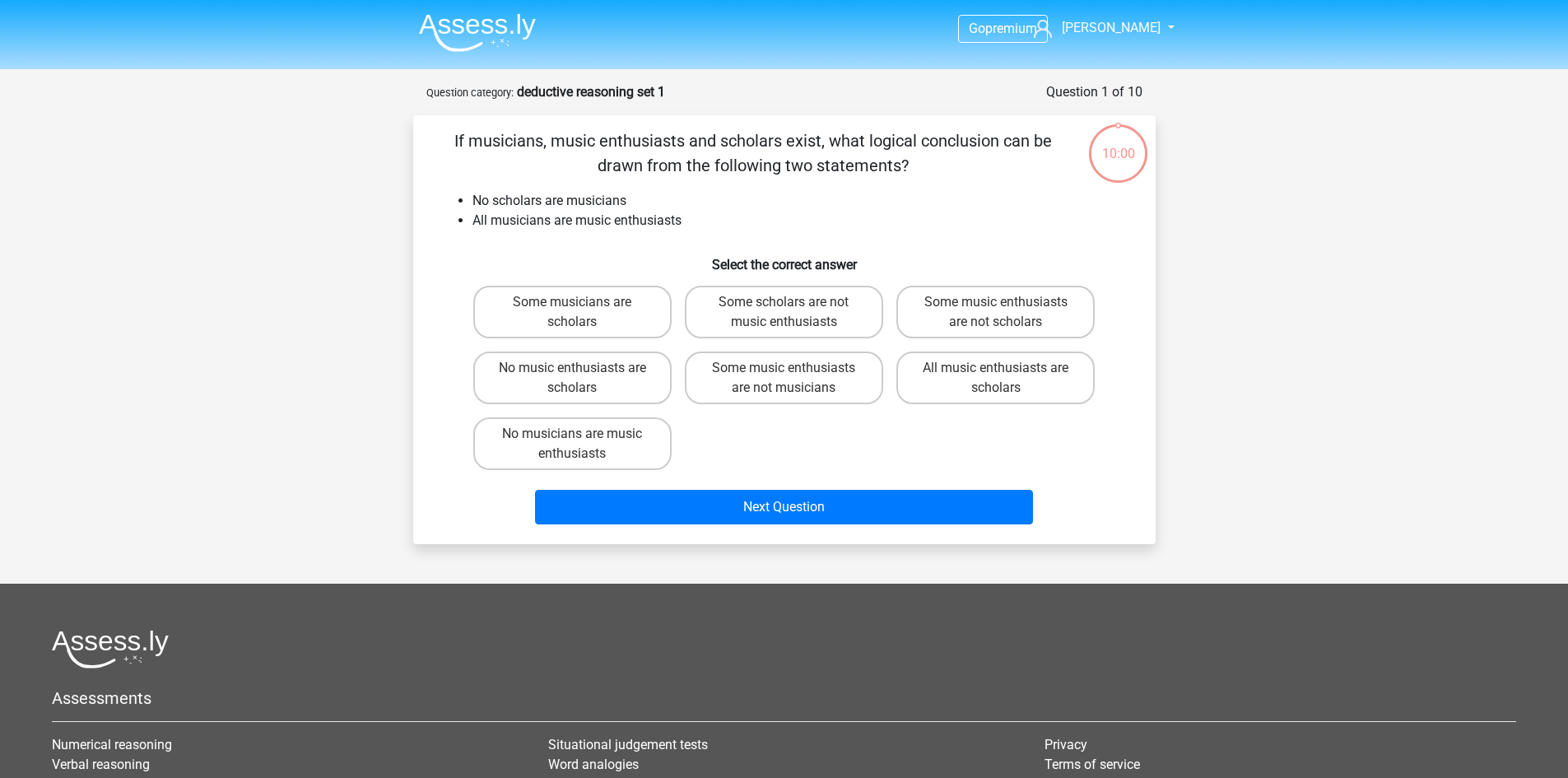
scroll to position [82, 0]
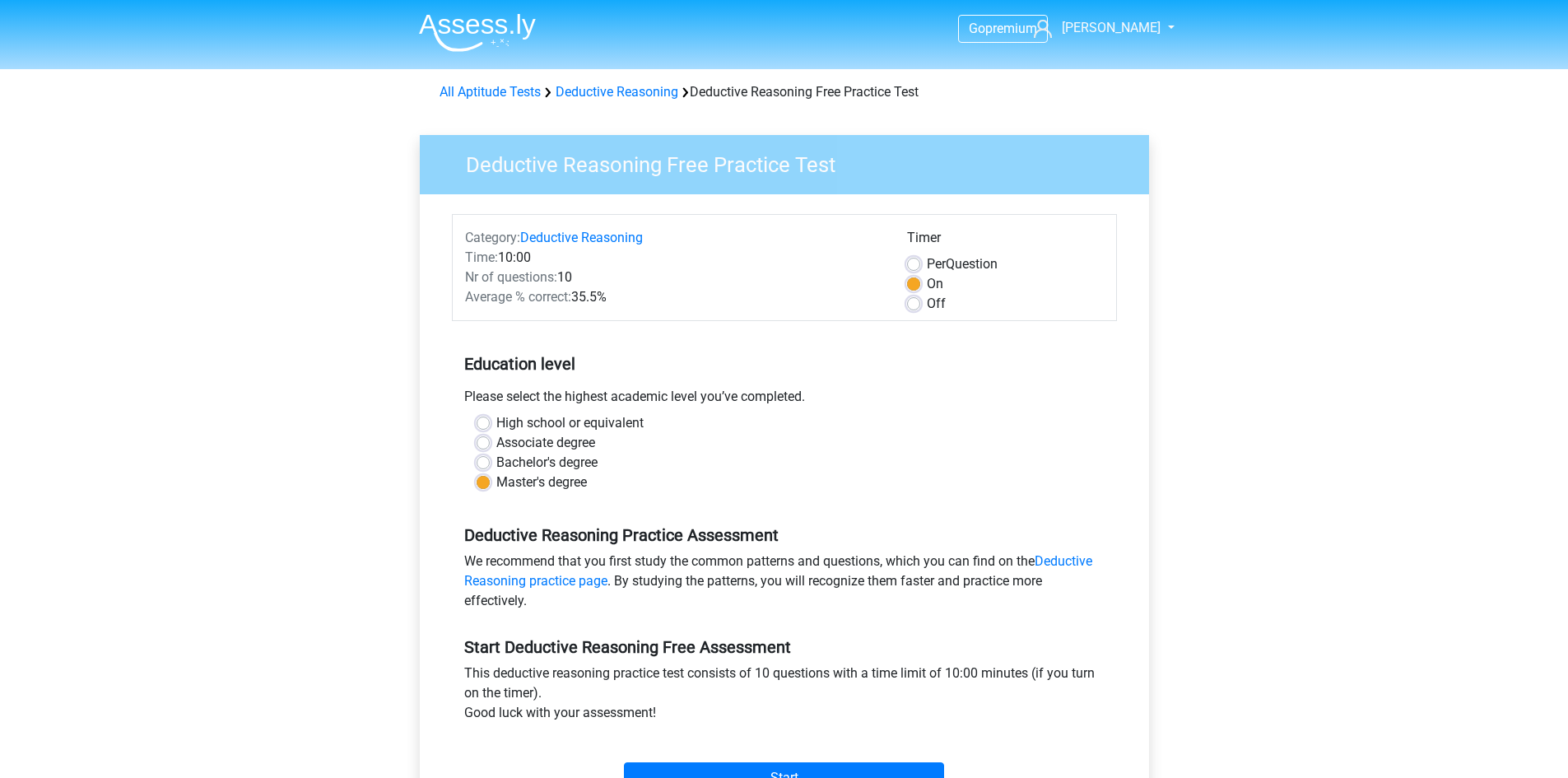
scroll to position [330, 0]
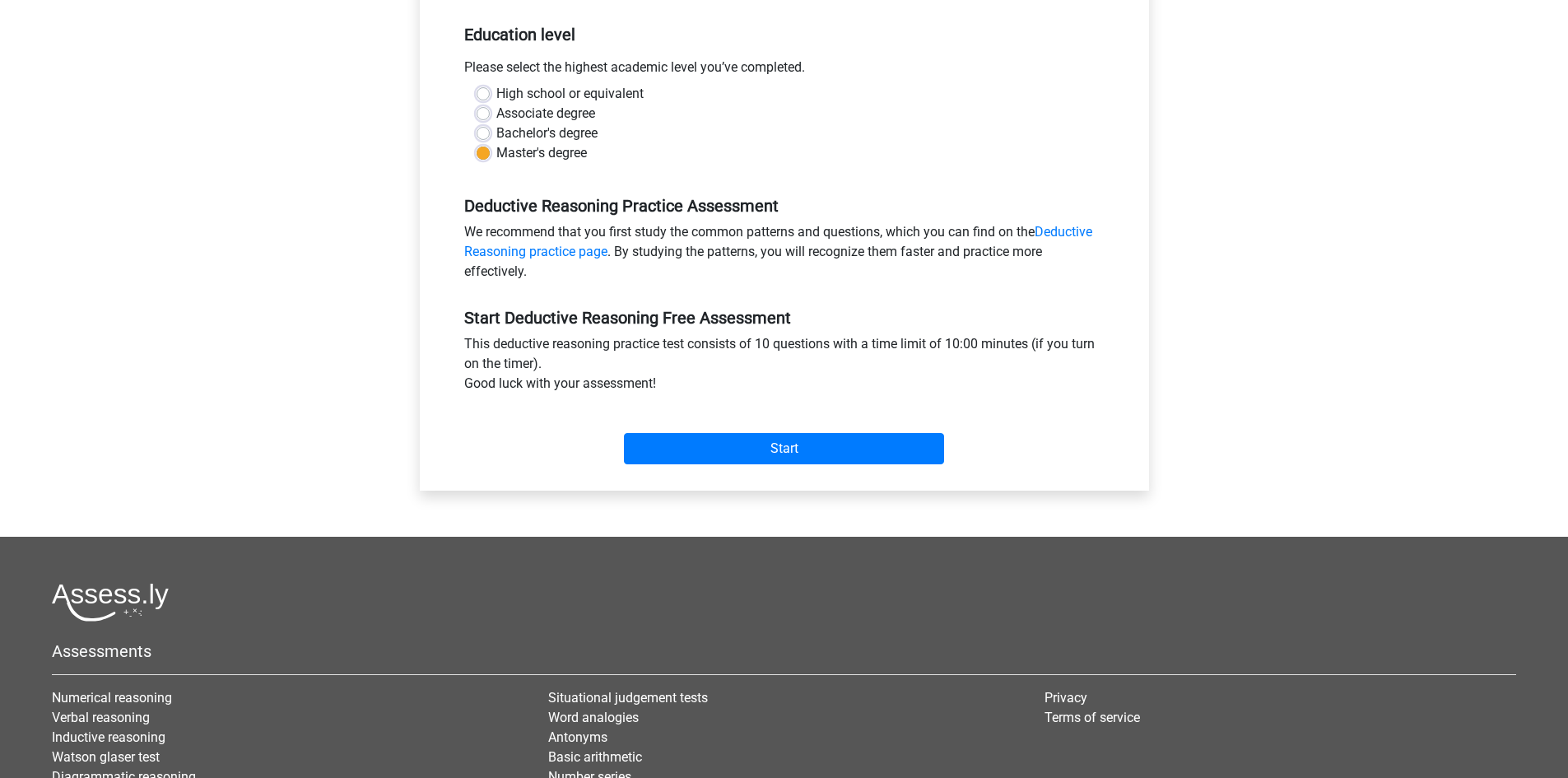
click at [660, 432] on div "Start" at bounding box center [784, 435] width 665 height 58
click at [714, 460] on input "Start" at bounding box center [784, 448] width 320 height 31
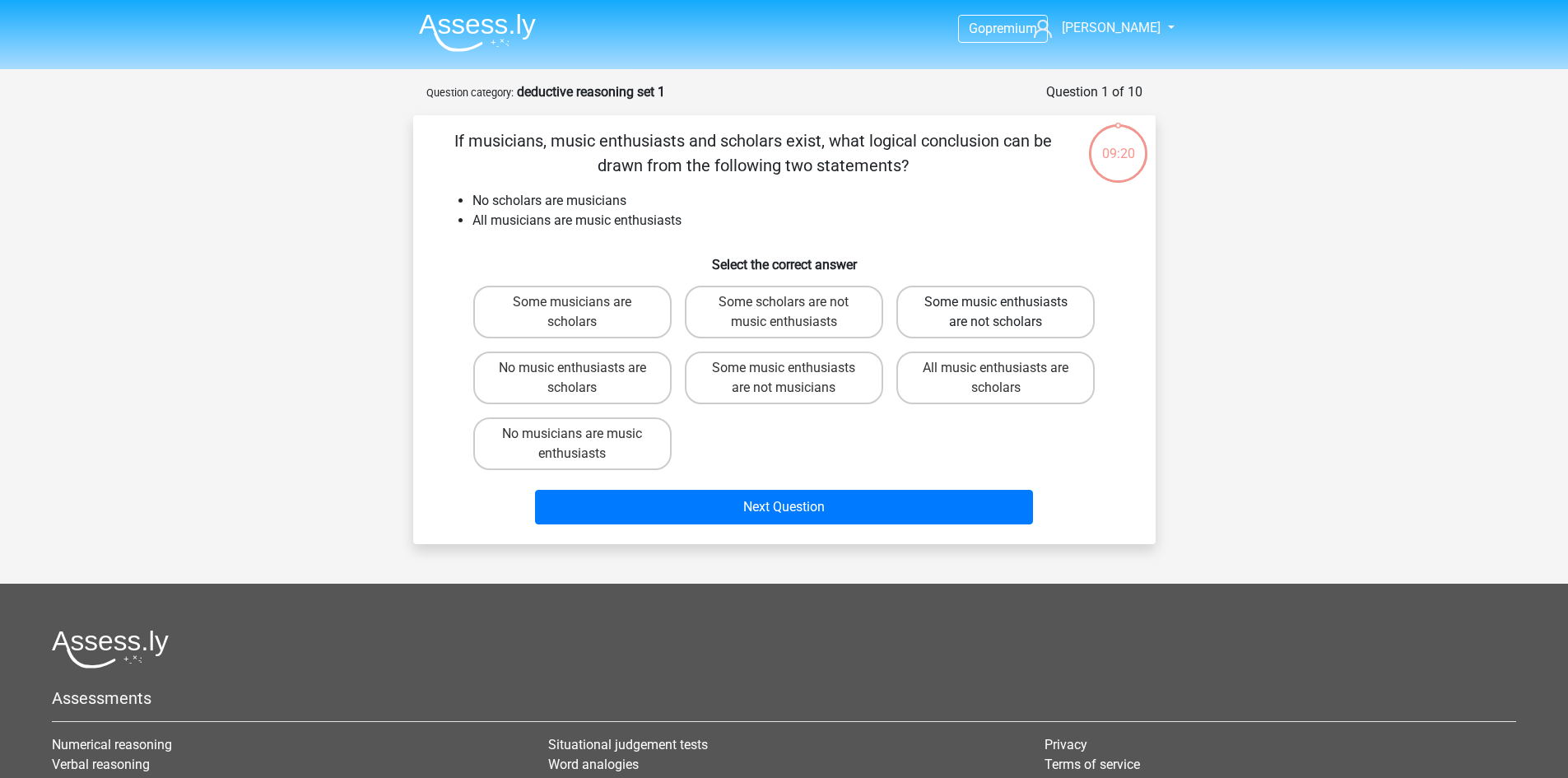
click at [1046, 315] on label "Some music enthusiasts are not scholars" at bounding box center [996, 312] width 198 height 52
click at [1007, 313] on input "Some music enthusiasts are not scholars" at bounding box center [1001, 307] width 10 height 10
radio input "true"
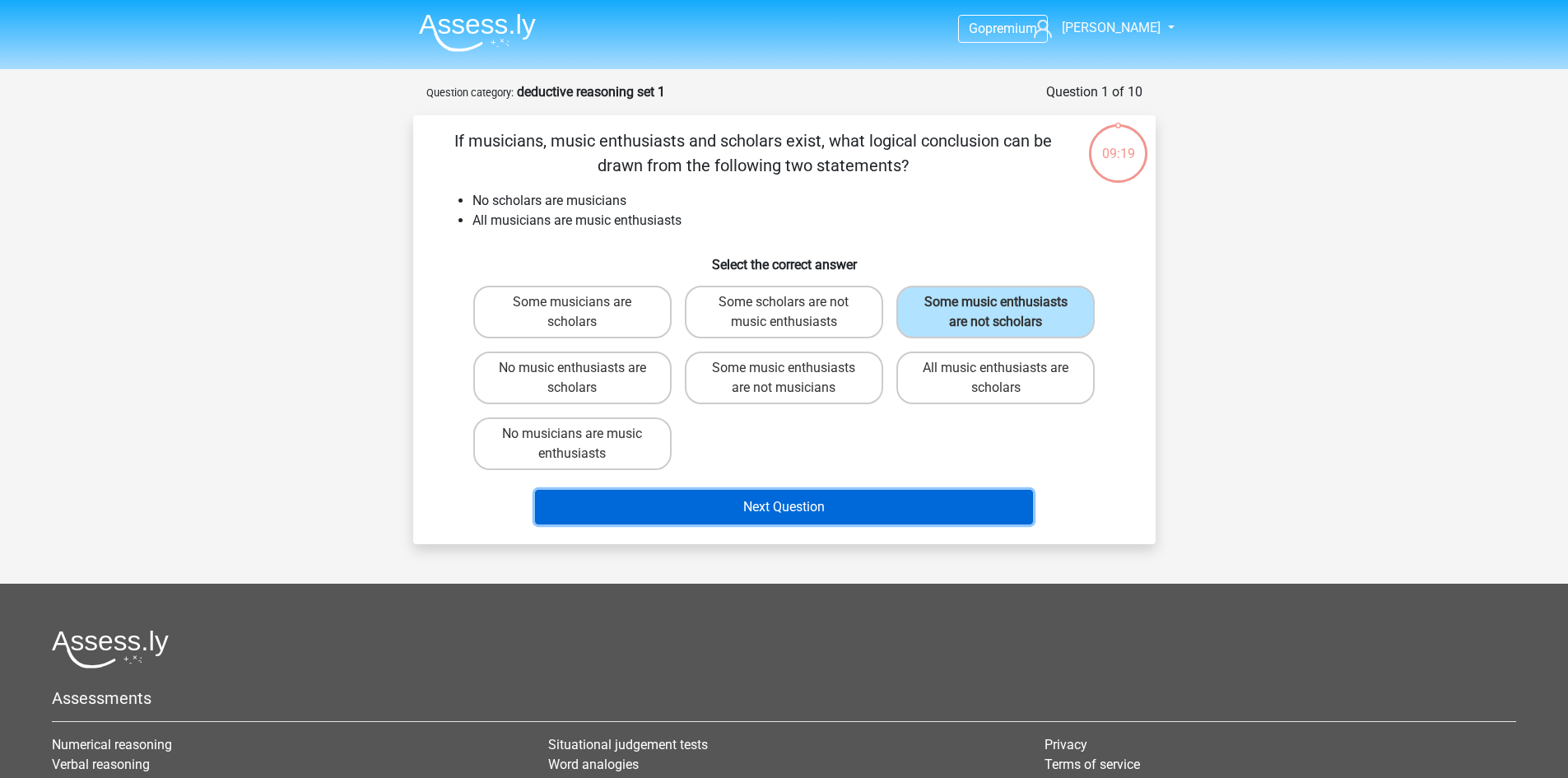
click at [798, 510] on button "Next Question" at bounding box center [784, 507] width 498 height 35
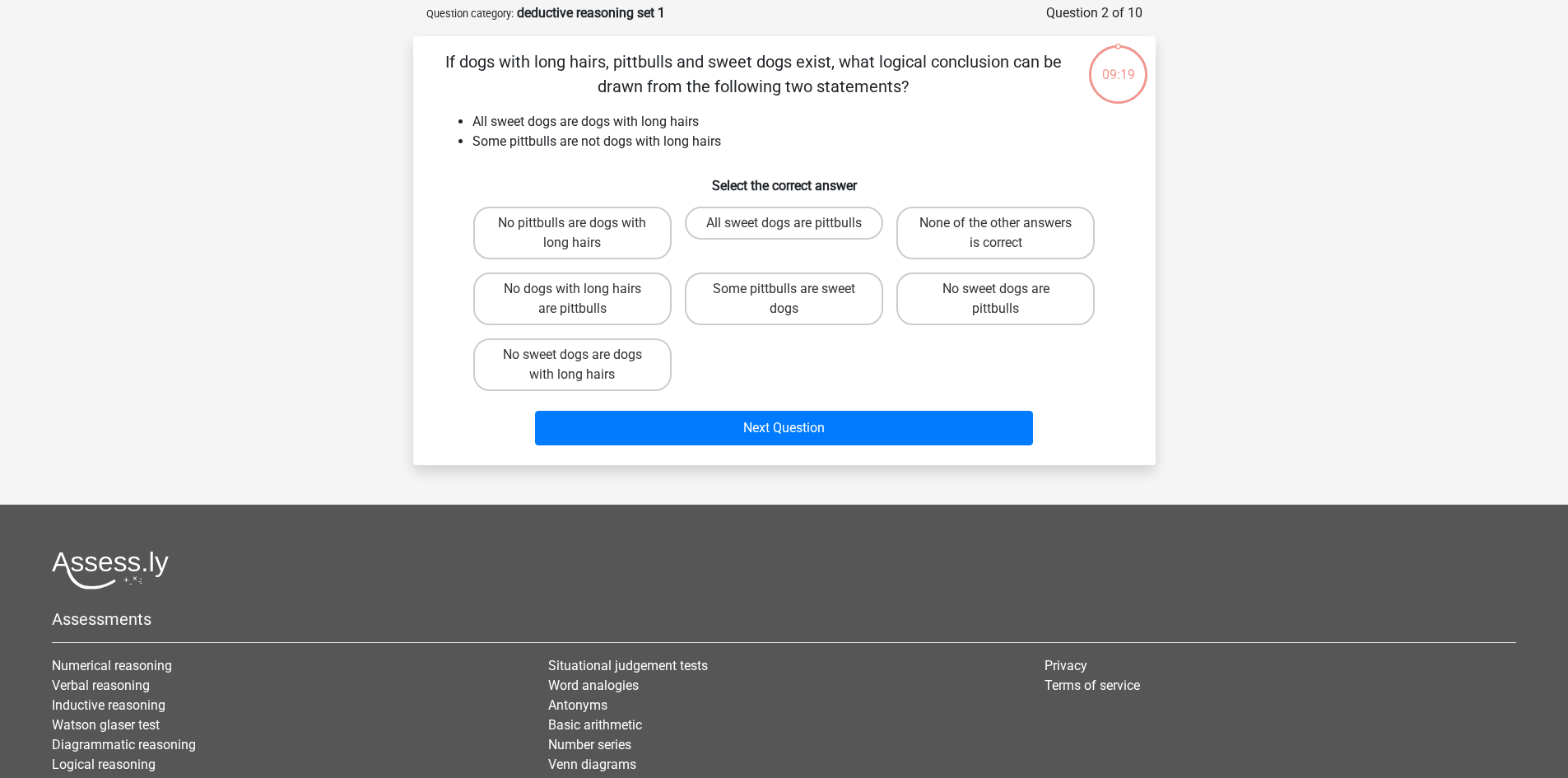
scroll to position [82, 0]
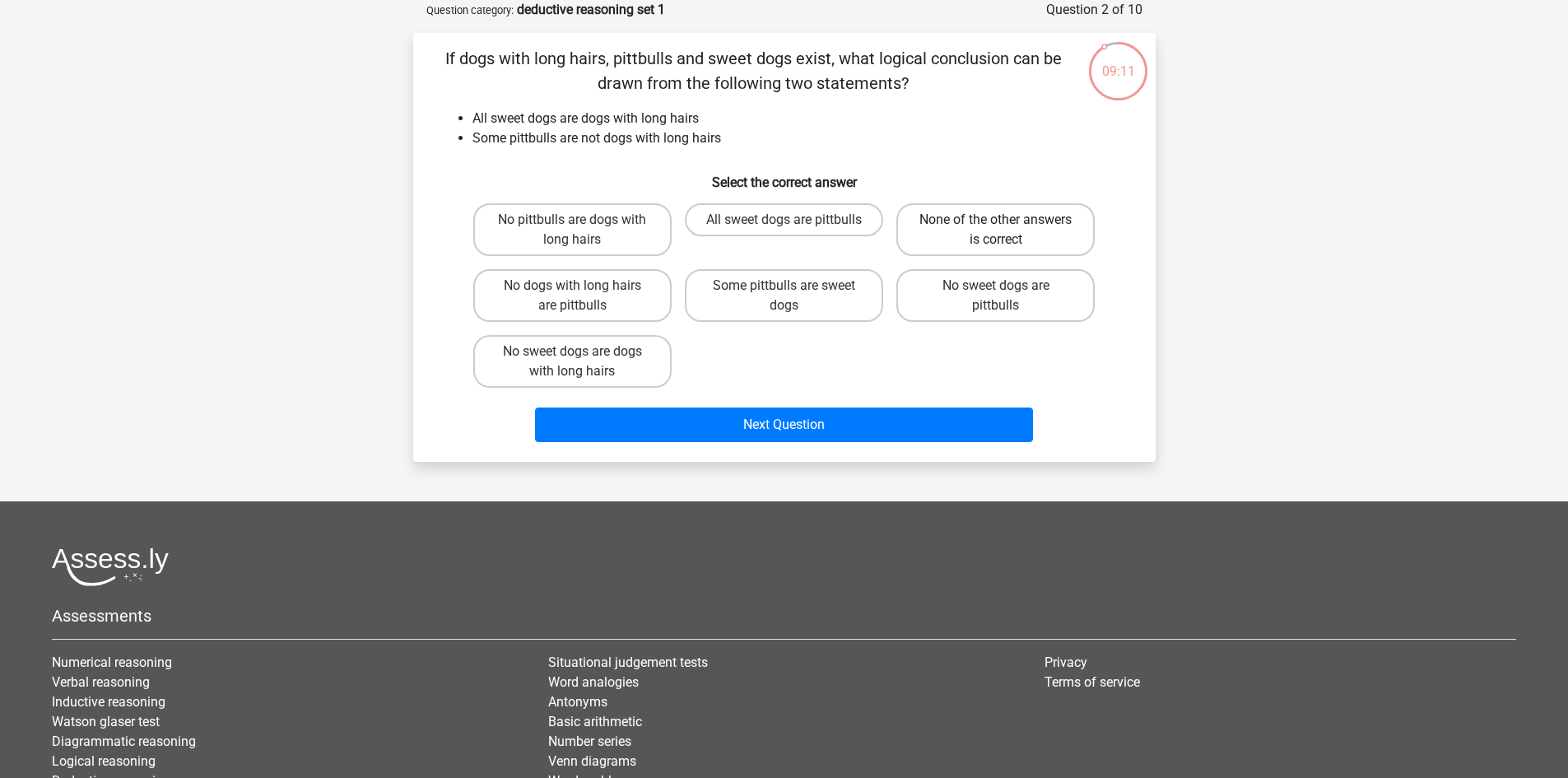
click at [979, 233] on label "None of the other answers is correct" at bounding box center [996, 230] width 198 height 52
click at [996, 231] on input "None of the other answers is correct" at bounding box center [1001, 224] width 10 height 10
radio input "true"
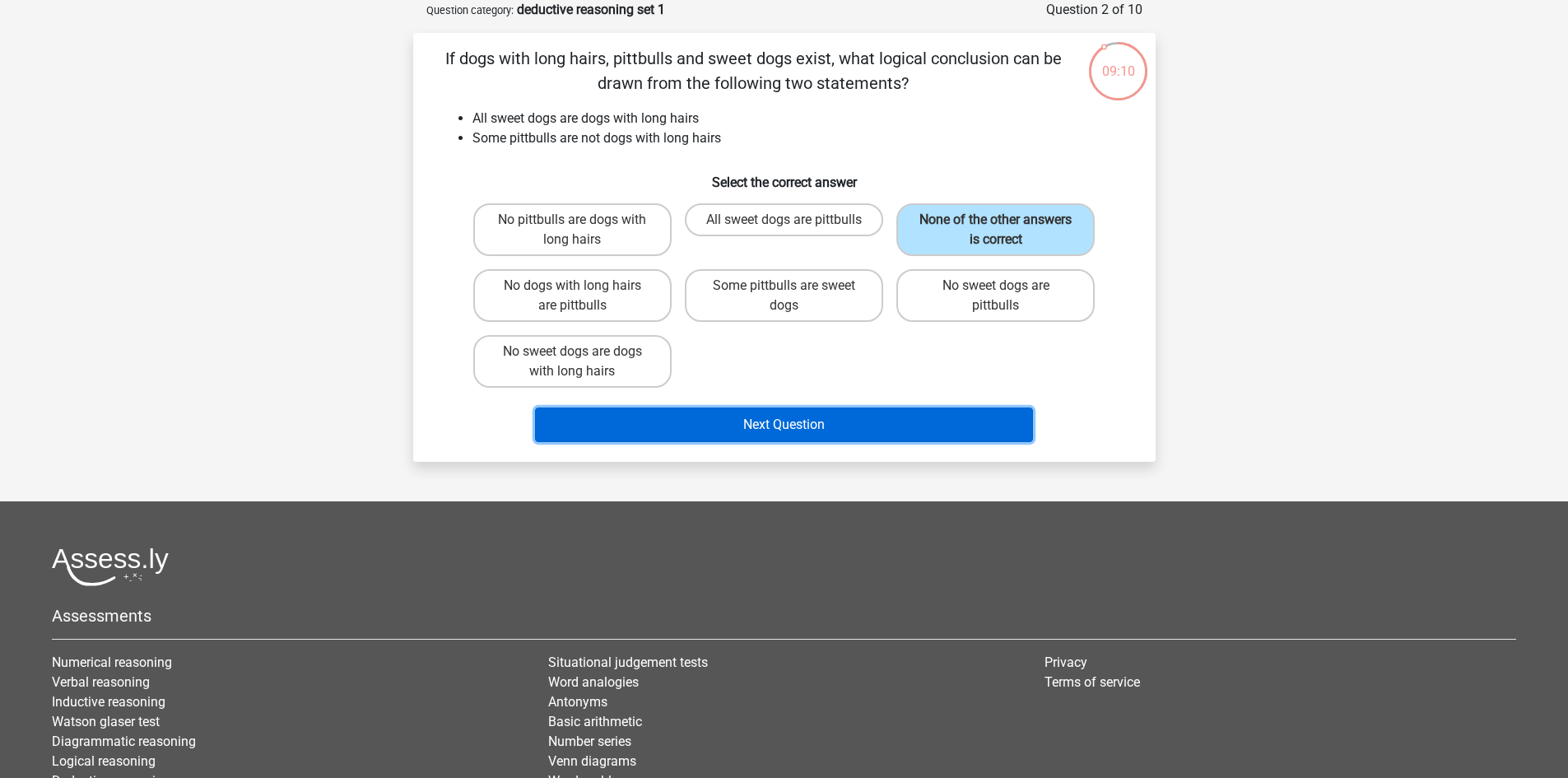
click at [819, 426] on button "Next Question" at bounding box center [784, 424] width 498 height 35
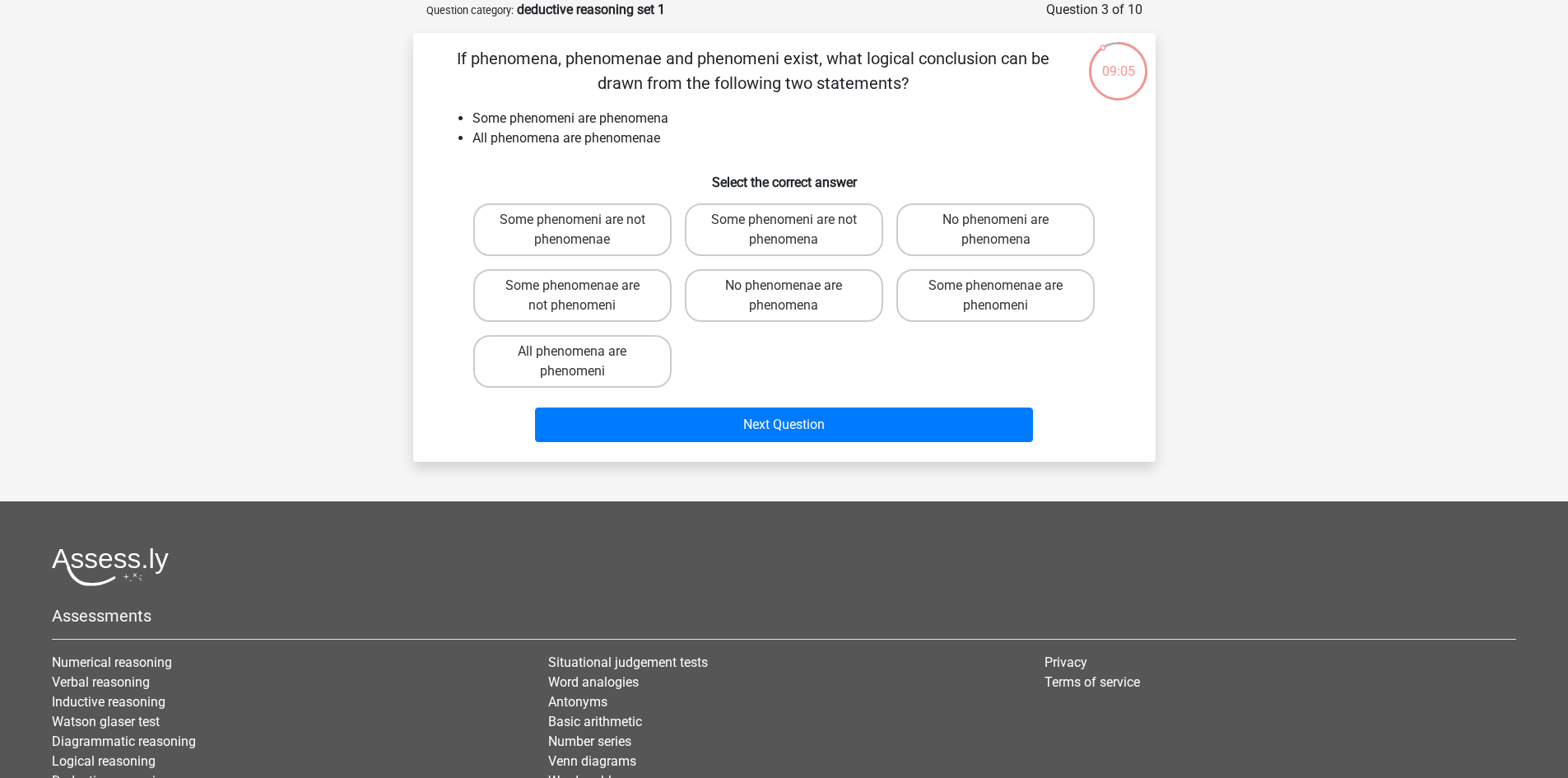
scroll to position [0, 0]
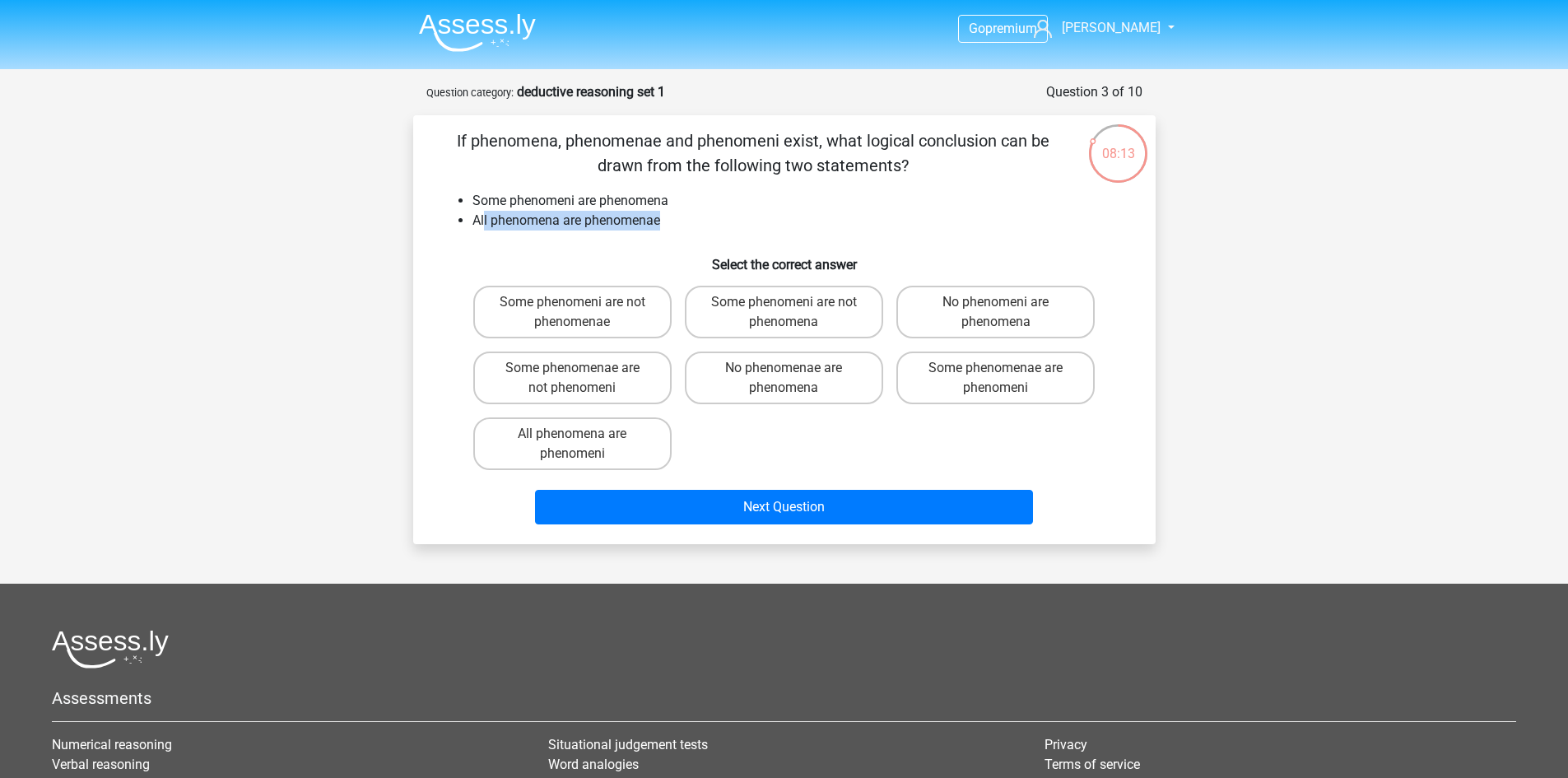
drag, startPoint x: 483, startPoint y: 219, endPoint x: 678, endPoint y: 221, distance: 195.0
click at [678, 221] on li "All phenomena are phenomenae" at bounding box center [800, 220] width 657 height 20
click at [1021, 379] on label "Some phenomenae are phenomeni" at bounding box center [996, 377] width 198 height 52
click at [1007, 379] on input "Some phenomenae are phenomeni" at bounding box center [1001, 373] width 10 height 10
radio input "true"
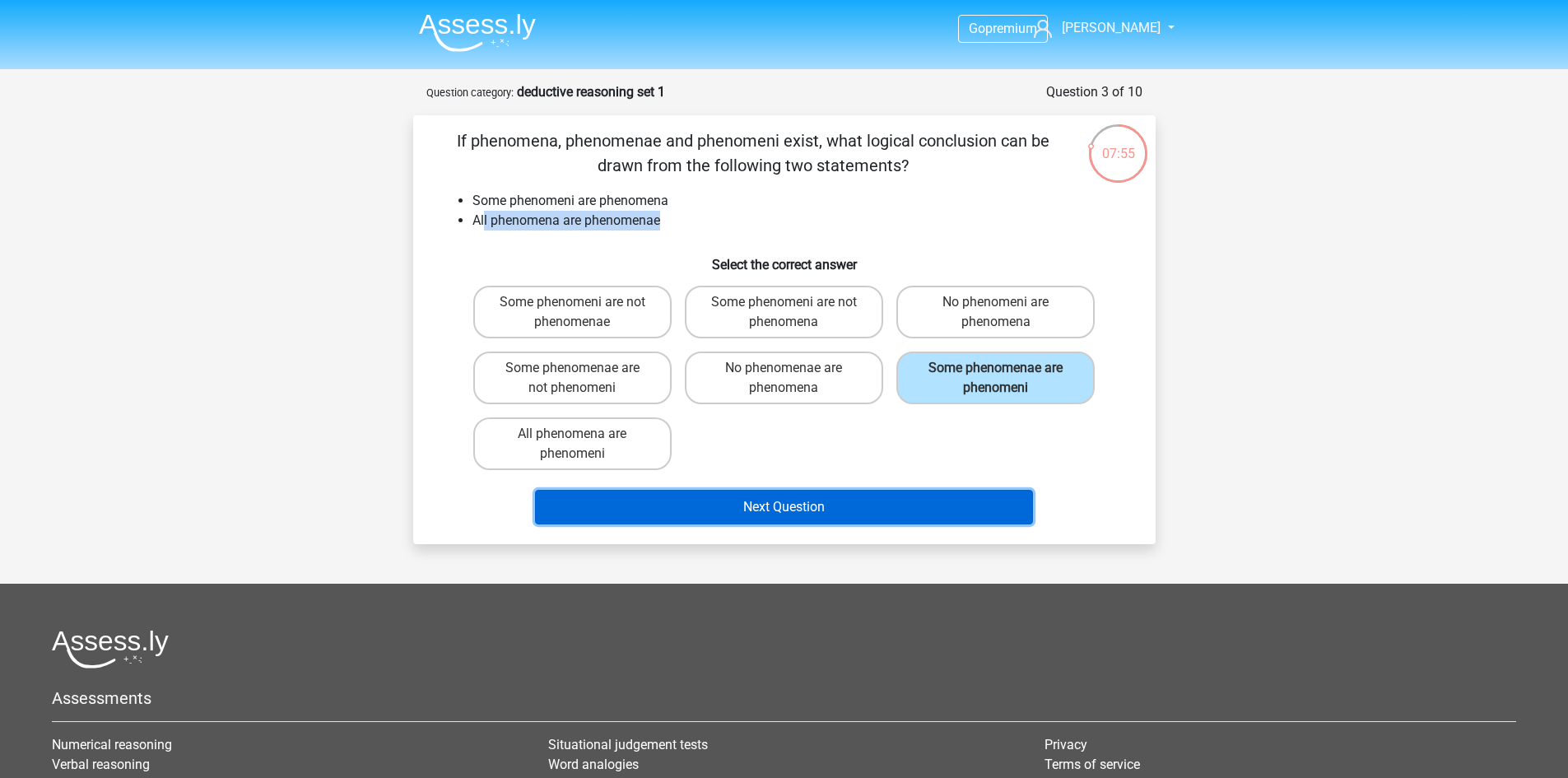
click at [782, 502] on button "Next Question" at bounding box center [784, 507] width 498 height 35
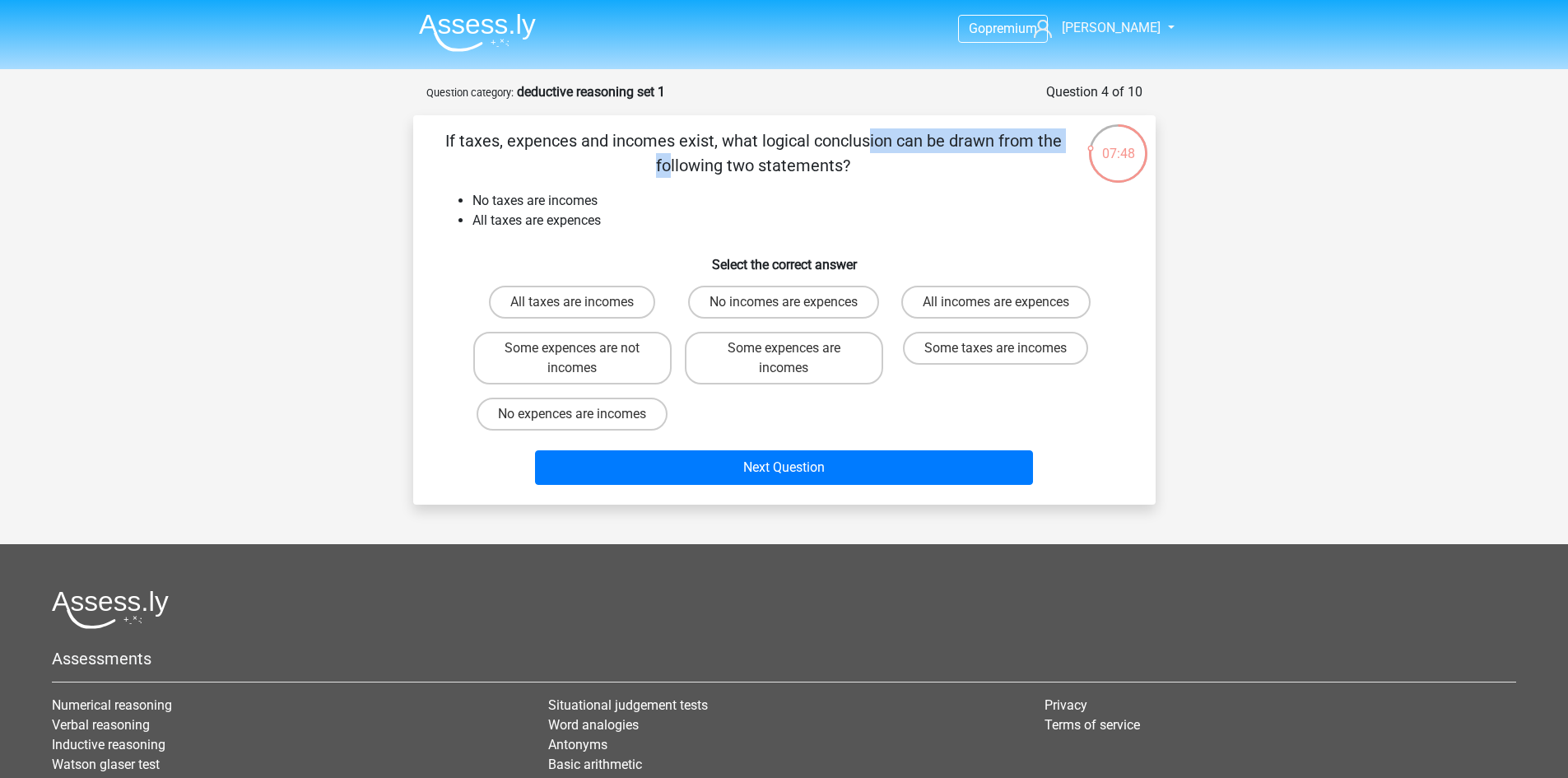
drag, startPoint x: 526, startPoint y: 143, endPoint x: 742, endPoint y: 150, distance: 216.1
click at [742, 150] on p "If taxes, expences and incomes exist, what logical conclusion can be drawn from…" at bounding box center [754, 153] width 629 height 50
drag, startPoint x: 472, startPoint y: 219, endPoint x: 621, endPoint y: 227, distance: 149.2
click at [621, 227] on li "All taxes are expences" at bounding box center [800, 220] width 657 height 20
click at [792, 302] on label "No incomes are expences" at bounding box center [784, 302] width 191 height 33
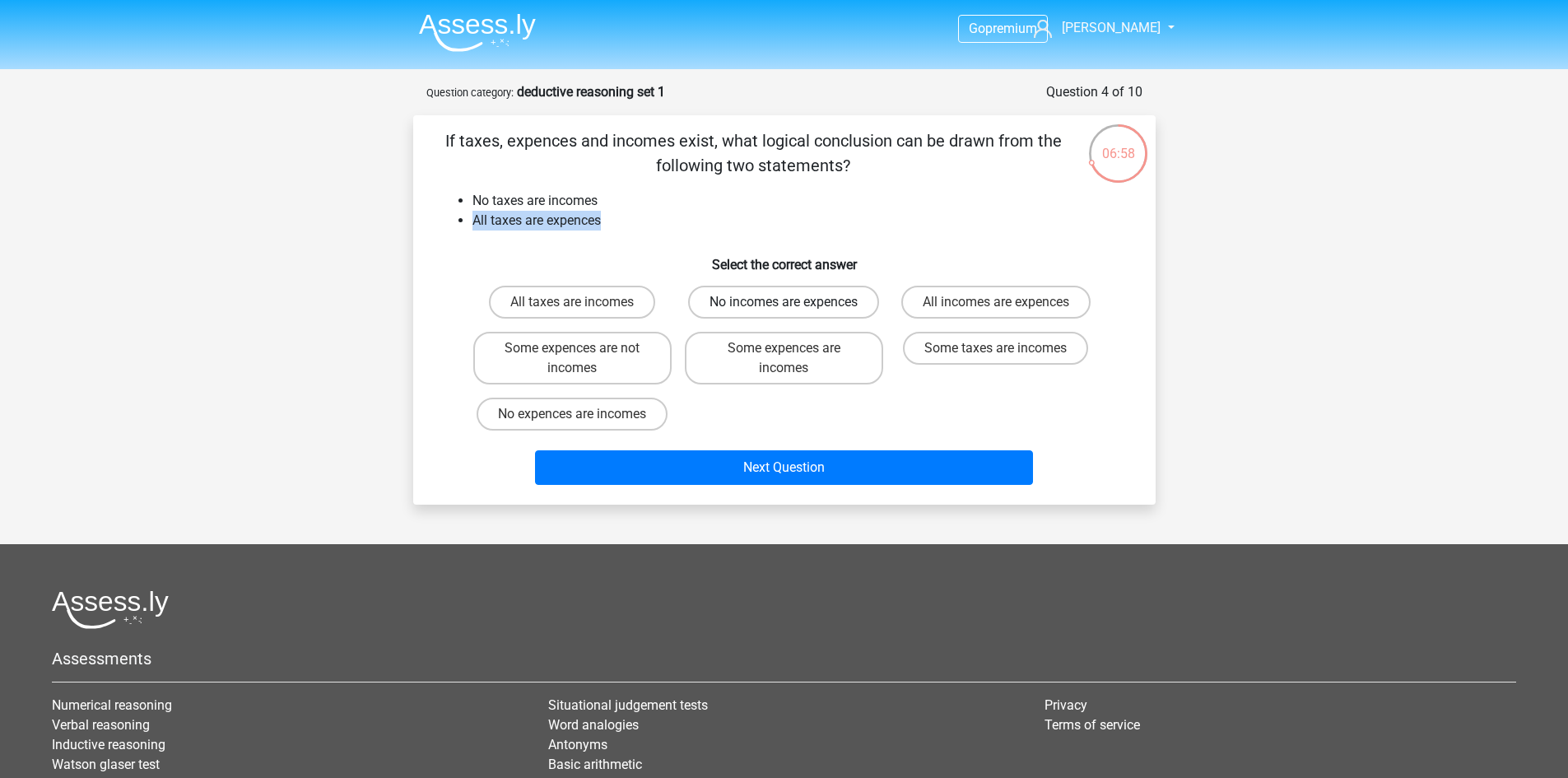
click at [792, 303] on input "No incomes are expences" at bounding box center [788, 307] width 10 height 10
radio input "true"
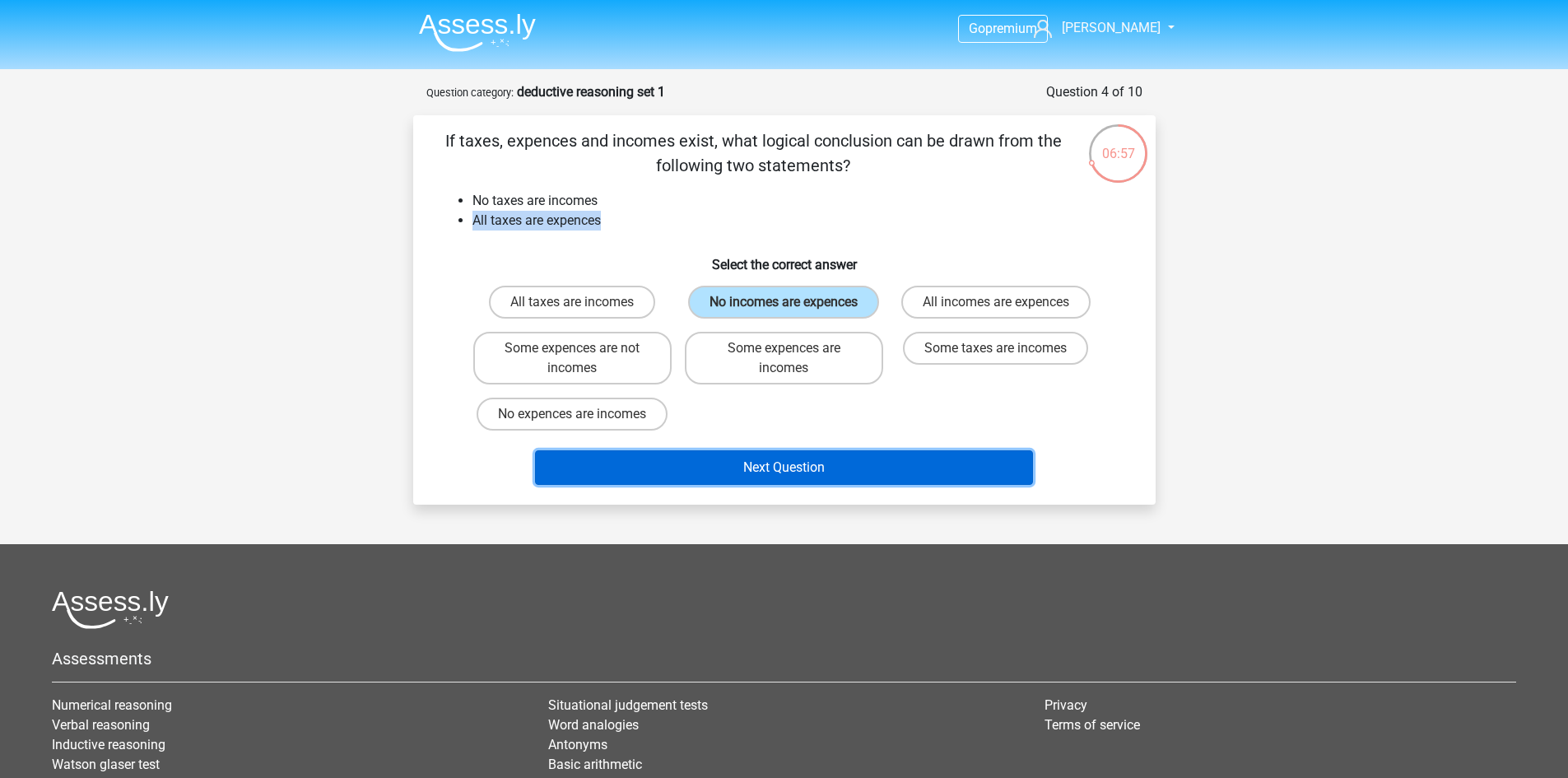
click at [784, 468] on button "Next Question" at bounding box center [784, 467] width 498 height 35
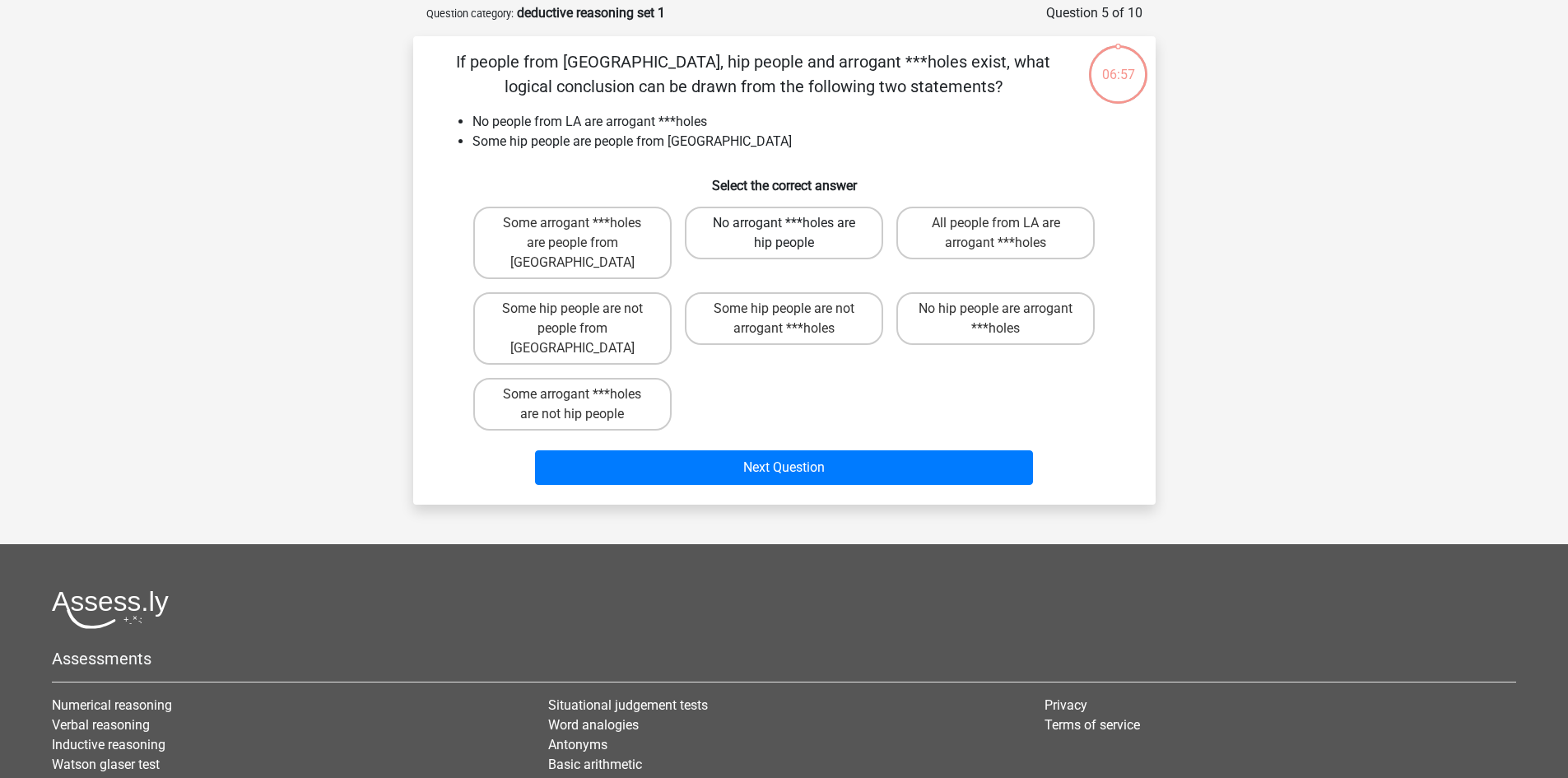
scroll to position [82, 0]
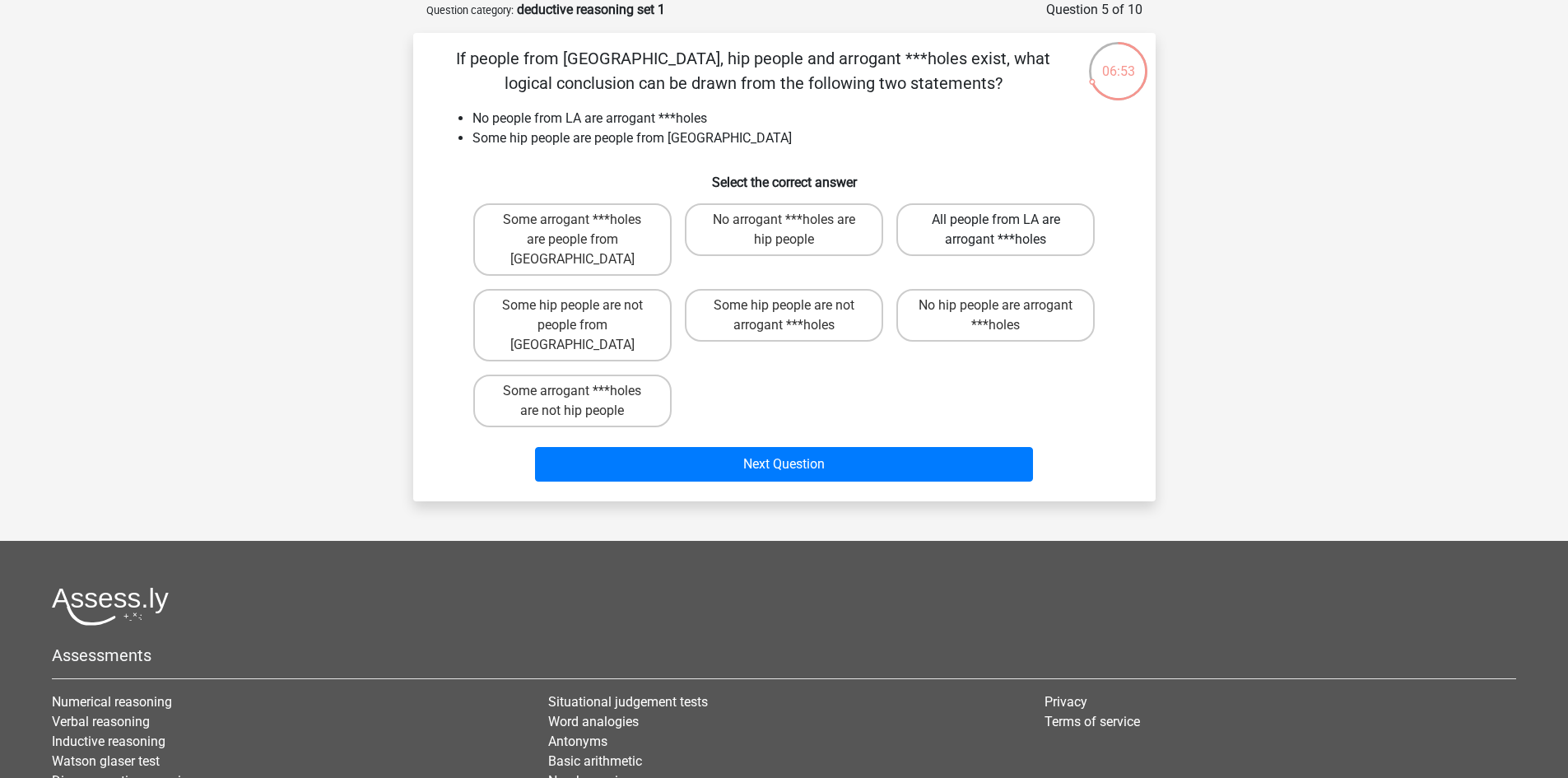
click at [1011, 240] on label "All people from LA are arrogant ***holes" at bounding box center [996, 230] width 198 height 52
click at [1007, 231] on input "All people from LA are arrogant ***holes" at bounding box center [1001, 224] width 10 height 10
radio input "true"
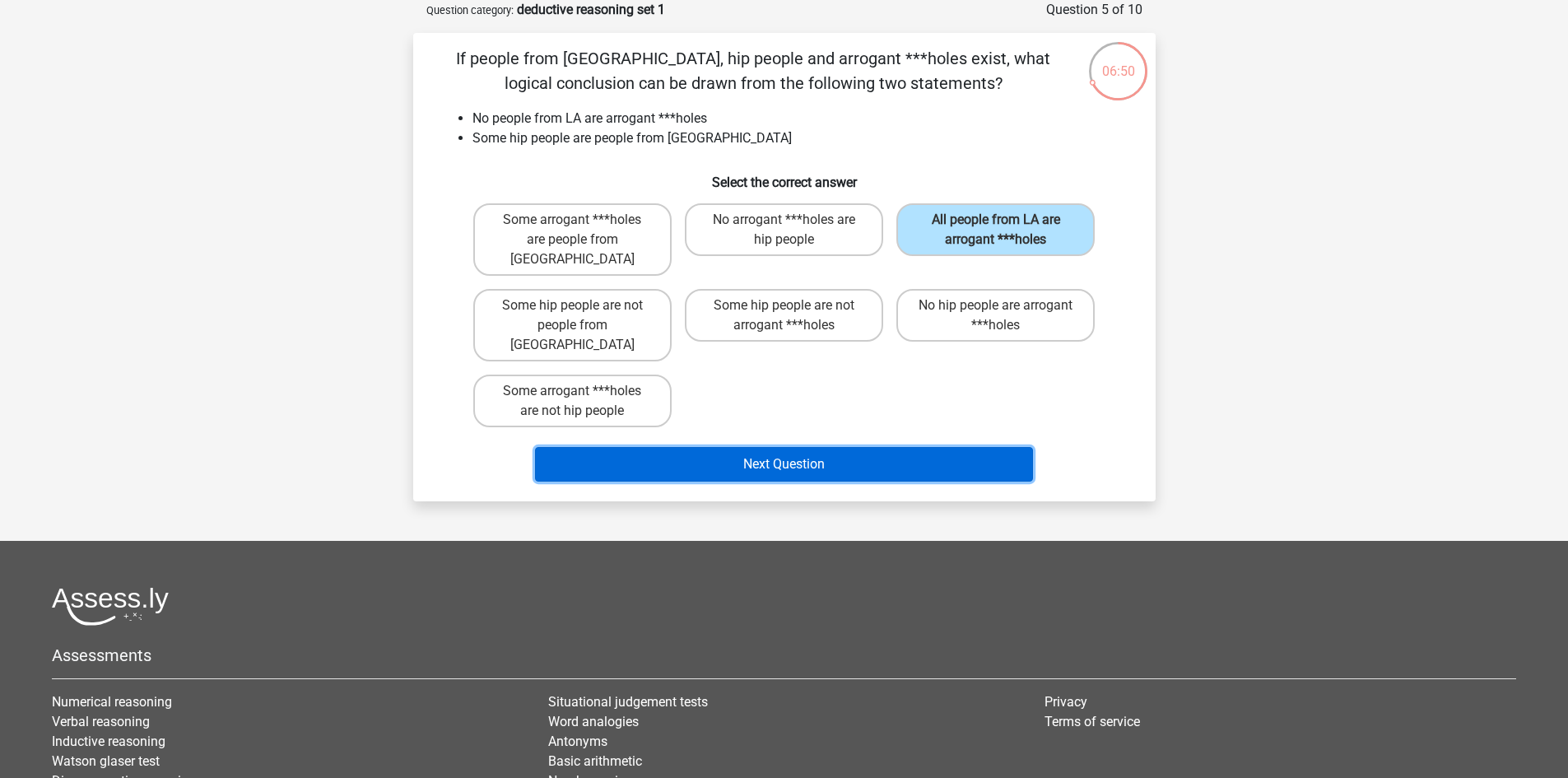
click at [761, 447] on button "Next Question" at bounding box center [784, 464] width 498 height 35
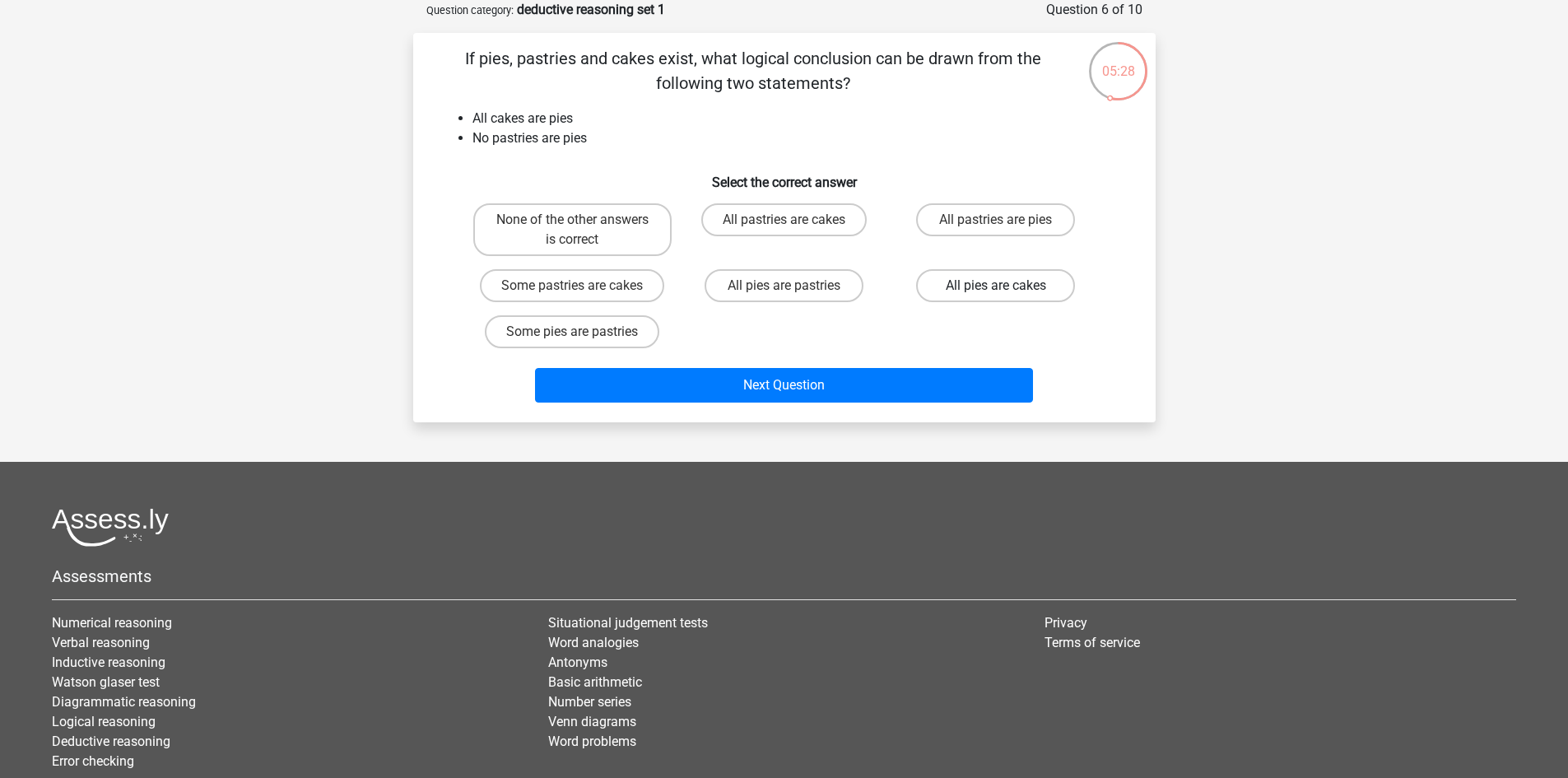
click at [1007, 287] on label "All pies are cakes" at bounding box center [996, 285] width 159 height 33
click at [1007, 287] on input "All pies are cakes" at bounding box center [1001, 290] width 10 height 10
radio input "true"
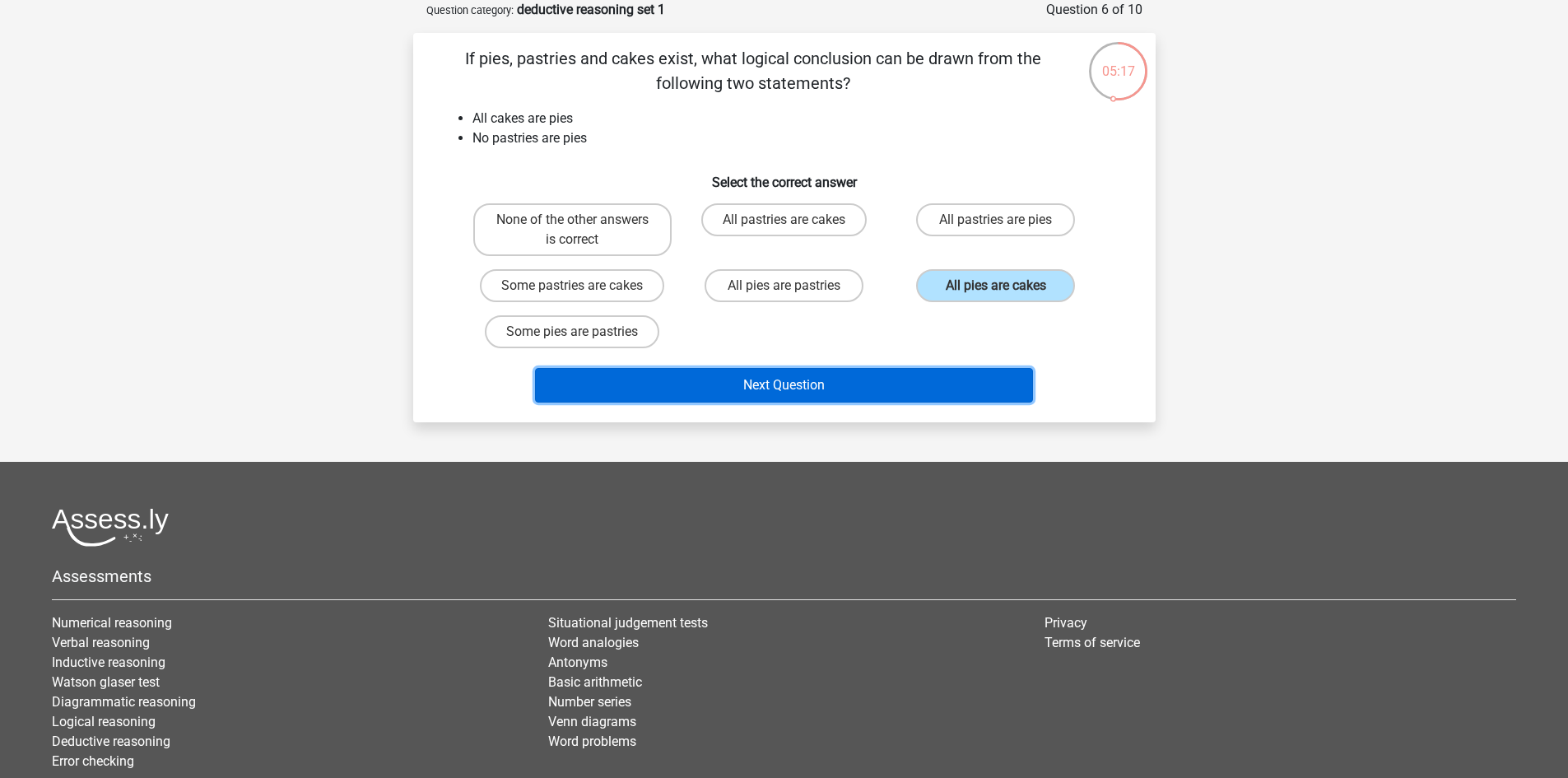
click at [796, 375] on button "Next Question" at bounding box center [784, 385] width 498 height 35
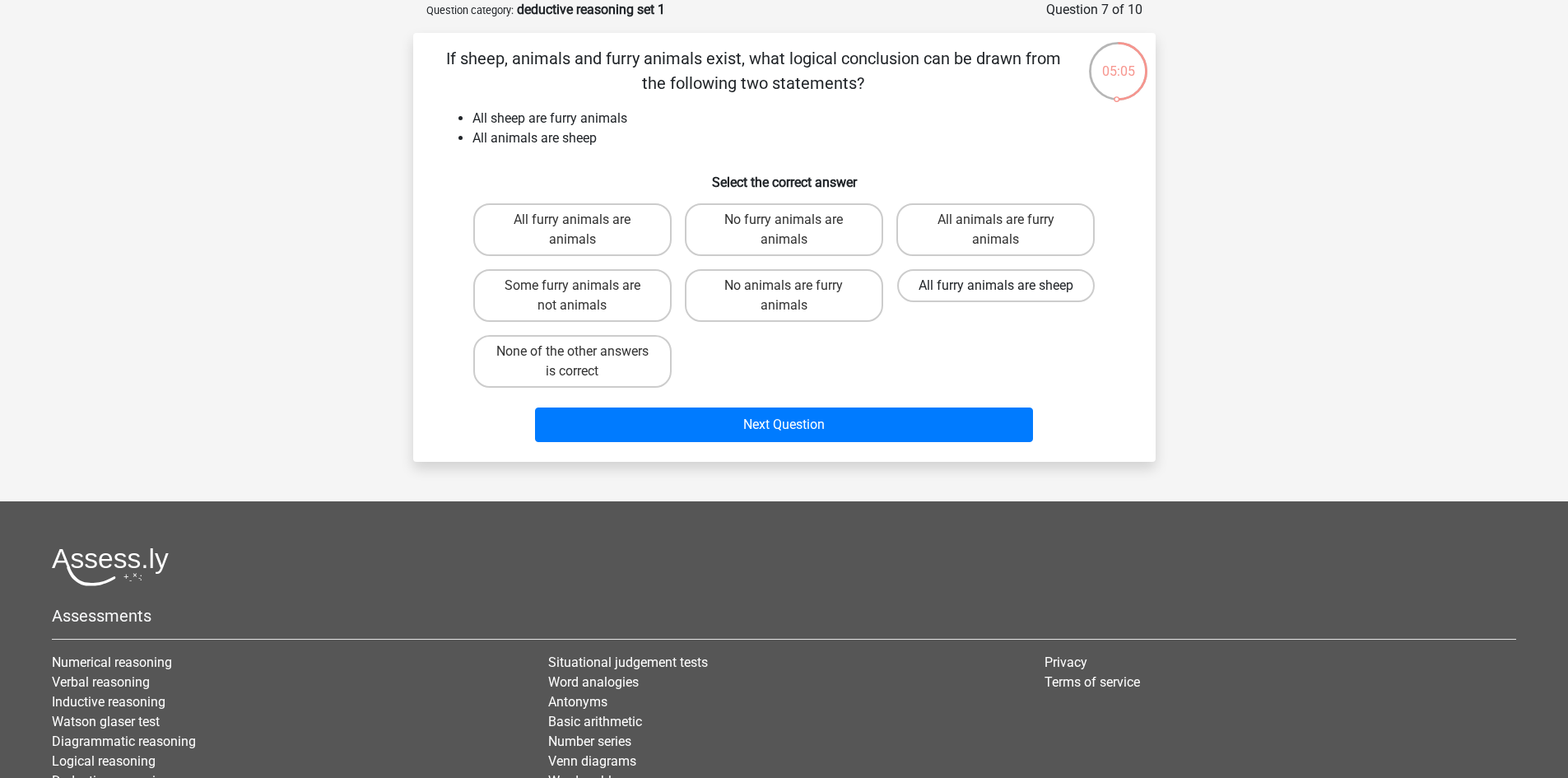
click at [974, 277] on label "All furry animals are sheep" at bounding box center [996, 285] width 198 height 33
click at [996, 286] on input "All furry animals are sheep" at bounding box center [1001, 290] width 10 height 10
radio input "true"
click at [969, 226] on label "All animals are furry animals" at bounding box center [996, 230] width 198 height 52
click at [996, 226] on input "All animals are furry animals" at bounding box center [1001, 224] width 10 height 10
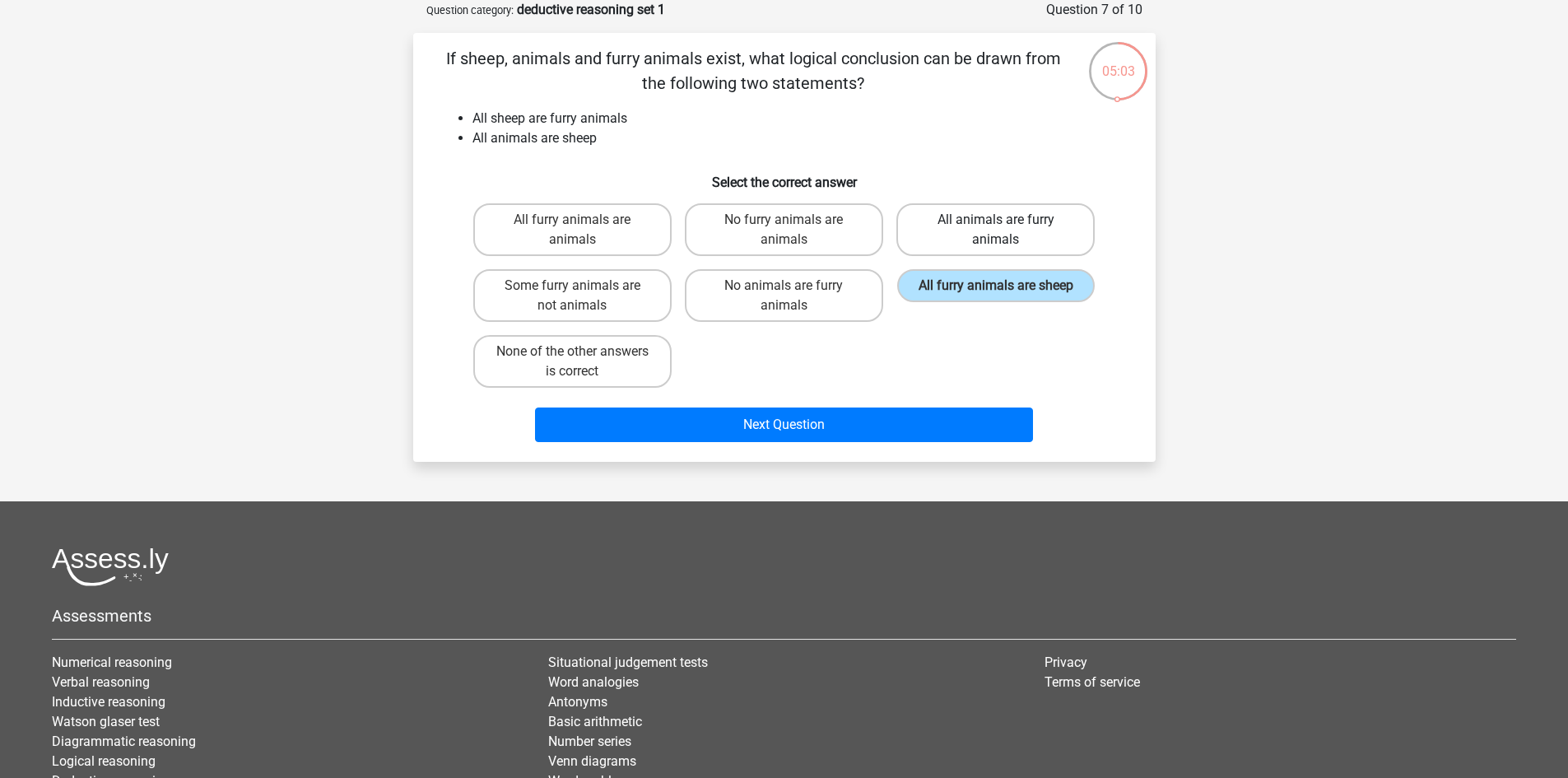
radio input "true"
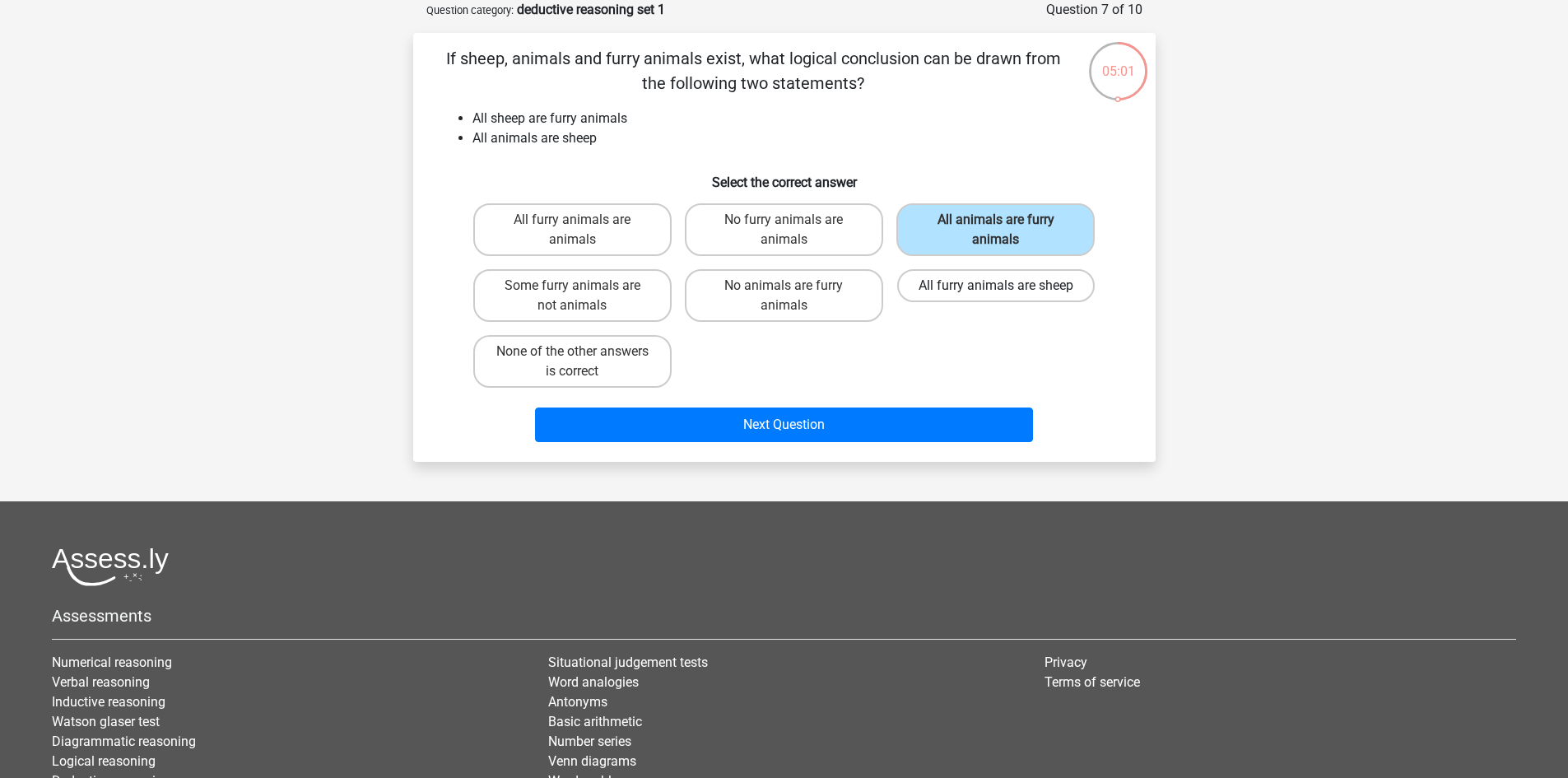
click at [974, 283] on label "All furry animals are sheep" at bounding box center [996, 285] width 198 height 33
click at [996, 286] on input "All furry animals are sheep" at bounding box center [1001, 290] width 10 height 10
radio input "true"
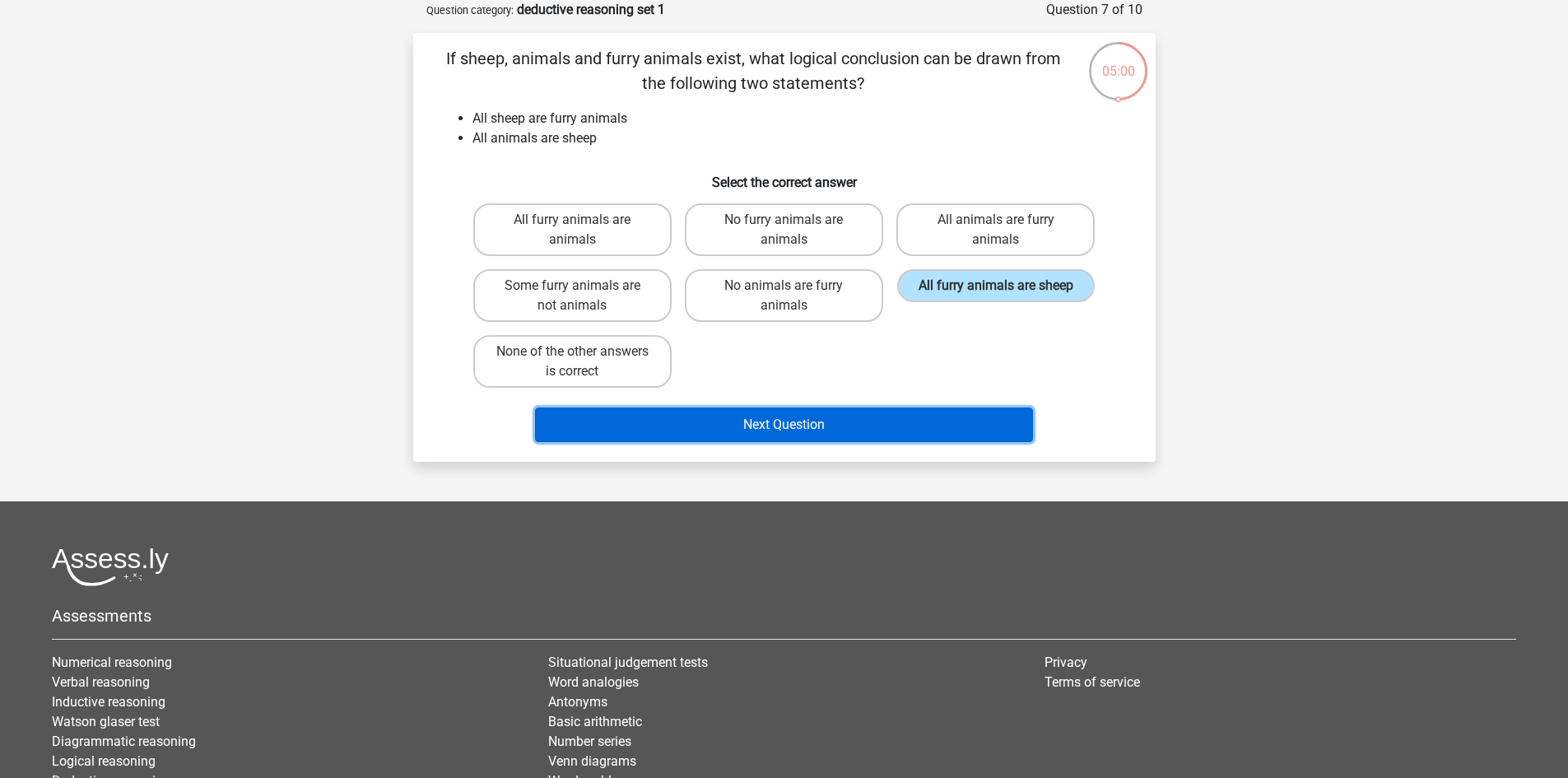
click at [826, 428] on button "Next Question" at bounding box center [784, 424] width 498 height 35
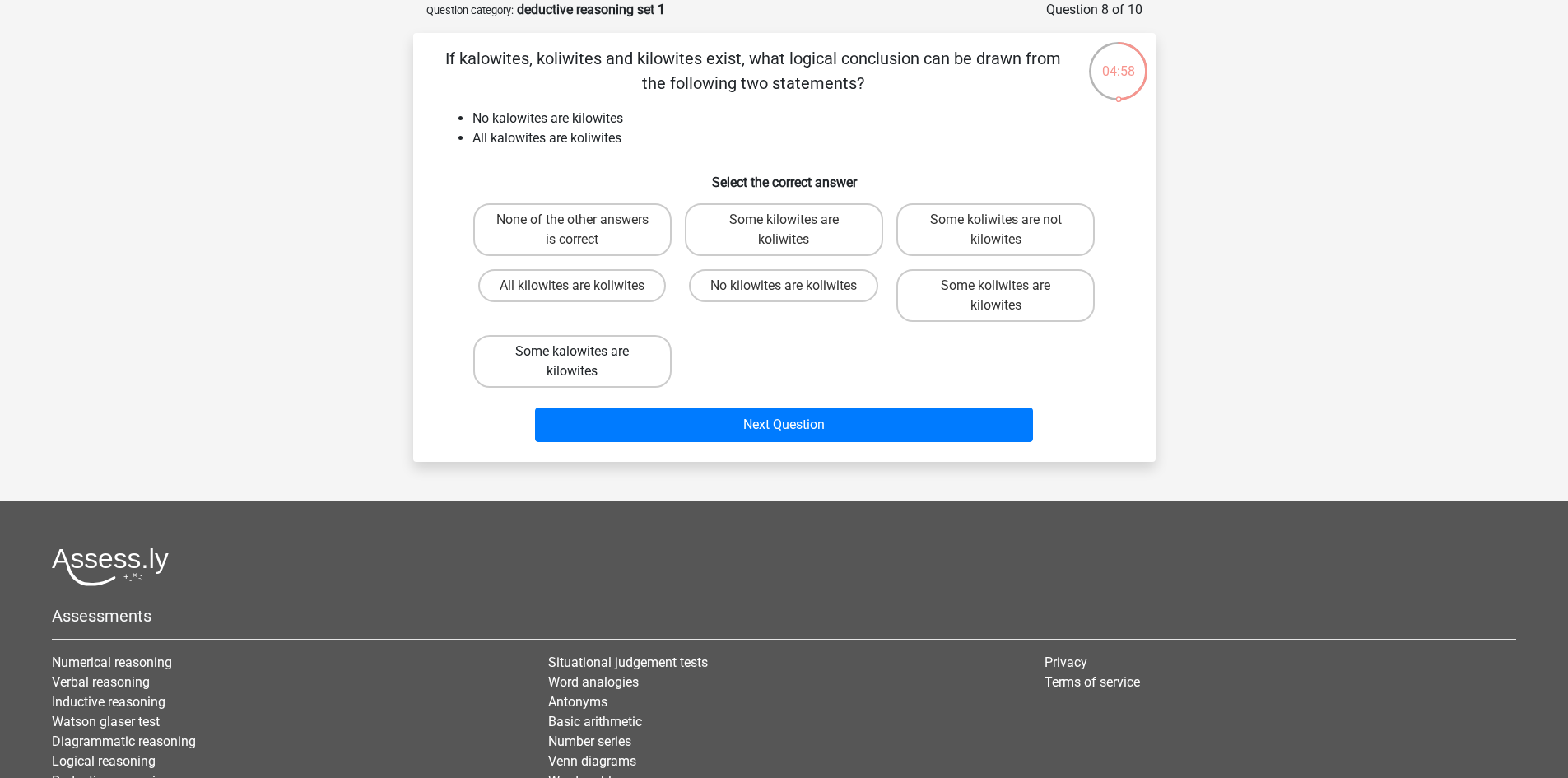
click at [609, 360] on label "Some kalowites are kilowites" at bounding box center [572, 361] width 198 height 52
click at [583, 360] on input "Some kalowites are kilowites" at bounding box center [577, 356] width 10 height 10
radio input "true"
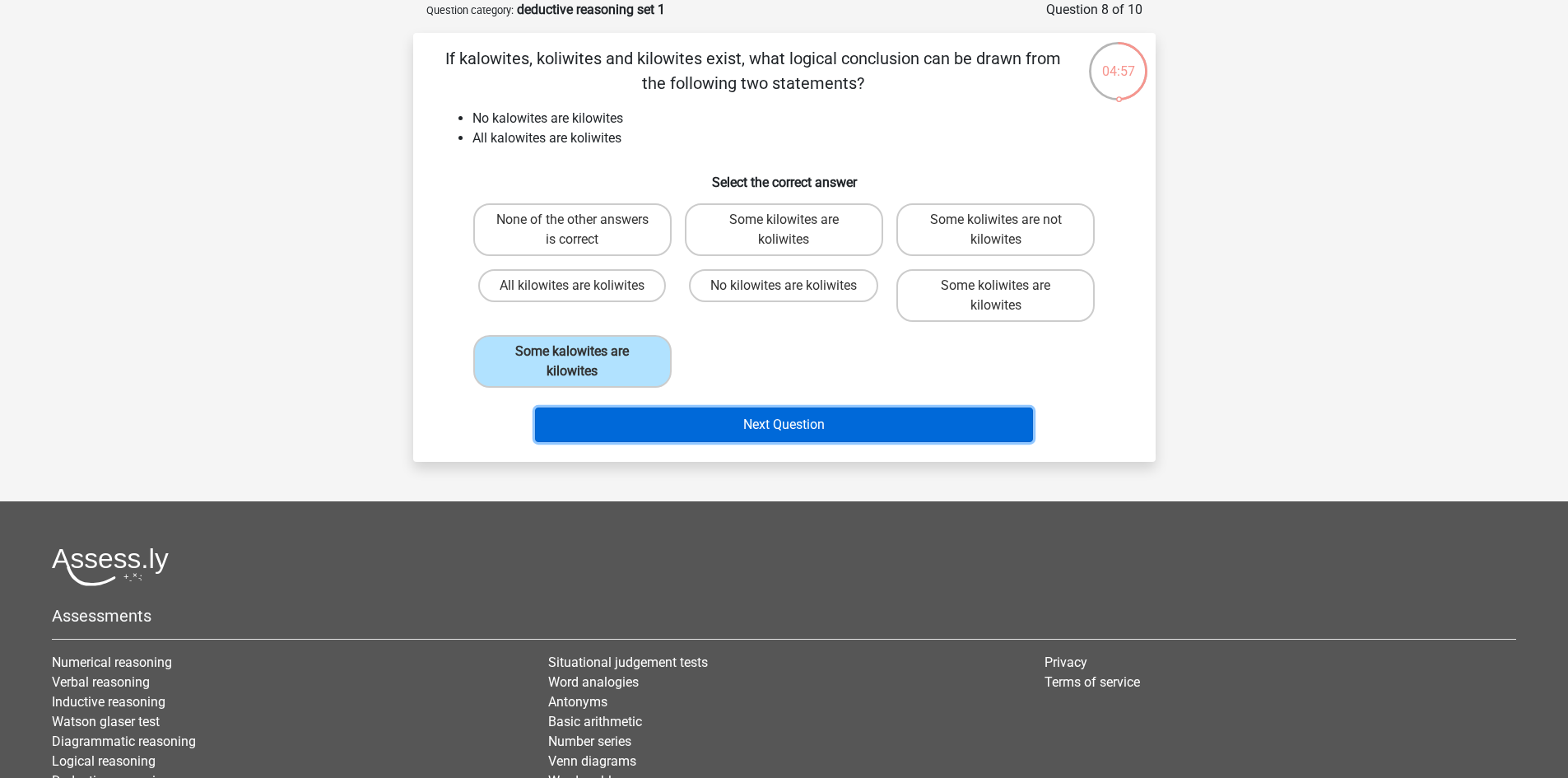
click at [729, 427] on button "Next Question" at bounding box center [784, 424] width 498 height 35
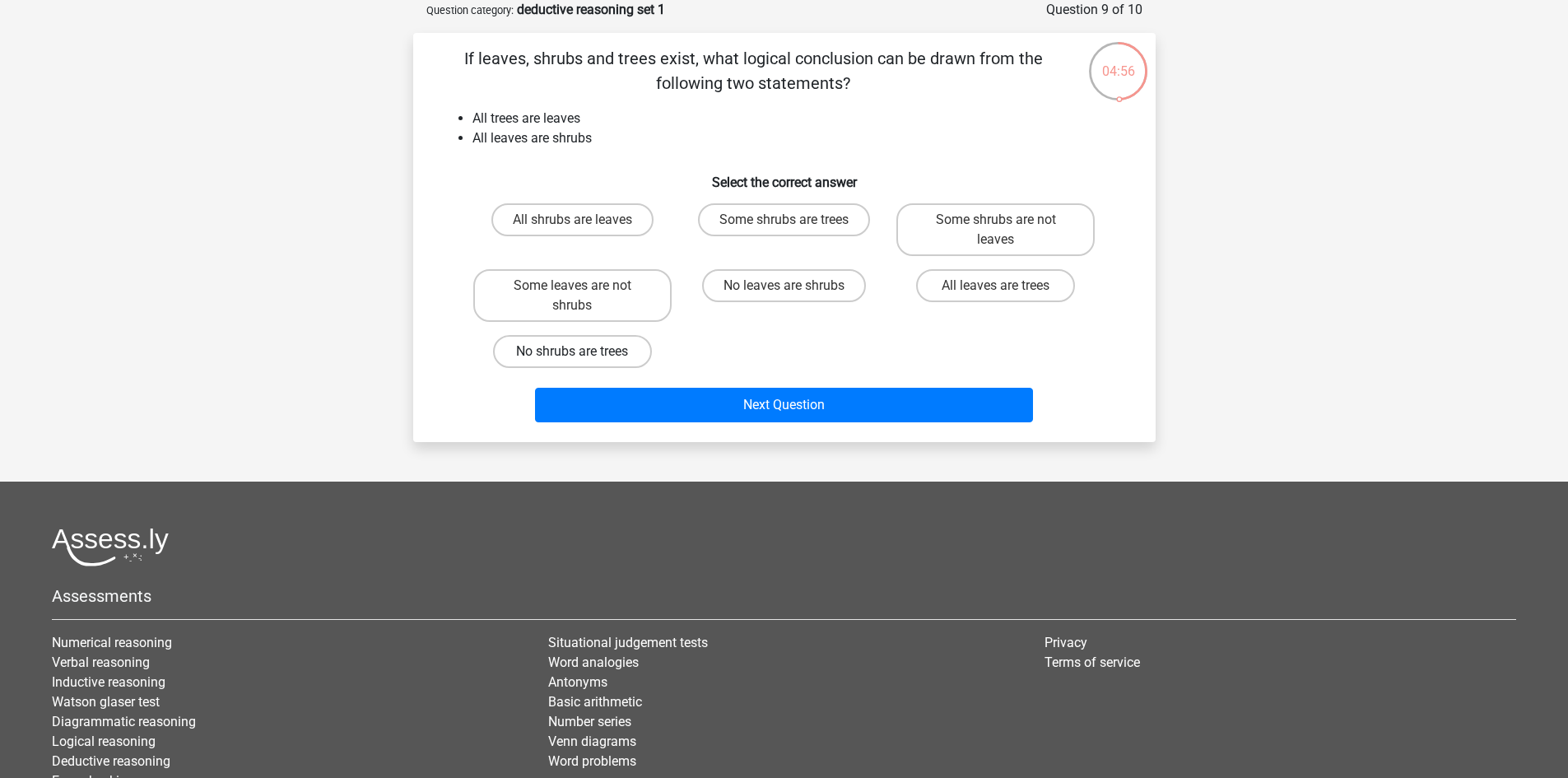
click at [598, 354] on label "No shrubs are trees" at bounding box center [572, 351] width 159 height 33
click at [583, 354] on input "No shrubs are trees" at bounding box center [577, 356] width 10 height 10
radio input "true"
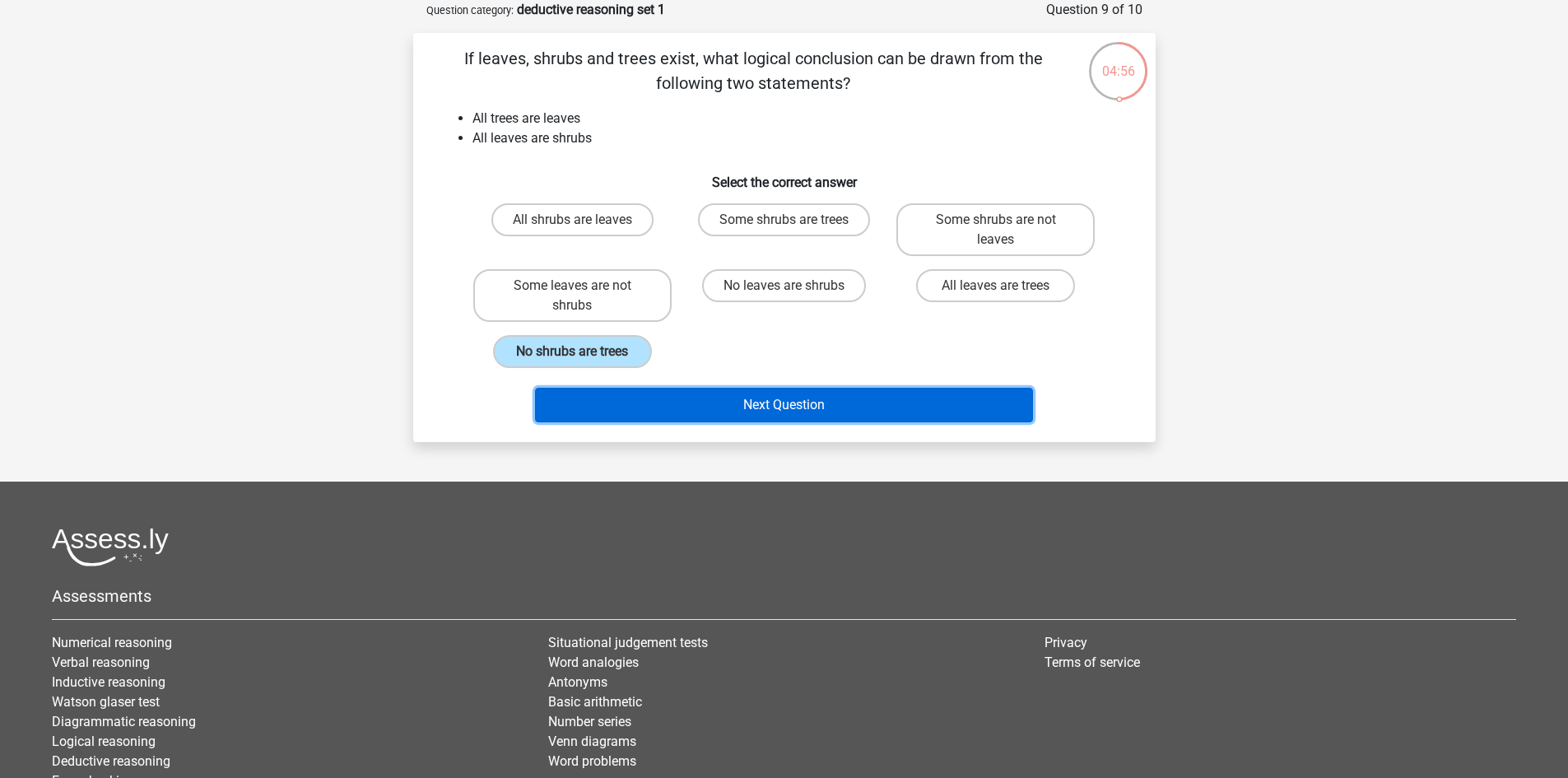
click at [735, 410] on button "Next Question" at bounding box center [784, 404] width 498 height 35
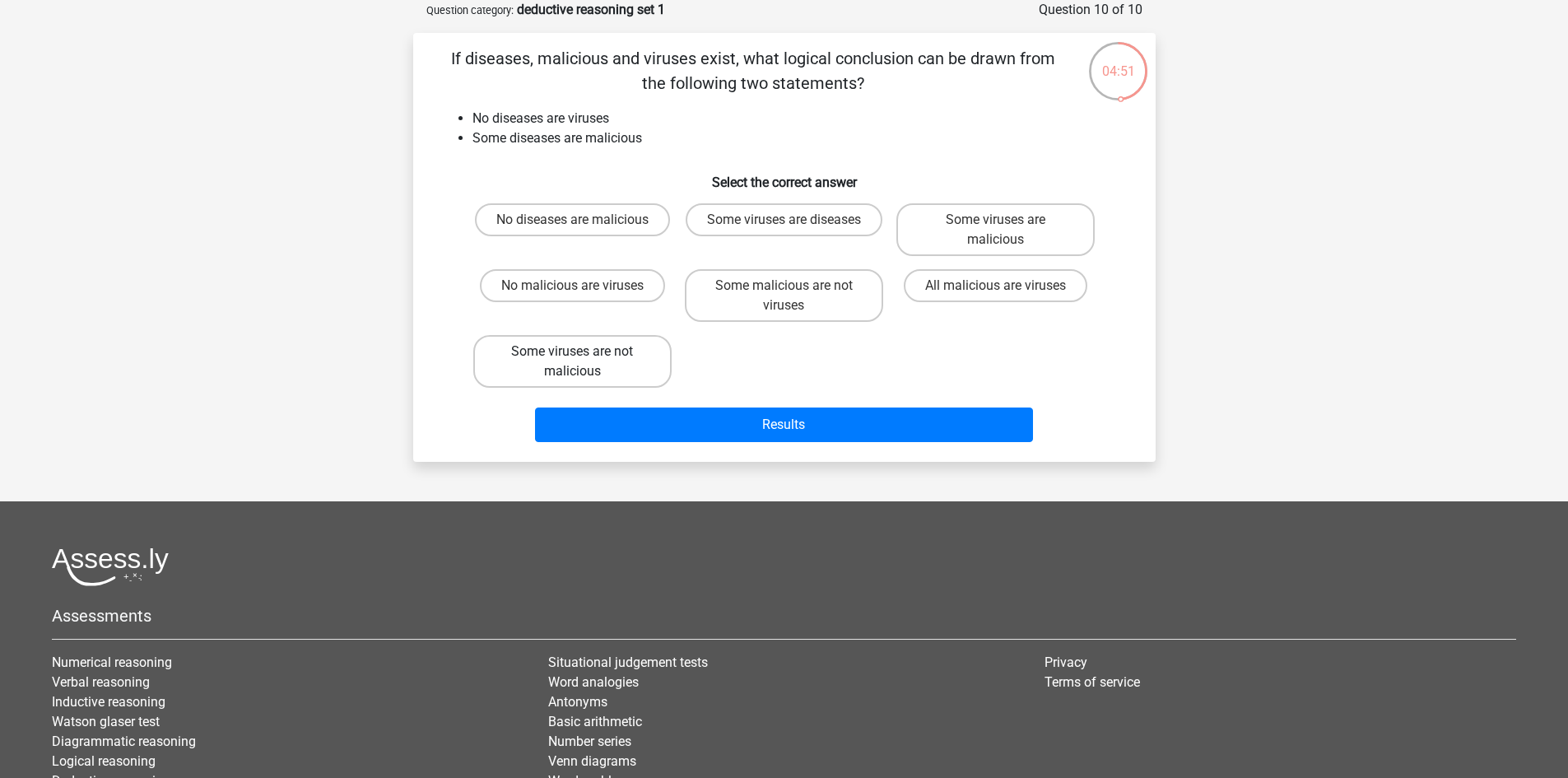
click at [594, 375] on label "Some viruses are not malicious" at bounding box center [572, 361] width 198 height 52
click at [583, 362] on input "Some viruses are not malicious" at bounding box center [577, 356] width 10 height 10
radio input "true"
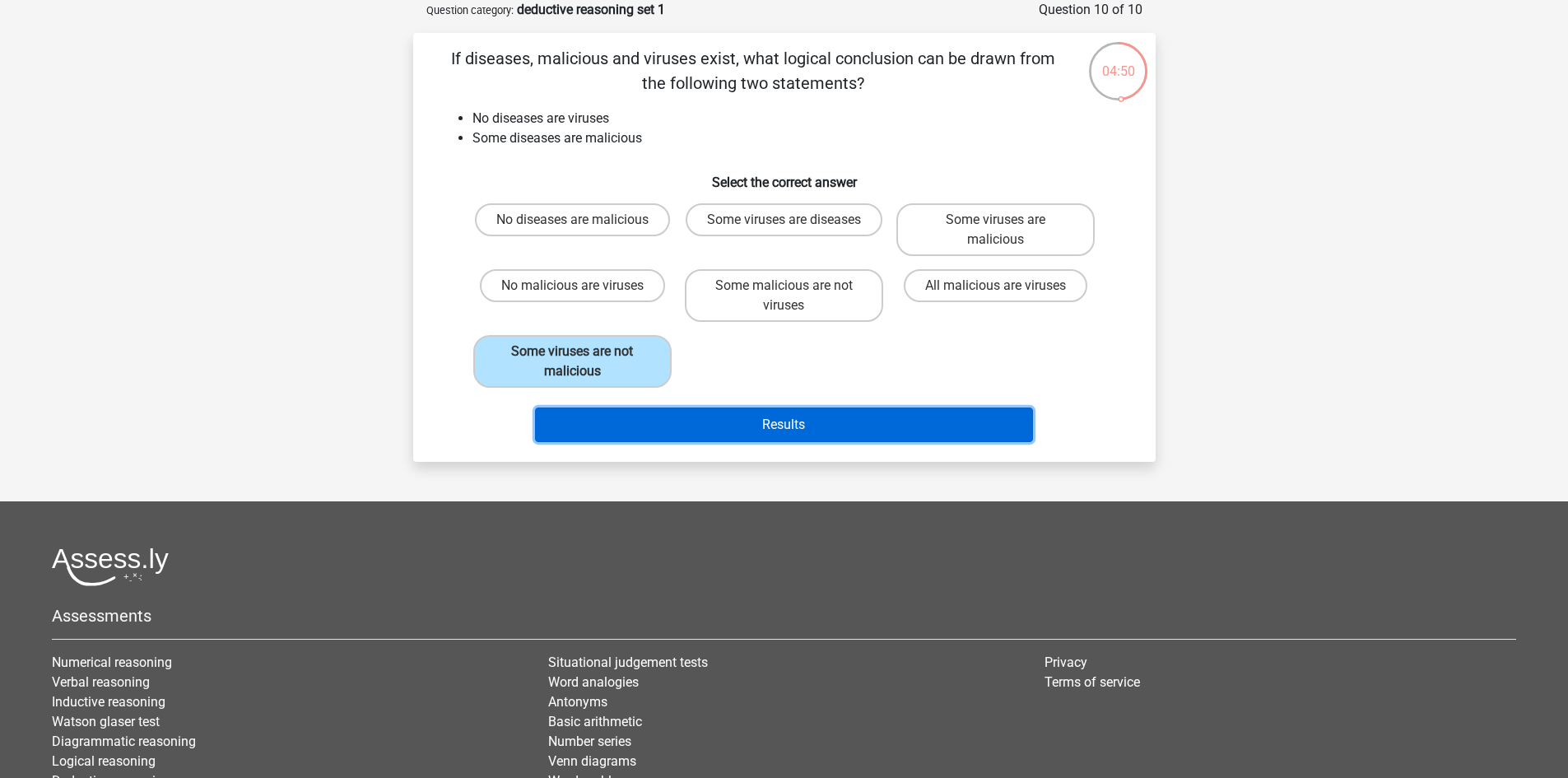
click at [676, 417] on button "Results" at bounding box center [784, 424] width 498 height 35
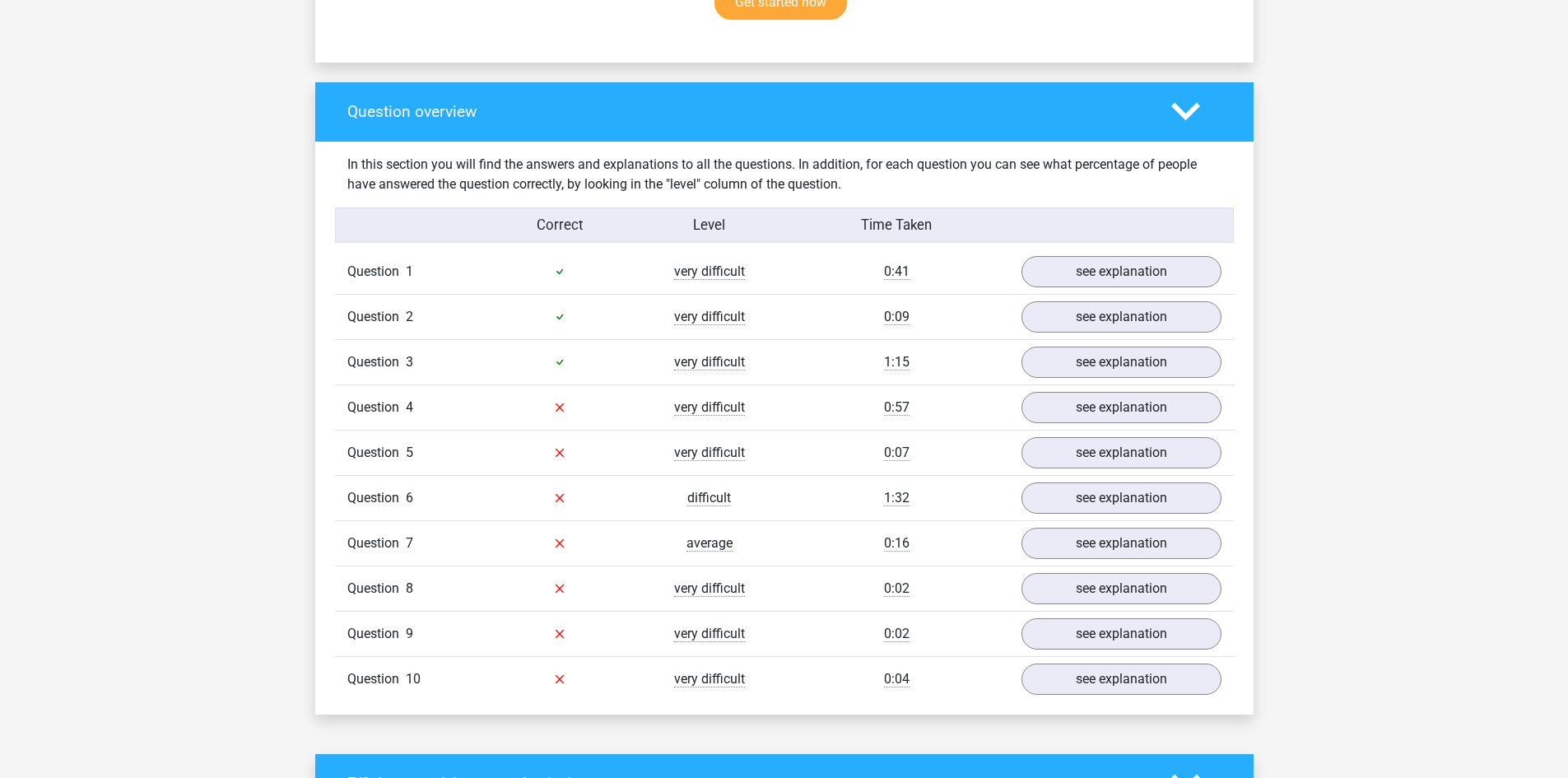
scroll to position [1153, 0]
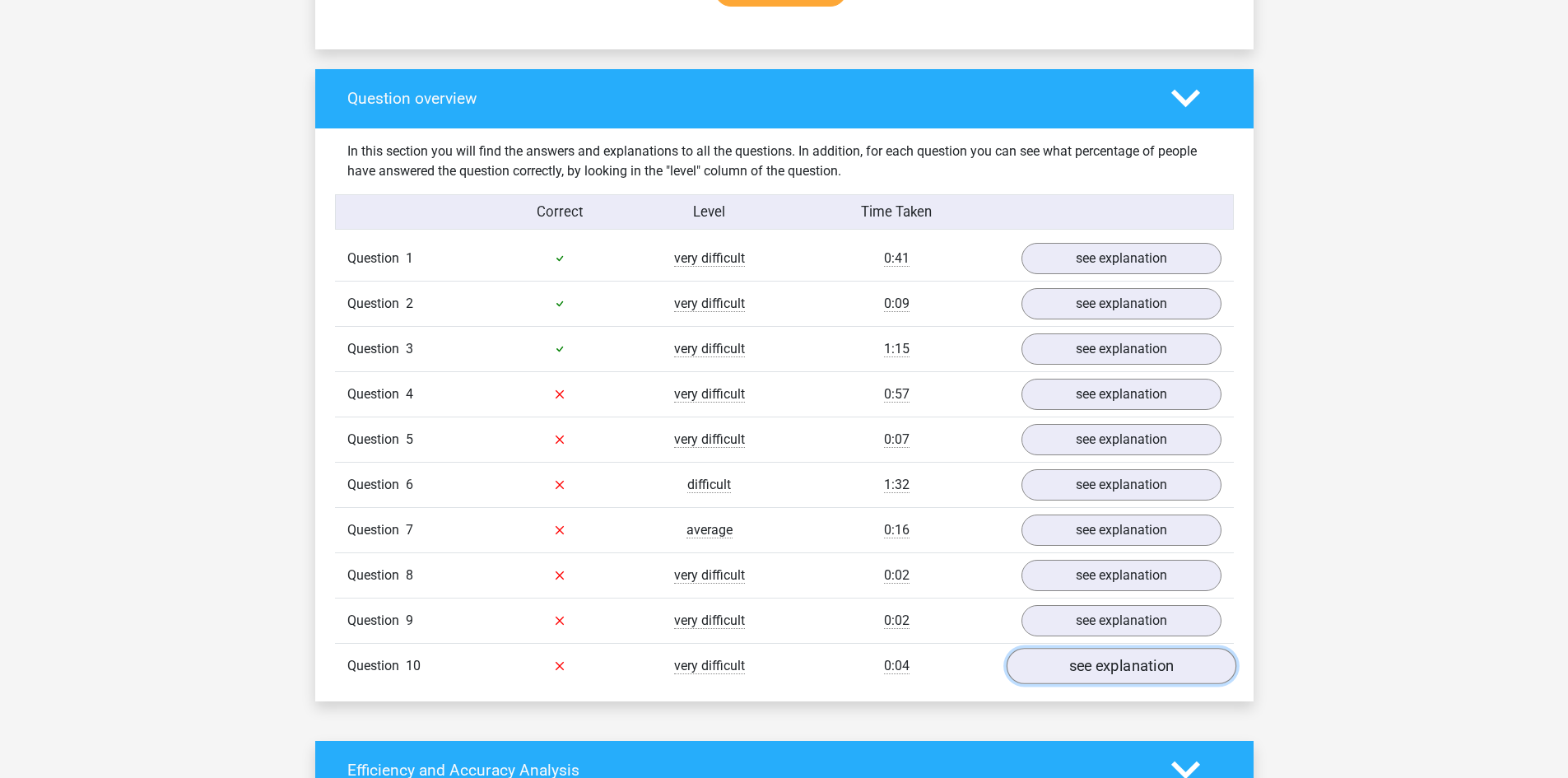
drag, startPoint x: 1143, startPoint y: 672, endPoint x: 1136, endPoint y: 668, distance: 8.1
click at [1140, 672] on link "see explanation" at bounding box center [1121, 666] width 230 height 36
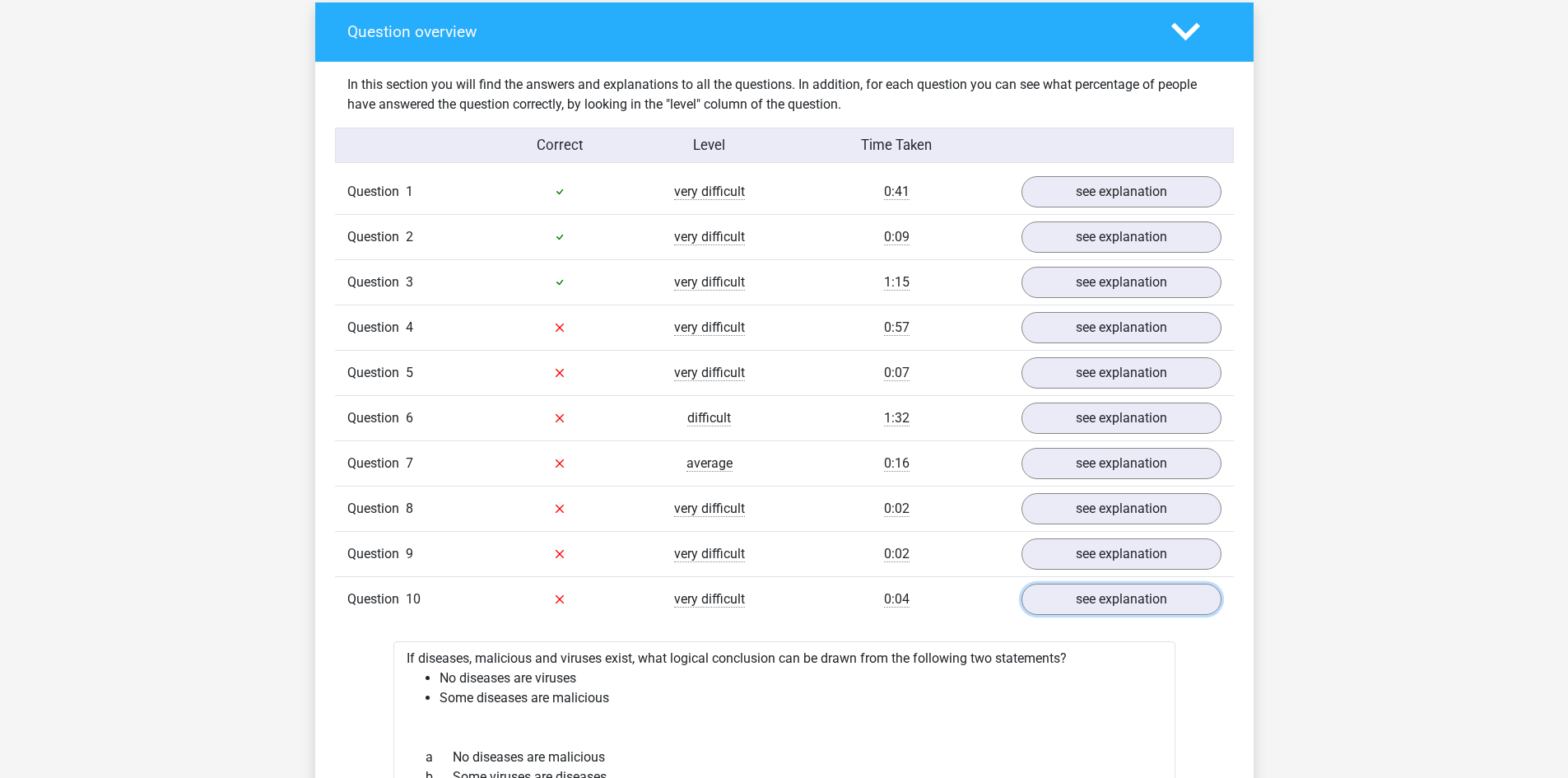
scroll to position [1564, 0]
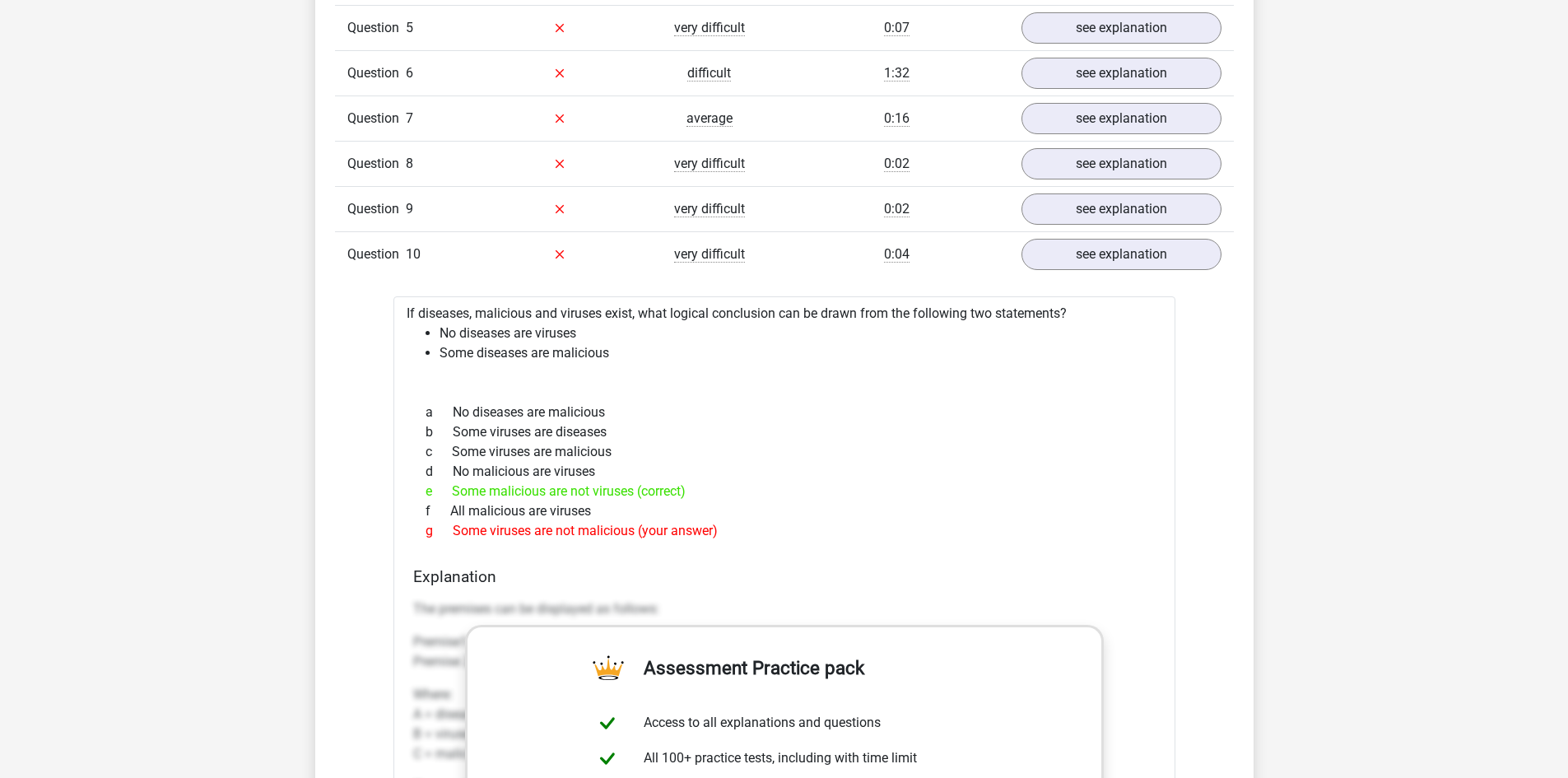
drag, startPoint x: 508, startPoint y: 490, endPoint x: 712, endPoint y: 490, distance: 204.0
click at [712, 490] on div "e Some malicious are not viruses (correct)" at bounding box center [784, 491] width 742 height 20
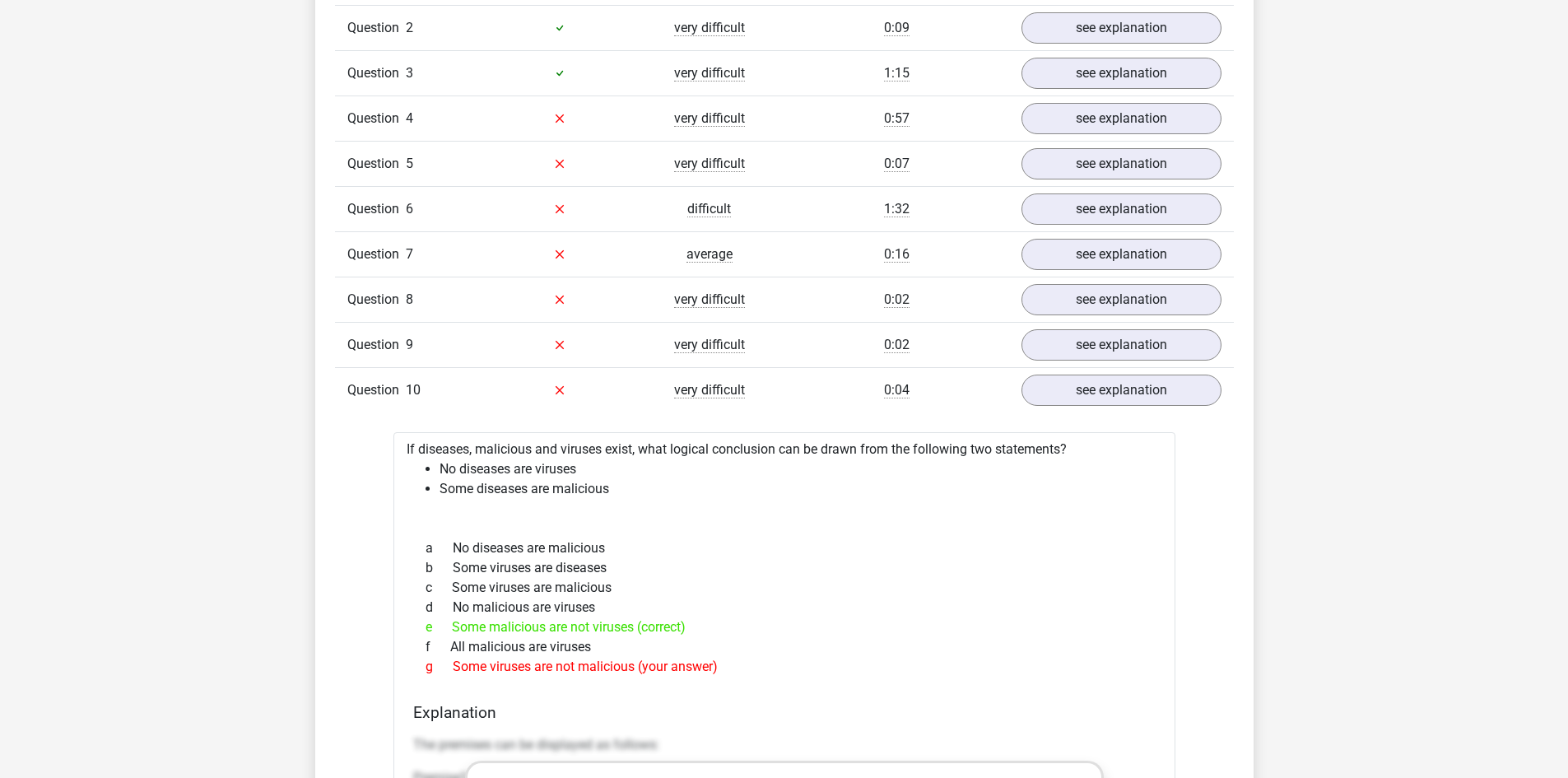
scroll to position [1400, 0]
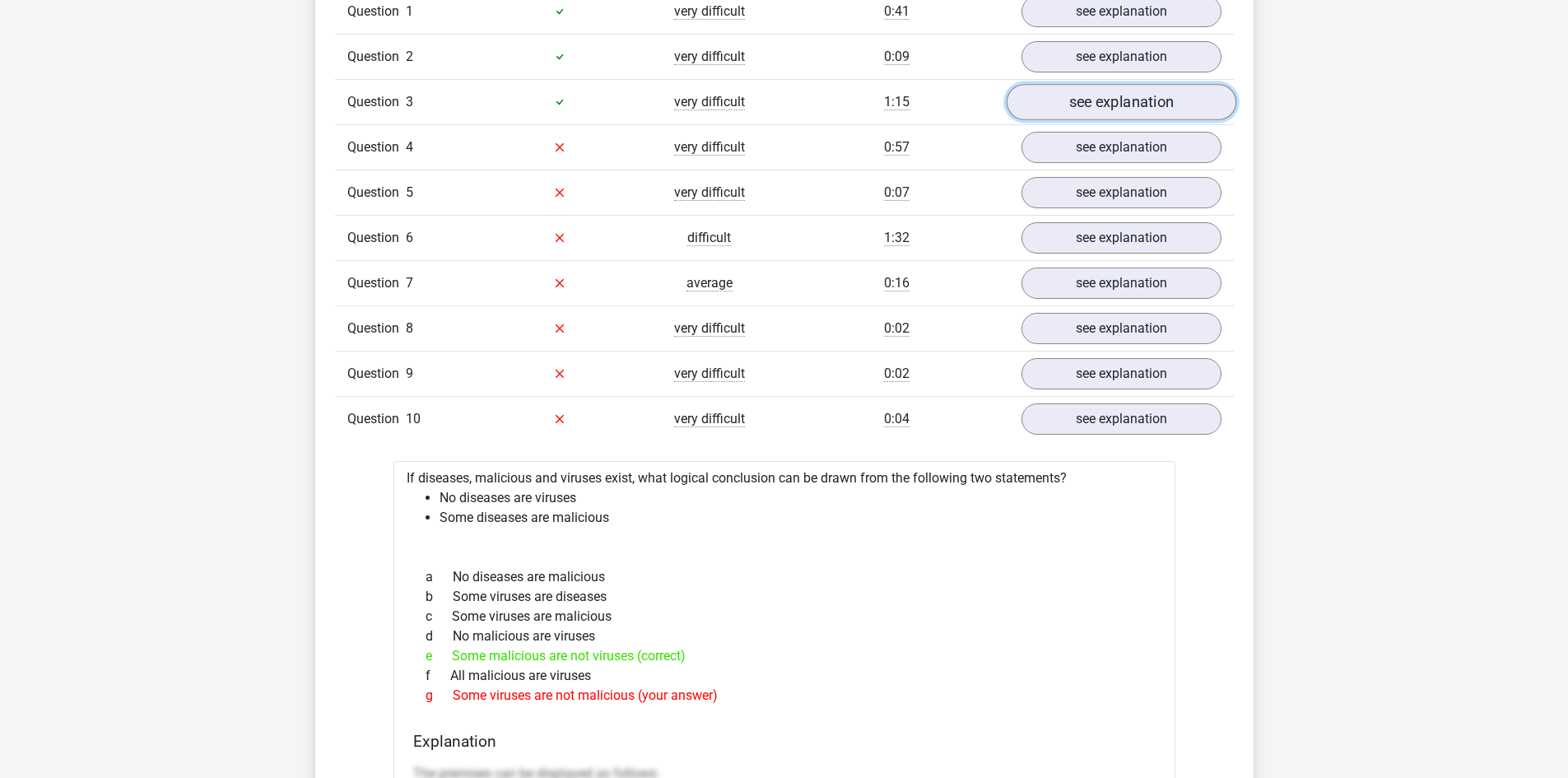
click at [1105, 99] on link "see explanation" at bounding box center [1121, 102] width 230 height 36
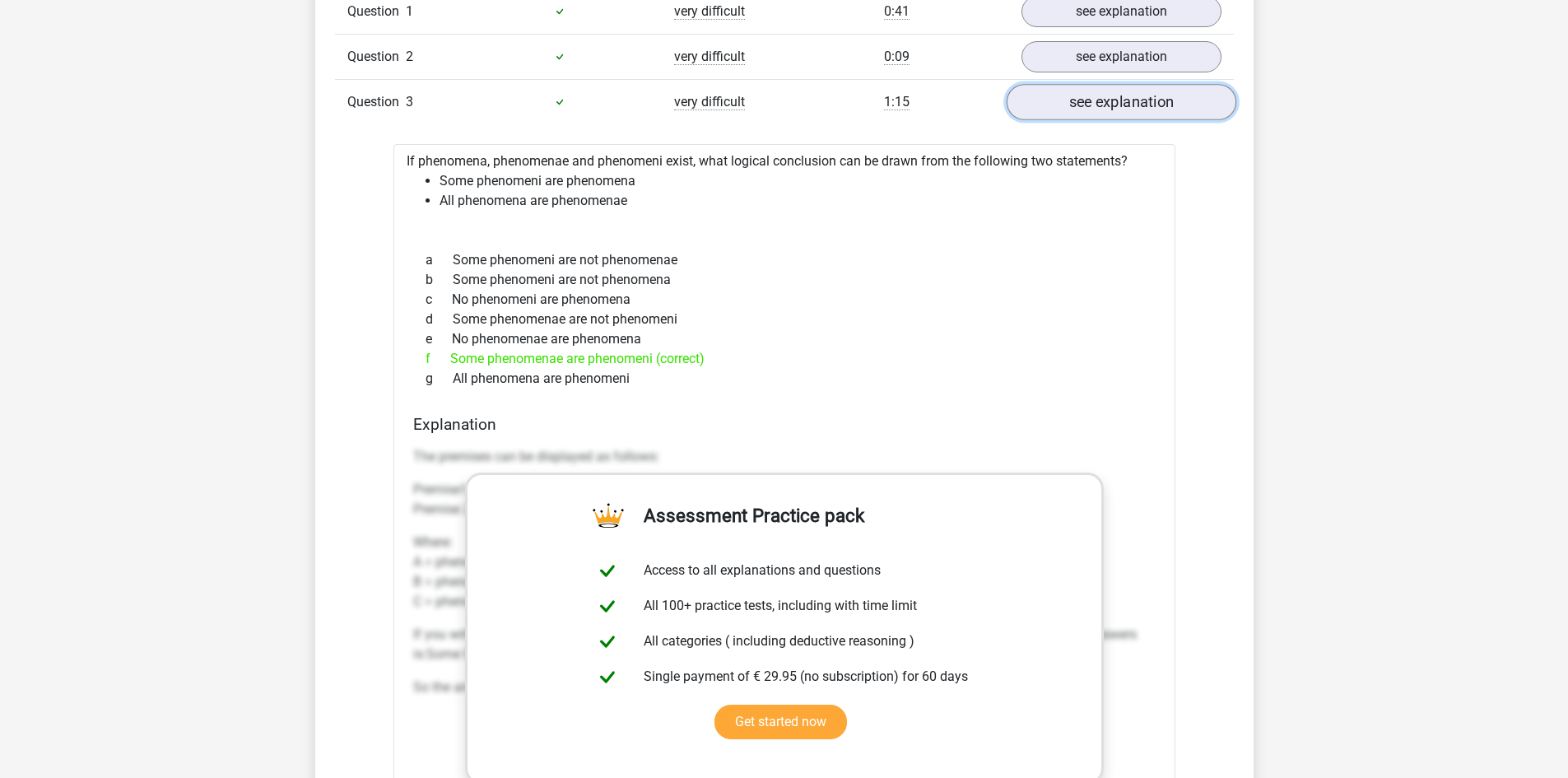
click at [1105, 99] on link "see explanation" at bounding box center [1121, 102] width 230 height 36
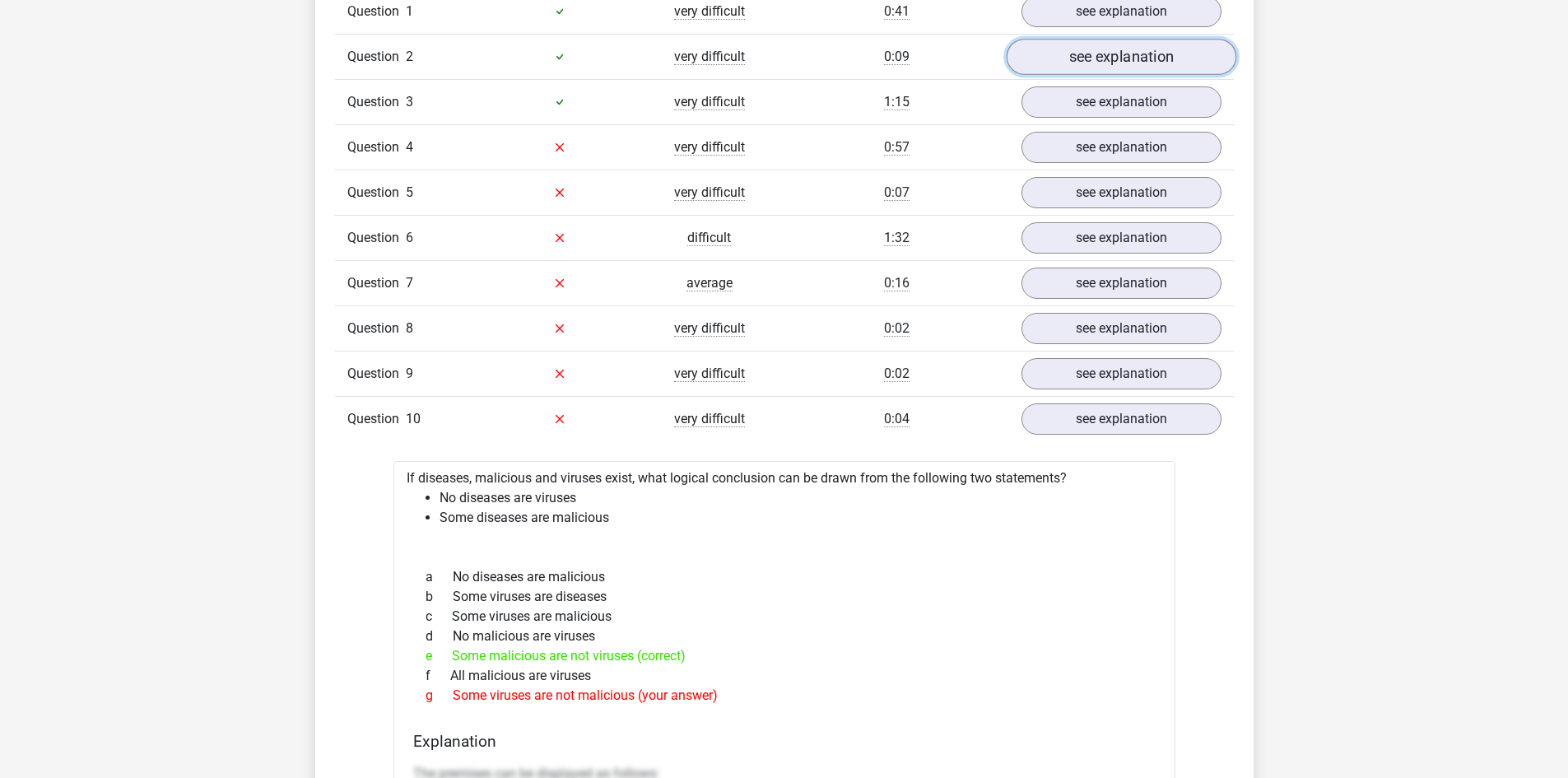
click at [1092, 45] on link "see explanation" at bounding box center [1121, 56] width 230 height 36
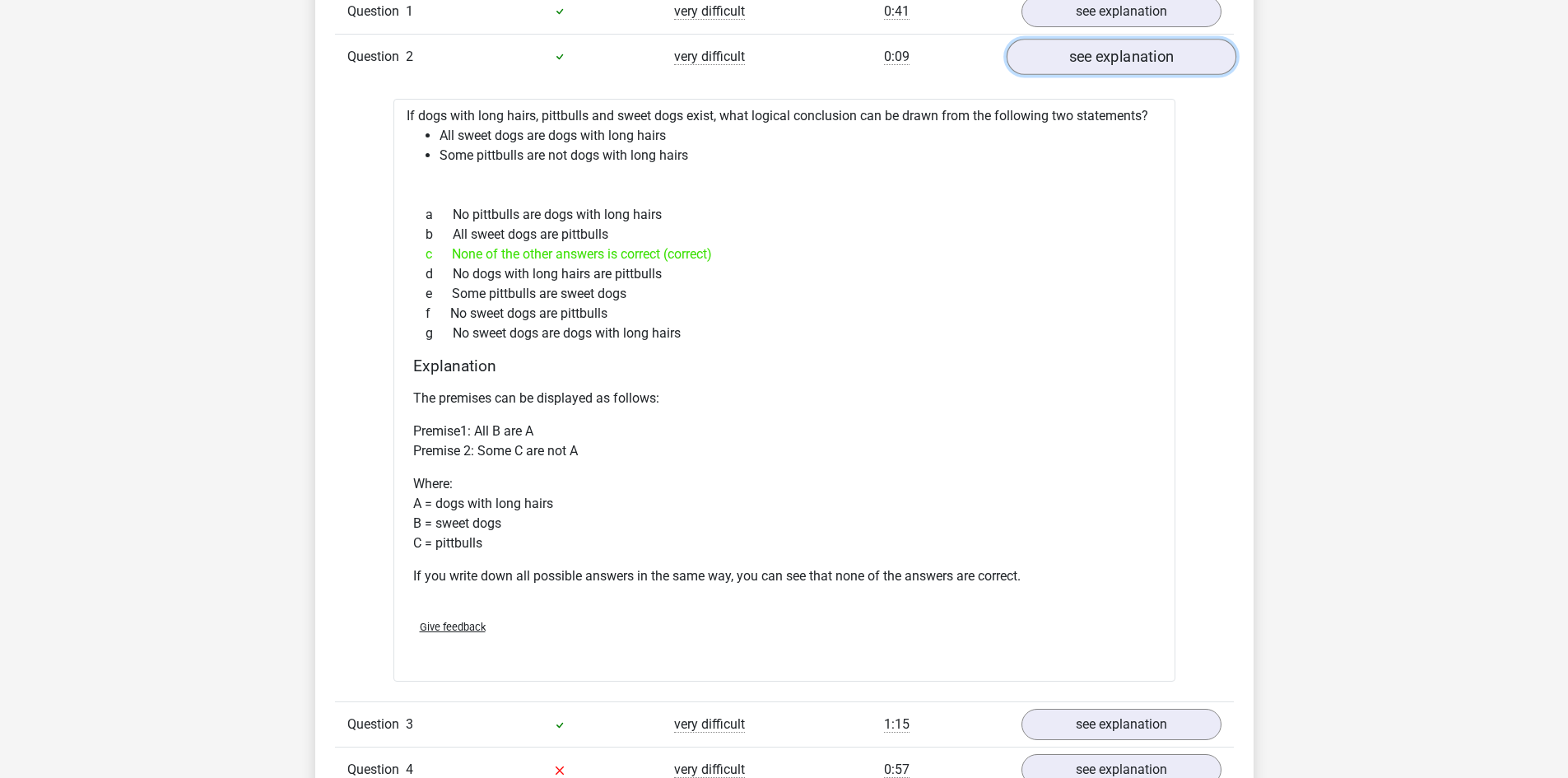
click at [1092, 45] on link "see explanation" at bounding box center [1121, 56] width 230 height 36
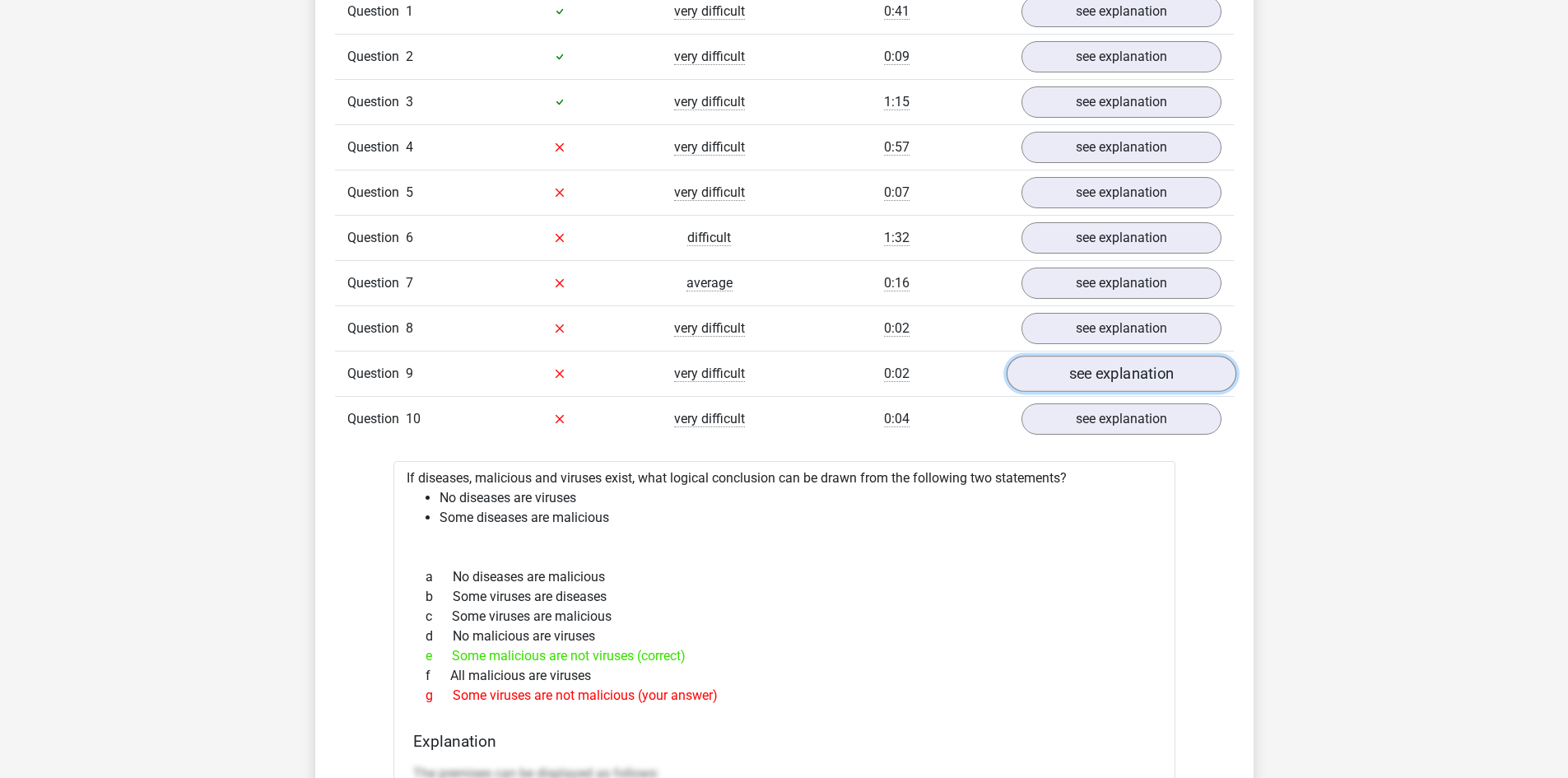
click at [1083, 372] on link "see explanation" at bounding box center [1121, 374] width 230 height 36
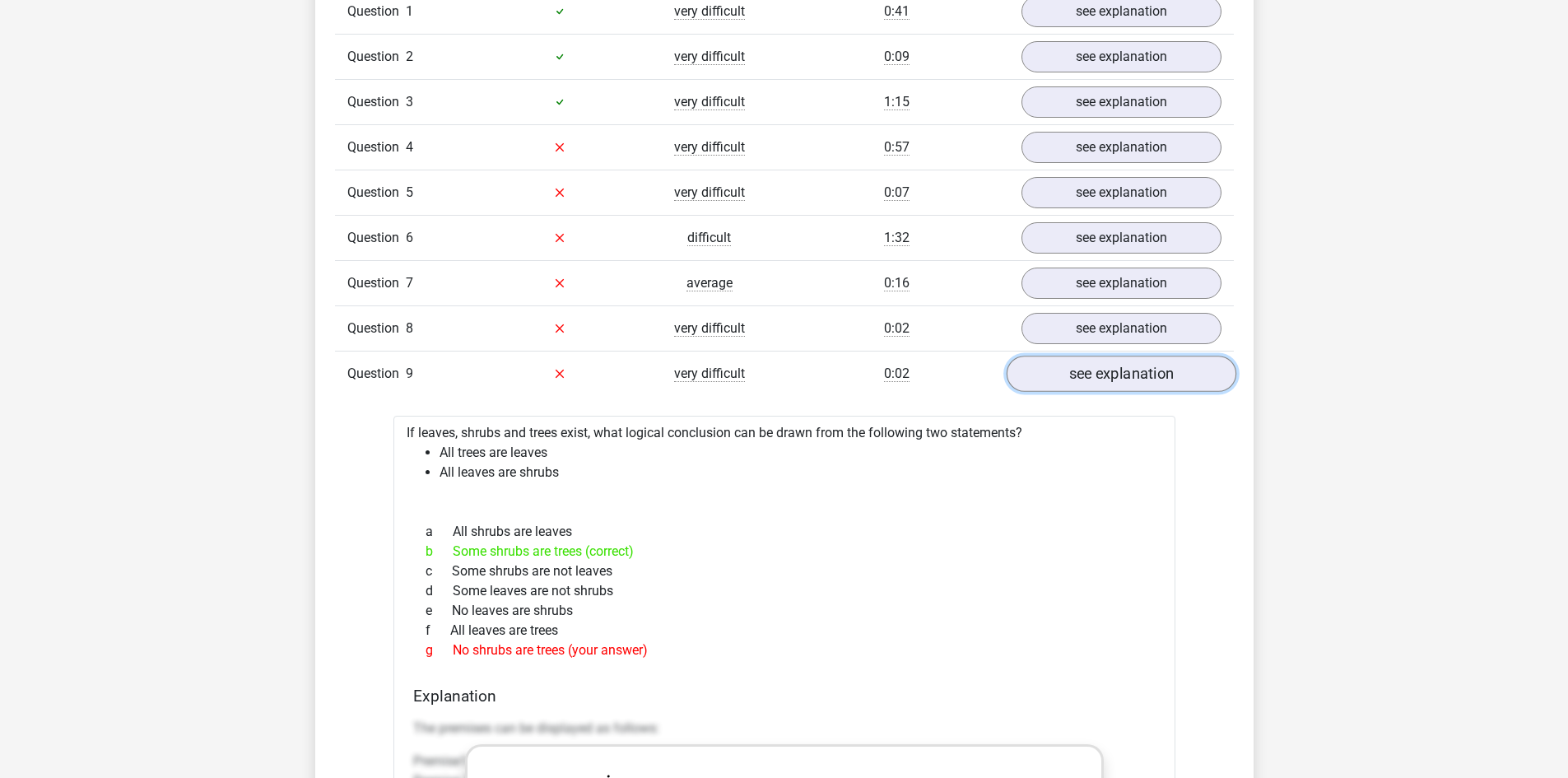
click at [1083, 372] on link "see explanation" at bounding box center [1121, 374] width 230 height 36
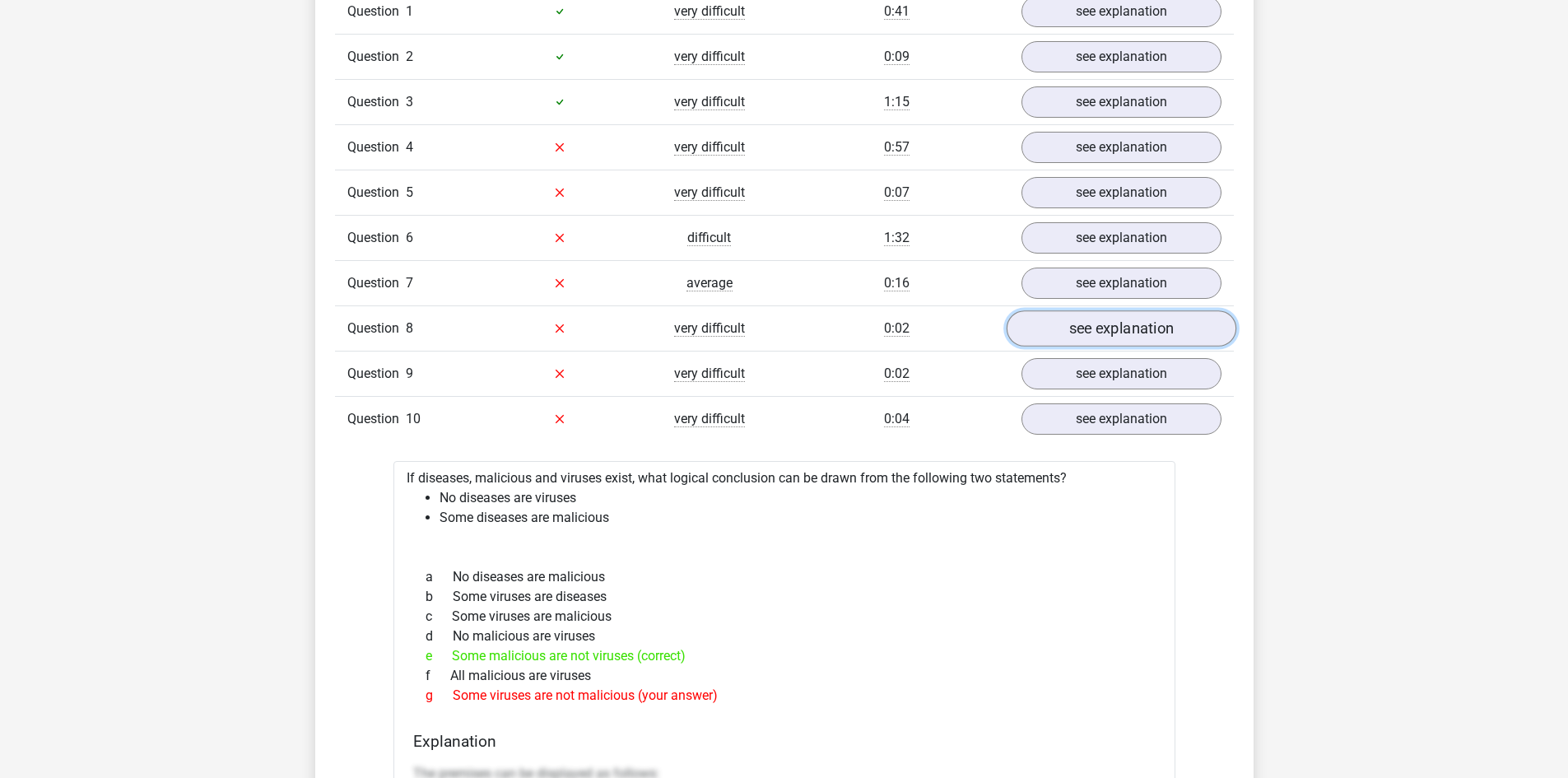
click at [1075, 331] on link "see explanation" at bounding box center [1121, 328] width 230 height 36
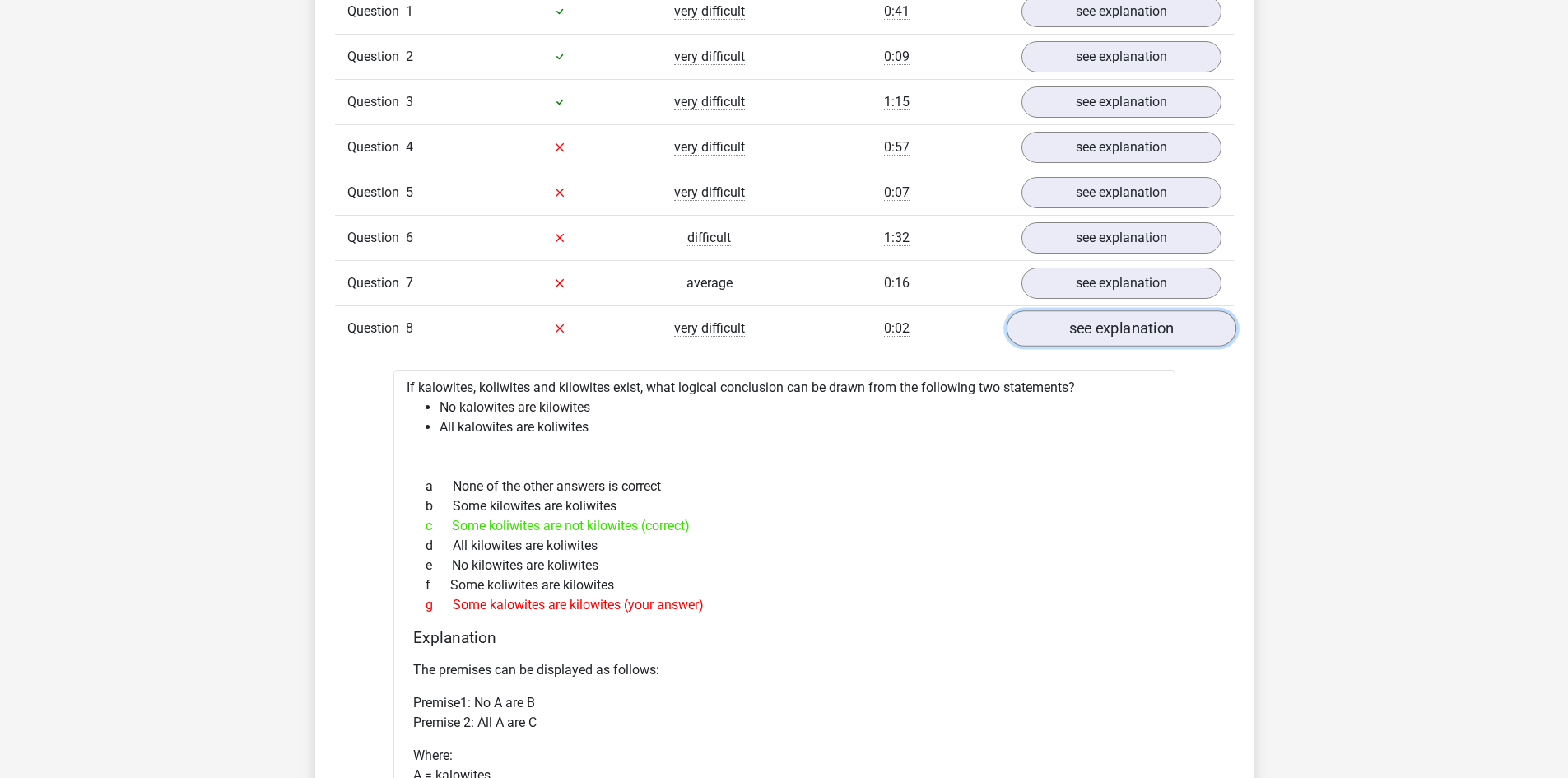
click at [1075, 331] on link "see explanation" at bounding box center [1121, 328] width 230 height 36
